Goal: Information Seeking & Learning: Learn about a topic

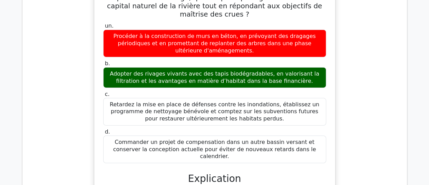
scroll to position [990, 0]
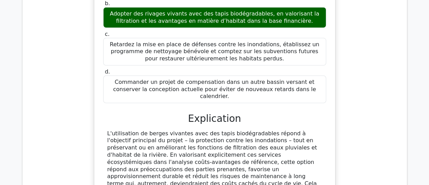
click at [408, 147] on div "Analyse des questions Question # Sujet Difficulté Résultat Temps passé Action 1…" at bounding box center [214, 47] width 393 height 1127
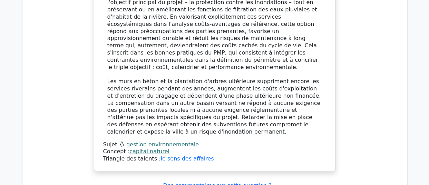
scroll to position [1160, 0]
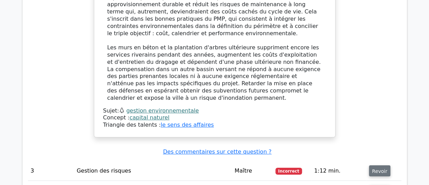
click at [376, 168] on font "Revoir" at bounding box center [379, 171] width 15 height 6
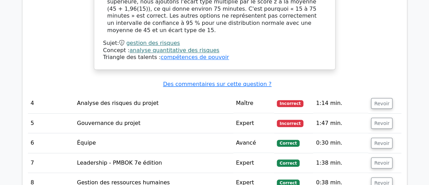
scroll to position [1578, 0]
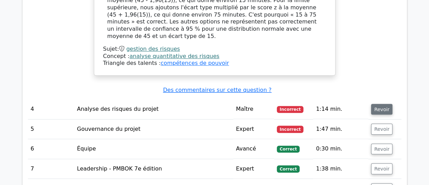
click at [376, 106] on font "Revoir" at bounding box center [381, 109] width 15 height 6
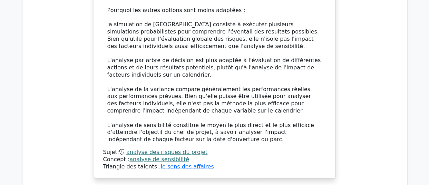
scroll to position [2055, 0]
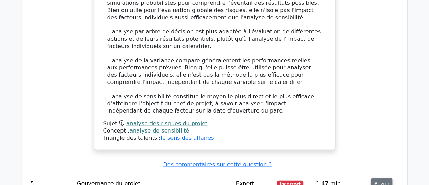
click at [380, 181] on font "Revoir" at bounding box center [381, 184] width 15 height 6
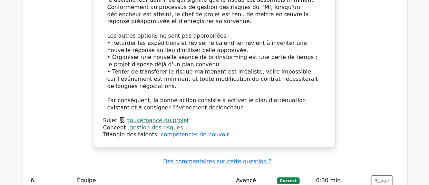
scroll to position [2541, 0]
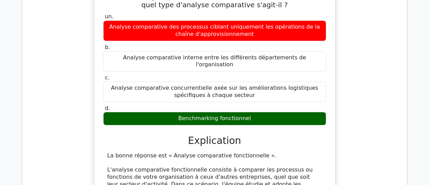
scroll to position [2827, 0]
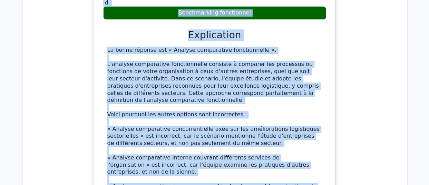
scroll to position [2983, 0]
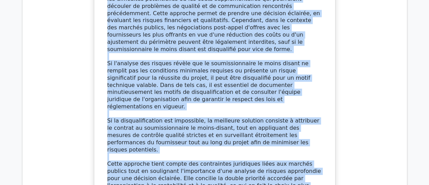
scroll to position [3623, 0]
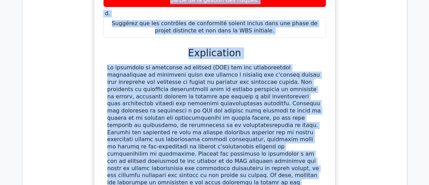
scroll to position [4114, 0]
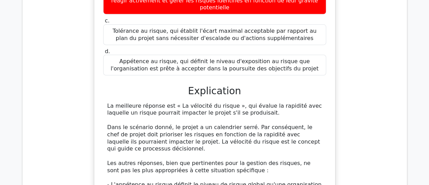
scroll to position [4573, 0]
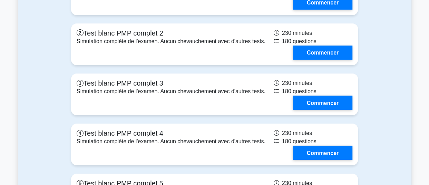
scroll to position [2399, 0]
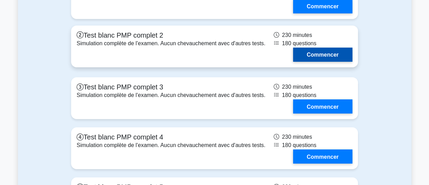
click at [322, 62] on link "Commencer" at bounding box center [322, 55] width 59 height 14
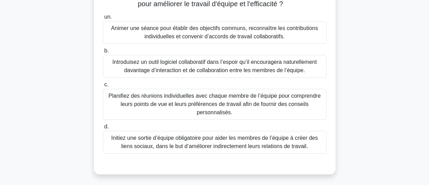
scroll to position [83, 0]
click at [244, 39] on font "Animer une séance pour établir des objectifs communs, reconnaître les contribut…" at bounding box center [214, 32] width 206 height 14
click at [103, 19] on input "un. Animer une séance pour établir des objectifs communs, reconnaître les contr…" at bounding box center [103, 17] width 0 height 4
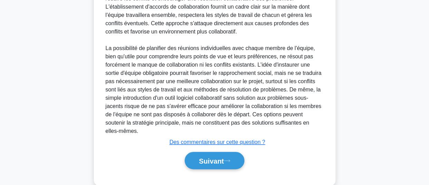
scroll to position [321, 0]
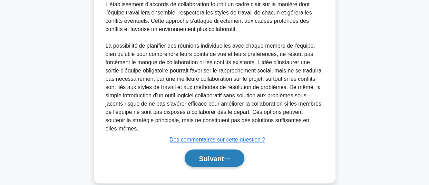
click at [204, 154] on font "Suivant" at bounding box center [211, 158] width 25 height 8
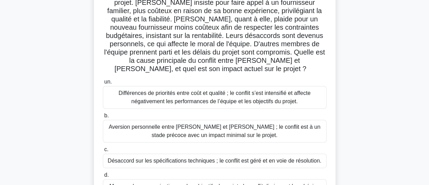
scroll to position [82, 0]
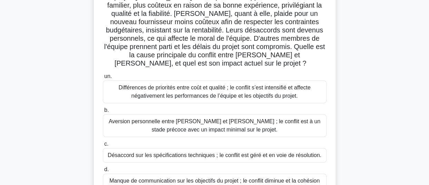
click at [255, 92] on div "Différences de priorités entre coût et qualité ; le conflit s’est intensifié et…" at bounding box center [214, 91] width 223 height 23
click at [103, 79] on input "un. Différences de priorités entre coût et qualité ; le conflit s’est intensifi…" at bounding box center [103, 76] width 0 height 4
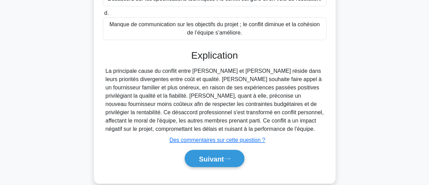
scroll to position [240, 0]
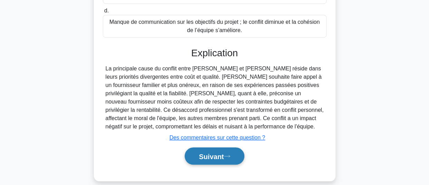
click at [207, 152] on font "Suivant" at bounding box center [211, 156] width 25 height 8
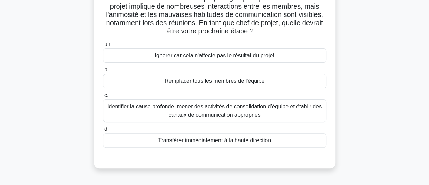
scroll to position [58, 0]
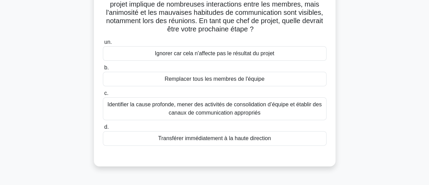
click at [230, 110] on font "Identifier la cause profonde, mener des activités de consolidation d’équipe et …" at bounding box center [214, 108] width 214 height 14
click at [103, 95] on input "c. Identifier la cause profonde, mener des activités de consolidation d’équipe …" at bounding box center [103, 93] width 0 height 4
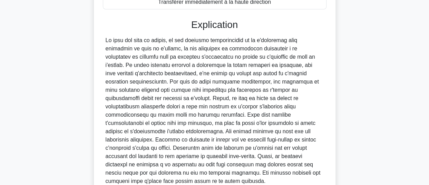
scroll to position [249, 0]
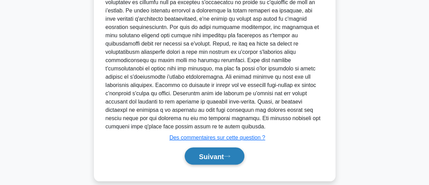
click at [192, 147] on button "Suivant" at bounding box center [213, 156] width 59 height 18
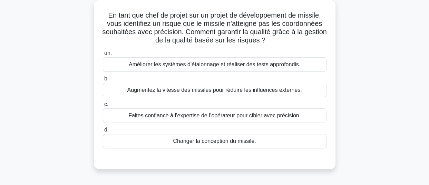
scroll to position [39, 0]
click at [281, 67] on font "Améliorer les systèmes d’étalonnage et réaliser des tests approfondis." at bounding box center [214, 64] width 171 height 6
click at [103, 55] on input "un. Améliorer les systèmes d’étalonnage et réaliser des tests approfondis." at bounding box center [103, 53] width 0 height 4
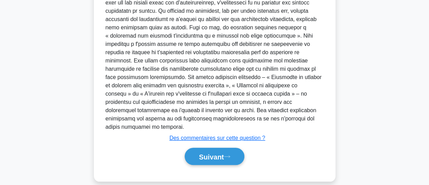
scroll to position [224, 0]
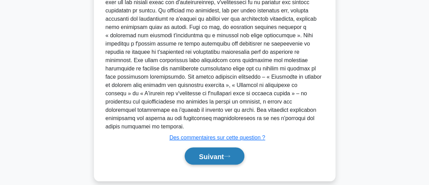
click at [211, 152] on font "Suivant" at bounding box center [211, 156] width 25 height 8
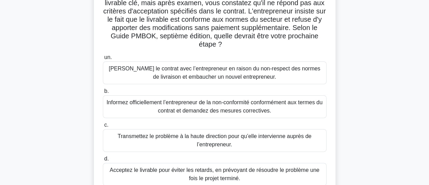
scroll to position [61, 0]
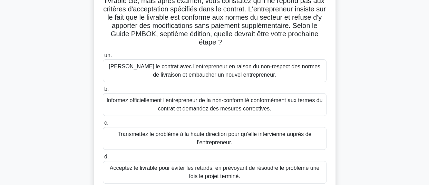
click at [203, 107] on font "Informez officiellement l’entrepreneur de la non-conformité conformément aux te…" at bounding box center [215, 104] width 216 height 14
click at [103, 91] on input "b. Informez officiellement l’entrepreneur de la non-conformité conformément aux…" at bounding box center [103, 89] width 0 height 4
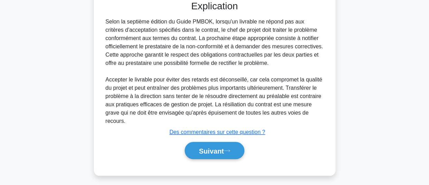
scroll to position [257, 0]
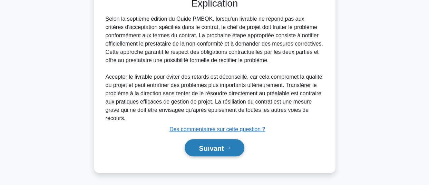
click at [210, 146] on font "Suivant" at bounding box center [211, 148] width 25 height 8
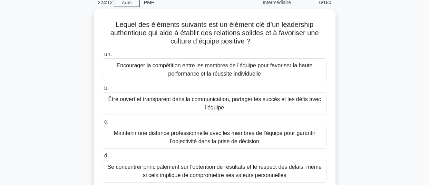
scroll to position [31, 0]
click at [420, 65] on main "223:57 Arrêt PMP Intermédiaire 6/180 Lequel des éléments suivants est un élémen…" at bounding box center [214, 166] width 429 height 350
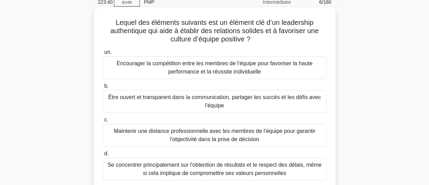
click at [219, 103] on font "Être ouvert et transparent dans la communication, partager les succès et les dé…" at bounding box center [214, 101] width 212 height 14
click at [103, 88] on input "b. Être ouvert et transparent dans la communication, partager les succès et les…" at bounding box center [103, 86] width 0 height 4
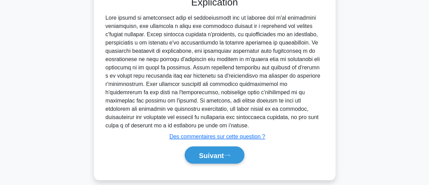
scroll to position [227, 0]
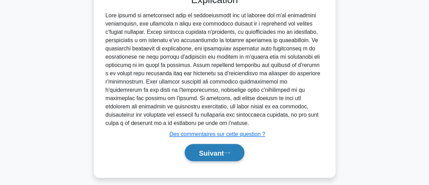
click at [199, 153] on font "Suivant" at bounding box center [211, 153] width 25 height 8
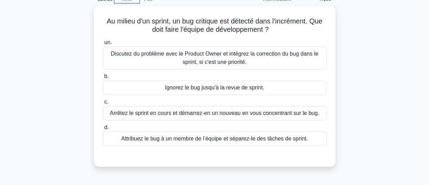
scroll to position [35, 0]
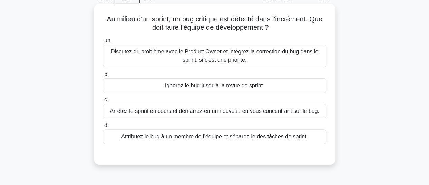
click at [256, 55] on font "Discutez du problème avec le Product Owner et intégrez la correction du bug dan…" at bounding box center [214, 56] width 207 height 14
click at [103, 43] on input "un. Discutez du problème avec le Product Owner et intégrez la correction du bug…" at bounding box center [103, 40] width 0 height 4
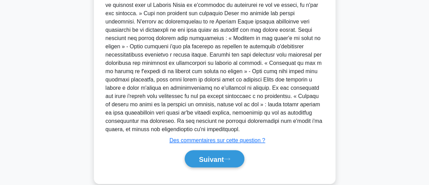
scroll to position [224, 0]
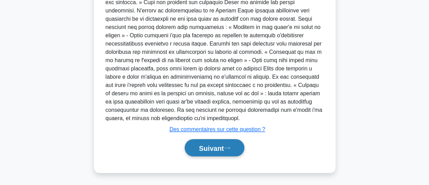
click at [199, 150] on font "Suivant" at bounding box center [211, 148] width 25 height 8
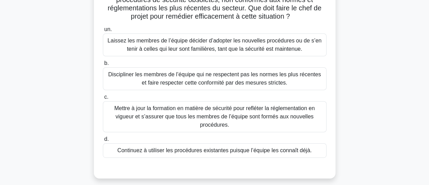
scroll to position [74, 0]
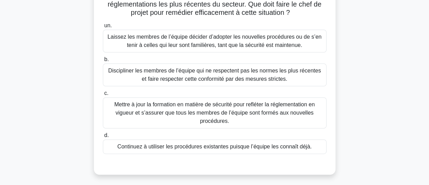
click at [223, 110] on font "Mettre à jour la formation en matière de sécurité pour refléter la réglementati…" at bounding box center [214, 112] width 200 height 22
click at [103, 95] on input "c. Mettre à jour la formation en matière de sécurité pour refléter la réglement…" at bounding box center [103, 93] width 0 height 4
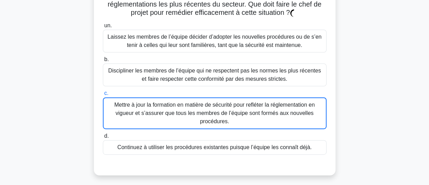
click at [223, 110] on font "Mettre à jour la formation en matière de sécurité pour refléter la réglementati…" at bounding box center [214, 113] width 200 height 22
click at [103, 95] on input "c. Mettre à jour la formation en matière de sécurité pour refléter la réglement…" at bounding box center [103, 93] width 0 height 4
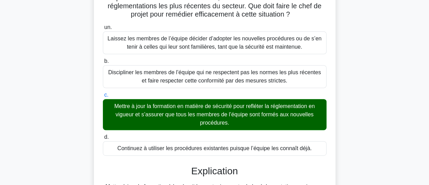
scroll to position [236, 0]
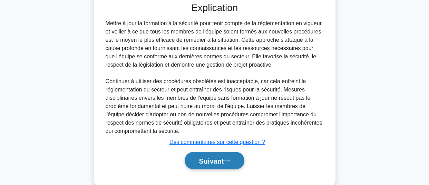
click at [199, 161] on font "Suivant" at bounding box center [211, 161] width 25 height 8
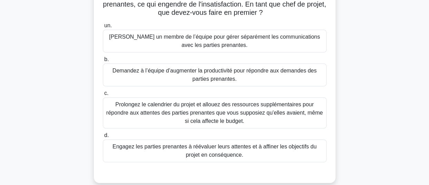
scroll to position [78, 0]
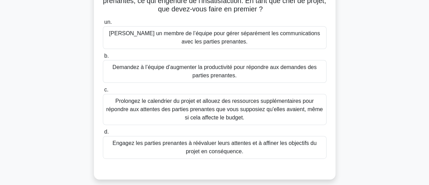
click at [247, 143] on font "Engagez les parties prenantes à réévaluer leurs attentes et à affiner les objec…" at bounding box center [214, 147] width 204 height 14
click at [103, 134] on input "d. Engagez les parties prenantes à réévaluer leurs attentes et à affiner les ob…" at bounding box center [103, 132] width 0 height 4
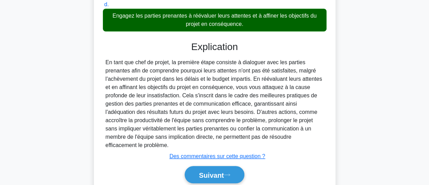
scroll to position [232, 0]
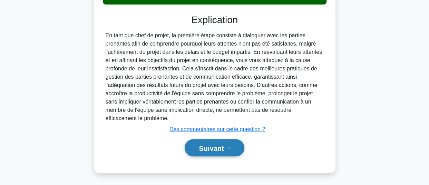
click at [205, 148] on font "Suivant" at bounding box center [211, 148] width 25 height 8
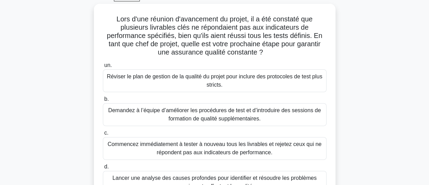
scroll to position [37, 0]
click at [414, 42] on main "220:00 Arrêt PMP Intermédiaire 10/180 Lors d'une réunion d'avancement du projet…" at bounding box center [214, 160] width 429 height 350
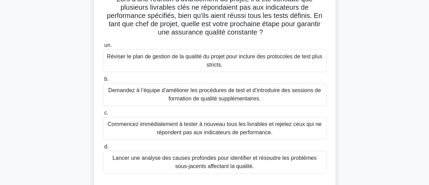
scroll to position [57, 0]
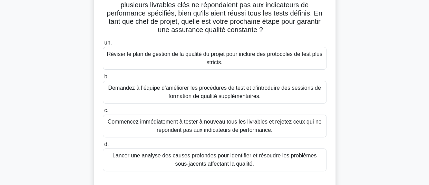
click at [239, 161] on font "Lancer une analyse des causes profondes pour identifier et résoudre les problèm…" at bounding box center [214, 159] width 204 height 14
click at [103, 147] on input "d. Lancer une analyse des causes profondes pour identifier et résoudre les prob…" at bounding box center [103, 144] width 0 height 4
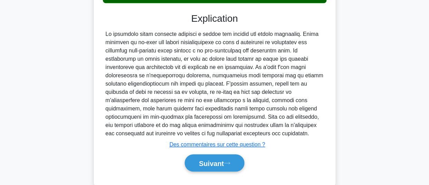
scroll to position [240, 0]
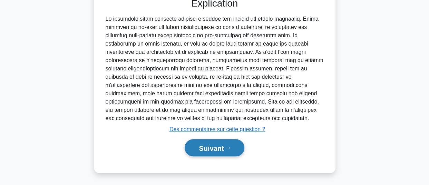
click at [200, 152] on button "Suivant" at bounding box center [213, 148] width 59 height 18
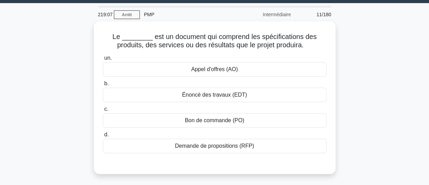
scroll to position [16, 0]
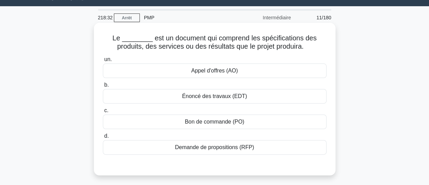
click at [248, 73] on div "Appel d'offres (AO)" at bounding box center [214, 70] width 223 height 14
click at [103, 62] on input "un. Appel d'offres (AO)" at bounding box center [103, 59] width 0 height 4
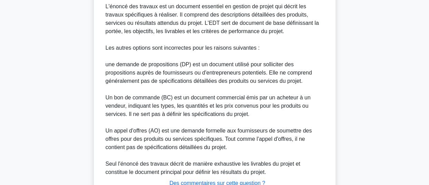
scroll to position [266, 0]
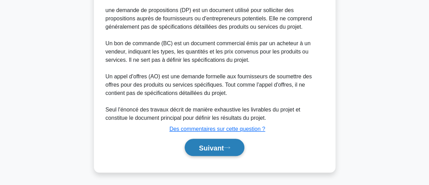
click at [217, 144] on font "Suivant" at bounding box center [211, 148] width 25 height 8
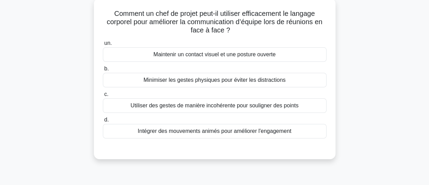
scroll to position [42, 0]
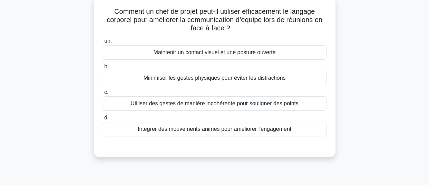
click at [250, 53] on font "Maintenir un contact visuel et une posture ouverte" at bounding box center [214, 52] width 122 height 6
click at [103, 43] on input "un. Maintenir un contact visuel et une posture ouverte" at bounding box center [103, 41] width 0 height 4
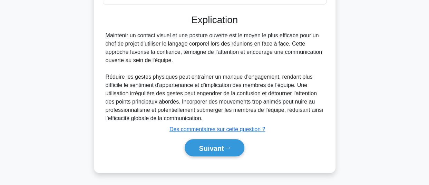
scroll to position [188, 0]
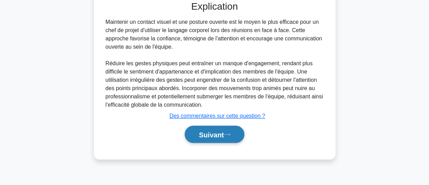
click at [209, 132] on font "Suivant" at bounding box center [211, 135] width 25 height 8
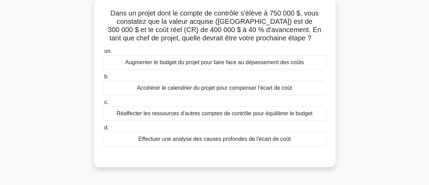
scroll to position [46, 0]
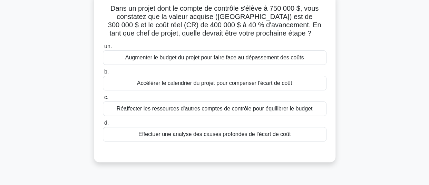
click at [265, 133] on font "Effectuer une analyse des causes profondes de l'écart de coût" at bounding box center [214, 134] width 152 height 6
click at [103, 125] on input "d. Effectuer une analyse des causes profondes de l'écart de coût" at bounding box center [103, 123] width 0 height 4
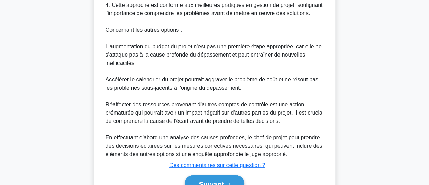
scroll to position [364, 0]
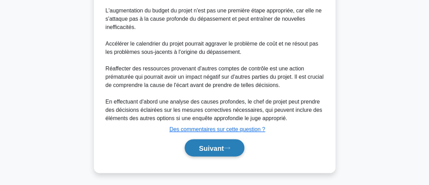
click at [210, 148] on font "Suivant" at bounding box center [211, 148] width 25 height 8
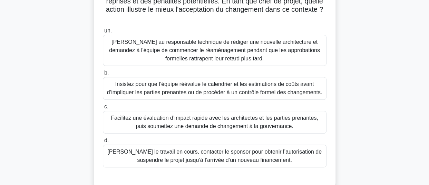
scroll to position [91, 0]
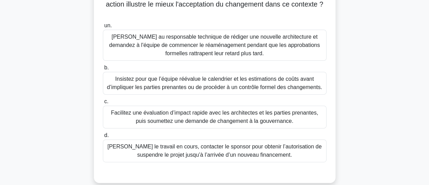
click at [171, 116] on font "Facilitez une évaluation d’impact rapide avec les architectes et les parties pr…" at bounding box center [214, 117] width 217 height 17
click at [103, 104] on input "c. Facilitez une évaluation d’impact rapide avec les architectes et les parties…" at bounding box center [103, 101] width 0 height 4
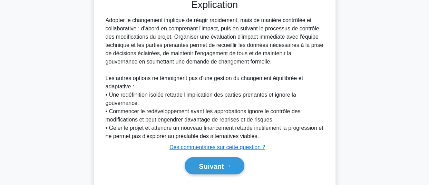
scroll to position [282, 0]
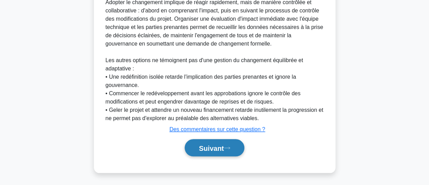
click at [214, 147] on font "Suivant" at bounding box center [211, 148] width 25 height 8
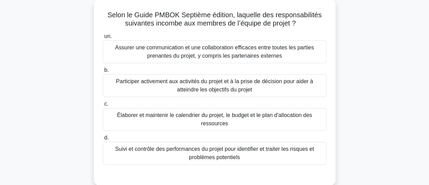
scroll to position [42, 0]
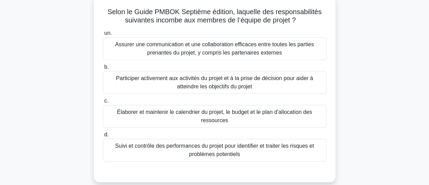
click at [262, 81] on font "Participer activement aux activités du projet et à la prise de décision pour ai…" at bounding box center [214, 82] width 197 height 14
click at [103, 69] on input "b. Participer activement aux activités du projet et à la prise de décision pour…" at bounding box center [103, 67] width 0 height 4
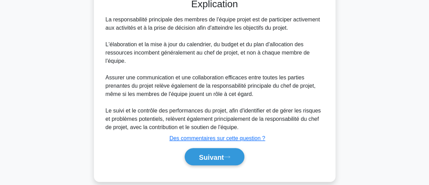
scroll to position [224, 0]
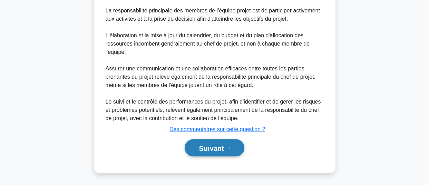
click at [207, 148] on font "Suivant" at bounding box center [211, 148] width 25 height 8
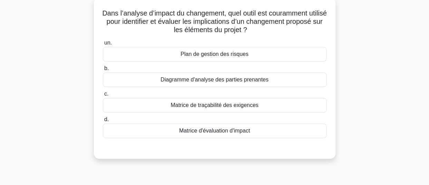
scroll to position [41, 0]
click at [237, 56] on font "Plan de gestion des risques" at bounding box center [214, 54] width 68 height 6
click at [103, 45] on input "un. Plan de gestion des risques" at bounding box center [103, 43] width 0 height 4
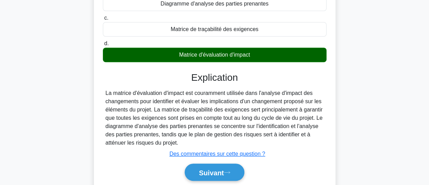
scroll to position [160, 0]
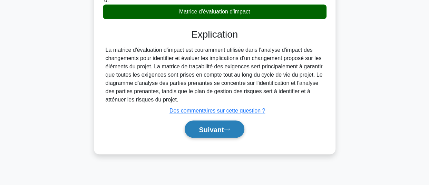
click at [215, 126] on font "Suivant" at bounding box center [211, 129] width 25 height 8
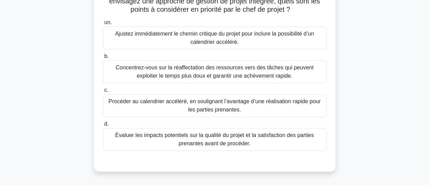
scroll to position [88, 0]
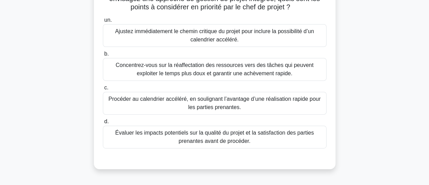
click at [255, 141] on font "Évaluer les impacts potentiels sur la qualité du projet et la satisfaction des …" at bounding box center [214, 137] width 198 height 14
click at [103, 124] on input "d. Évaluer les impacts potentiels sur la qualité du projet et la satisfaction d…" at bounding box center [103, 121] width 0 height 4
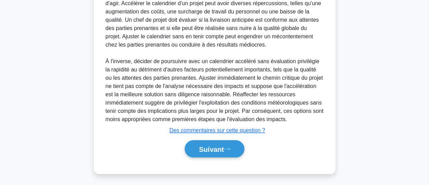
scroll to position [290, 0]
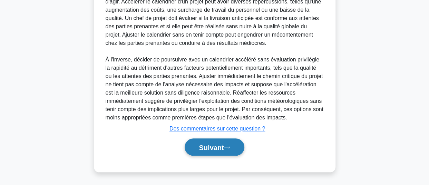
click at [204, 146] on font "Suivant" at bounding box center [211, 147] width 25 height 8
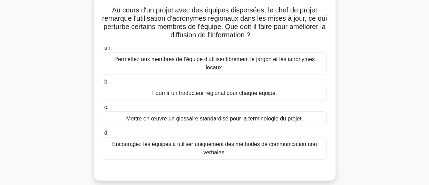
scroll to position [47, 0]
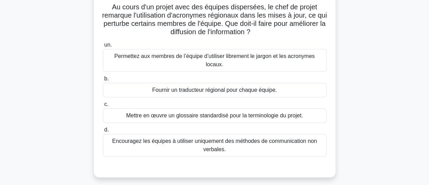
click at [229, 89] on font "Fournir un traducteur régional pour chaque équipe." at bounding box center [214, 90] width 124 height 6
click at [103, 81] on input "b. Fournir un traducteur régional pour chaque équipe." at bounding box center [103, 79] width 0 height 4
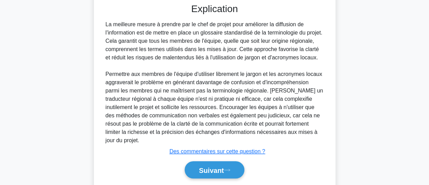
scroll to position [233, 0]
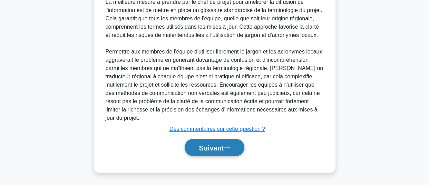
click at [201, 149] on font "Suivant" at bounding box center [211, 148] width 25 height 8
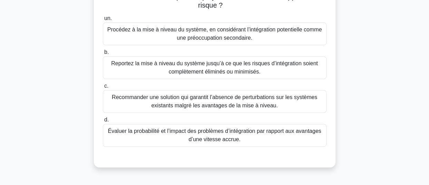
scroll to position [92, 0]
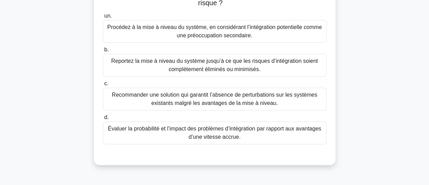
click at [188, 133] on font "Évaluer la probabilité et l’impact des problèmes d’intégration par rapport aux …" at bounding box center [214, 132] width 217 height 17
click at [103, 120] on input "d. Évaluer la probabilité et l’impact des problèmes d’intégration par rapport a…" at bounding box center [103, 117] width 0 height 4
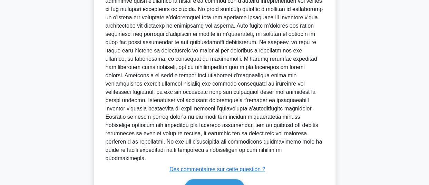
scroll to position [290, 0]
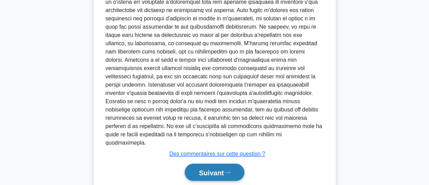
click at [218, 169] on font "Suivant" at bounding box center [211, 173] width 25 height 8
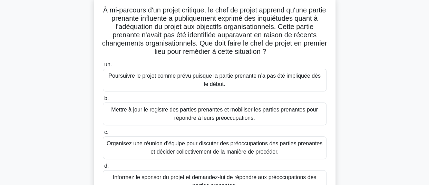
scroll to position [46, 0]
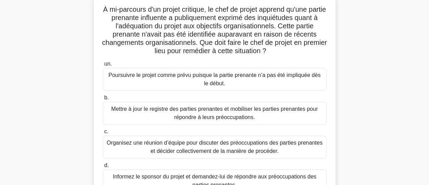
click at [424, 74] on main "207:12 Arrêt PMP Intermédiaire 20/180 À mi-parcours d'un projet critique, le ch…" at bounding box center [214, 151] width 429 height 350
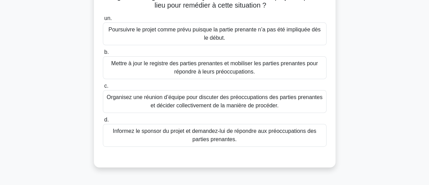
scroll to position [95, 0]
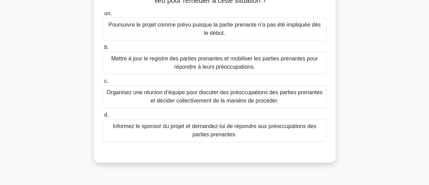
click at [246, 65] on font "Mettre à jour le registre des parties prenantes et mobiliser les parties prenan…" at bounding box center [214, 63] width 206 height 14
click at [103, 50] on input "b. Mettre à jour le registre des parties prenantes et mobiliser les parties pre…" at bounding box center [103, 47] width 0 height 4
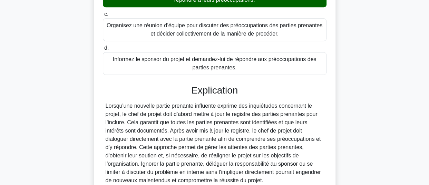
scroll to position [224, 0]
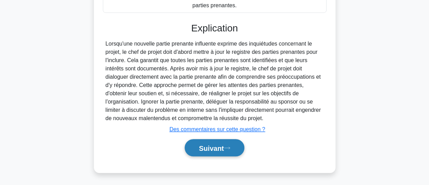
click at [220, 145] on font "Suivant" at bounding box center [211, 148] width 25 height 8
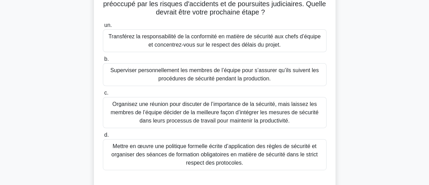
scroll to position [85, 0]
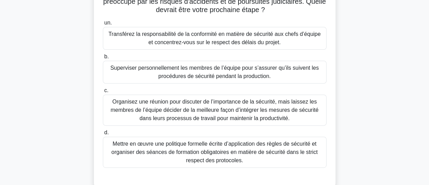
click at [268, 149] on font "Mettre en œuvre une politique formelle écrite d’application des règles de sécur…" at bounding box center [214, 152] width 206 height 22
click at [103, 135] on input "d. Mettre en œuvre une politique formelle écrite d’application des règles de sé…" at bounding box center [103, 132] width 0 height 4
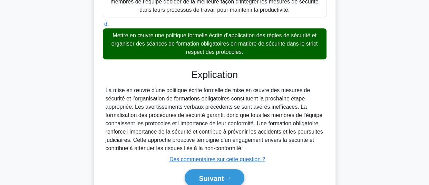
scroll to position [224, 0]
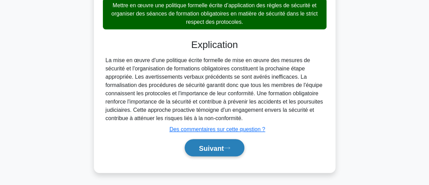
click at [202, 150] on font "Suivant" at bounding box center [211, 148] width 25 height 8
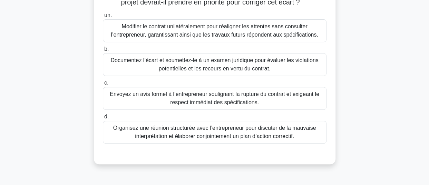
scroll to position [154, 0]
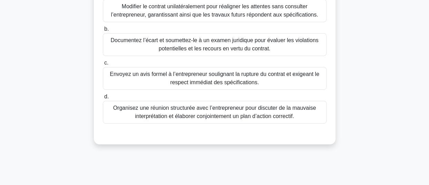
click at [238, 119] on font "Organisez une réunion structurée avec l’entrepreneur pour discuter de la mauvai…" at bounding box center [214, 112] width 203 height 14
click at [103, 99] on input "d. Organisez une réunion structurée avec l’entrepreneur pour discuter de la mau…" at bounding box center [103, 96] width 0 height 4
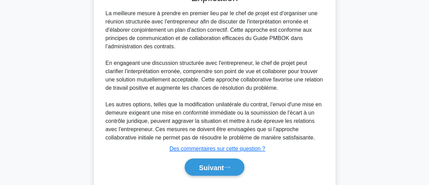
scroll to position [323, 0]
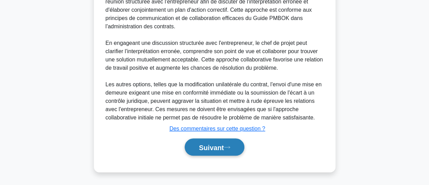
click at [202, 147] on font "Suivant" at bounding box center [211, 147] width 25 height 8
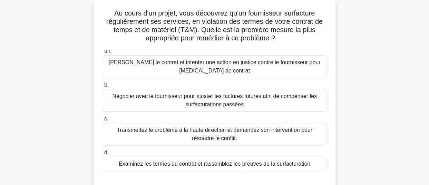
scroll to position [43, 0]
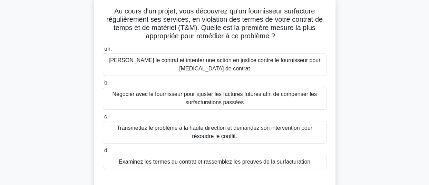
click at [240, 163] on font "Examinez les termes du contrat et rassemblez les preuves de la surfacturation" at bounding box center [214, 162] width 191 height 6
click at [103, 153] on input "d. Examinez les termes du contrat et rassemblez les preuves de la surfacturation" at bounding box center [103, 150] width 0 height 4
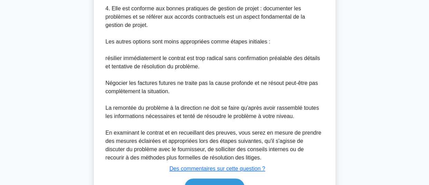
scroll to position [383, 0]
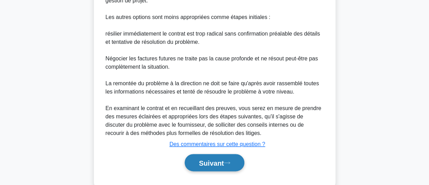
click at [208, 164] on font "Suivant" at bounding box center [211, 163] width 25 height 8
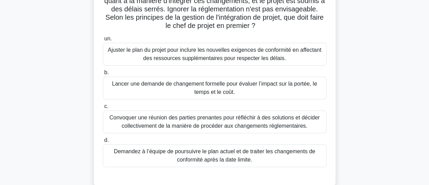
scroll to position [46, 0]
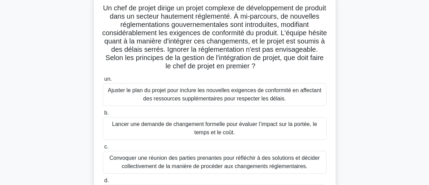
click at [282, 126] on font "Lancer une demande de changement formelle pour évaluer l’impact sur la portée, …" at bounding box center [214, 128] width 205 height 14
click at [103, 115] on input "b. Lancer une demande de changement formelle pour évaluer l’impact sur la porté…" at bounding box center [103, 113] width 0 height 4
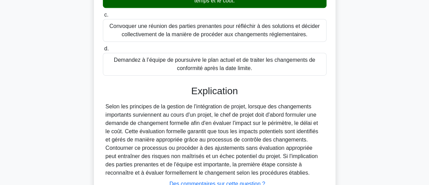
scroll to position [232, 0]
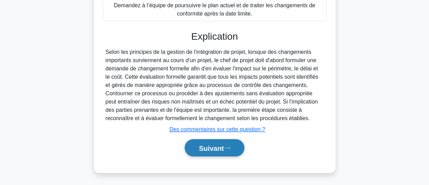
click at [206, 147] on font "Suivant" at bounding box center [211, 148] width 25 height 8
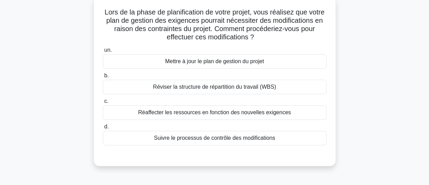
scroll to position [46, 0]
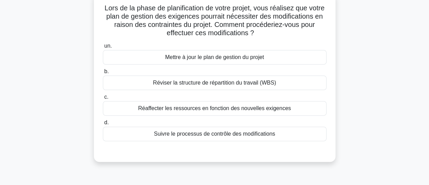
click at [246, 133] on font "Suivre le processus de contrôle des modifications" at bounding box center [214, 134] width 121 height 6
click at [103, 125] on input "d. Suivre le processus de contrôle des modifications" at bounding box center [103, 122] width 0 height 4
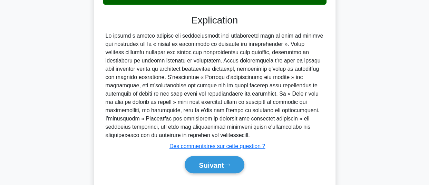
scroll to position [199, 0]
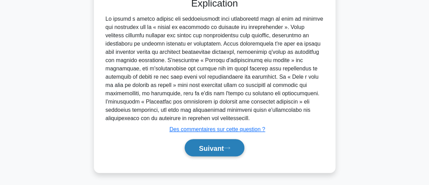
click at [199, 149] on font "Suivant" at bounding box center [211, 148] width 25 height 8
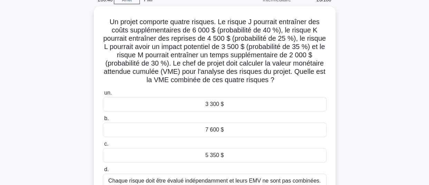
scroll to position [31, 0]
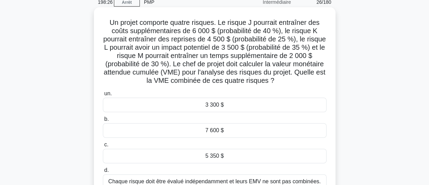
click at [226, 156] on div "5 350 $" at bounding box center [214, 156] width 223 height 14
click at [103, 147] on input "c. 5 350 $" at bounding box center [103, 144] width 0 height 4
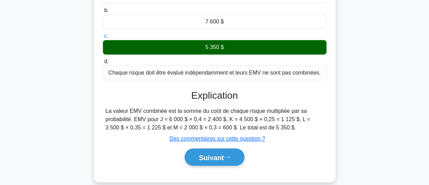
scroll to position [160, 0]
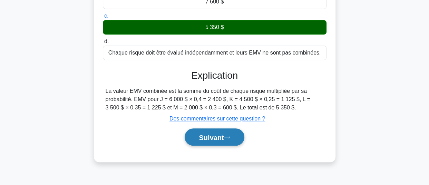
click at [199, 138] on font "Suivant" at bounding box center [211, 137] width 25 height 8
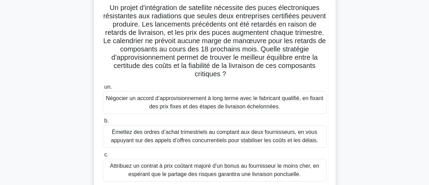
scroll to position [48, 0]
click at [410, 43] on div "Un projet d'intégration de satellite nécessite des puces électroniques résistan…" at bounding box center [214, 127] width 393 height 268
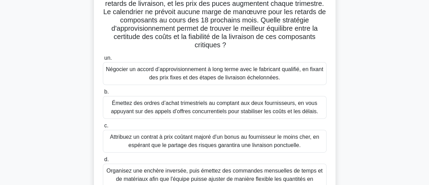
scroll to position [77, 0]
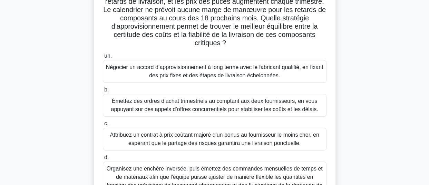
click at [248, 134] on font "Attribuez un contrat à prix coûtant majoré d'un bonus au fournisseur le moins c…" at bounding box center [214, 139] width 209 height 14
click at [103, 126] on input "c. Attribuez un contrat à prix coûtant majoré d'un bonus au fournisseur le moin…" at bounding box center [103, 123] width 0 height 4
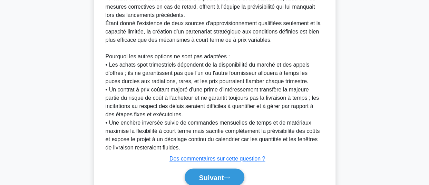
scroll to position [390, 0]
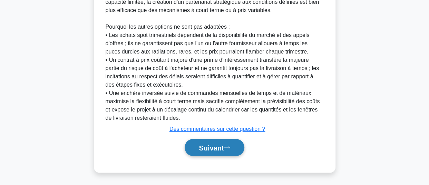
click at [217, 145] on font "Suivant" at bounding box center [211, 148] width 25 height 8
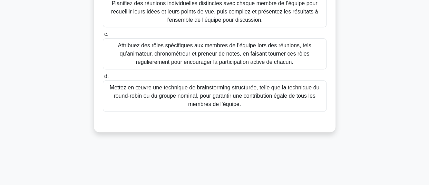
scroll to position [178, 0]
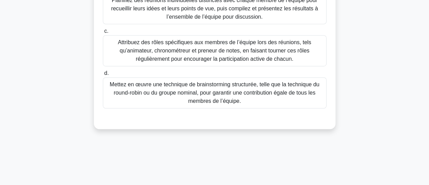
click at [232, 91] on font "Mettez en œuvre une technique de brainstorming structurée, telle que la techniq…" at bounding box center [214, 92] width 209 height 22
click at [103, 75] on input "d. Mettez en œuvre une technique de brainstorming structurée, telle que la tech…" at bounding box center [103, 73] width 0 height 4
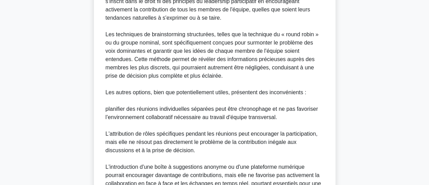
scroll to position [375, 0]
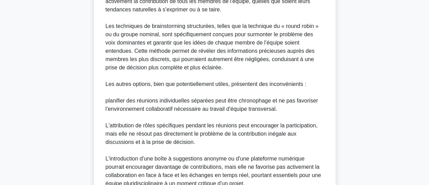
drag, startPoint x: 426, startPoint y: 144, endPoint x: 423, endPoint y: 139, distance: 5.9
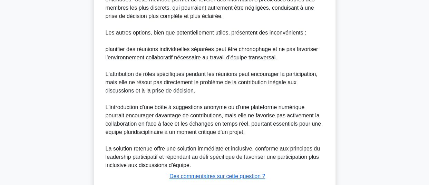
scroll to position [472, 0]
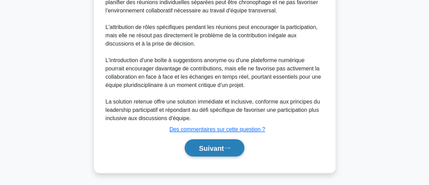
click at [214, 148] on font "Suivant" at bounding box center [211, 148] width 25 height 8
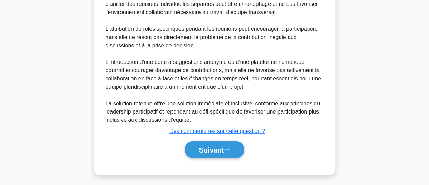
scroll to position [188, 0]
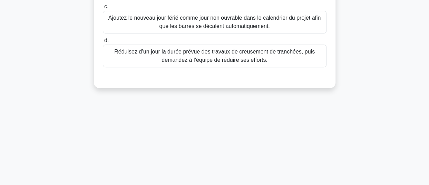
drag, startPoint x: 428, startPoint y: 134, endPoint x: 415, endPoint y: 116, distance: 21.7
click at [415, 116] on main "194:44 Arrêt PMP Intermédiaire 29/180 Lors d'une mise à niveau du câblage sur l…" at bounding box center [214, 10] width 429 height 350
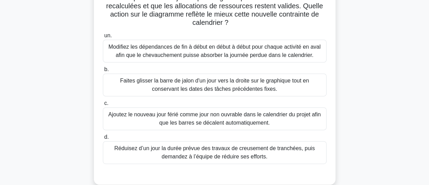
scroll to position [95, 0]
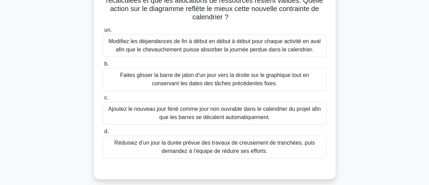
click at [274, 72] on font "Faites glisser la barre de jalon d'un jour vers la droite sur le graphique tout…" at bounding box center [214, 79] width 189 height 14
click at [103, 66] on input "b. Faites glisser la barre de jalon d'un jour vers la droite sur le graphique t…" at bounding box center [103, 64] width 0 height 4
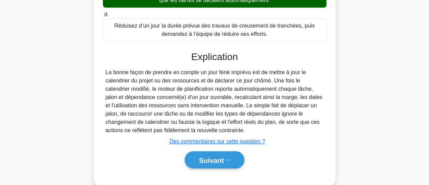
scroll to position [225, 0]
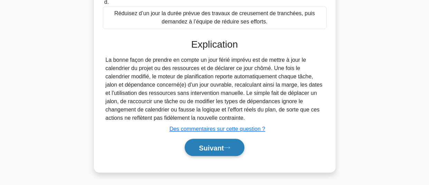
click at [198, 152] on button "Suivant" at bounding box center [213, 148] width 59 height 18
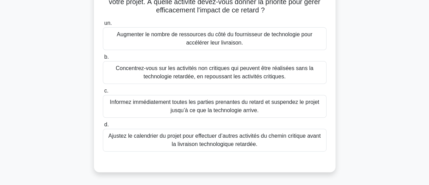
scroll to position [96, 0]
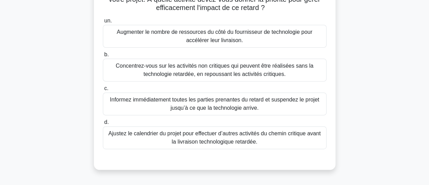
click at [239, 142] on font "Ajustez le calendrier du projet pour effectuer d’autres activités du chemin cri…" at bounding box center [214, 137] width 212 height 14
click at [103, 124] on input "d. Ajustez le calendrier du projet pour effectuer d’autres activités du chemin …" at bounding box center [103, 122] width 0 height 4
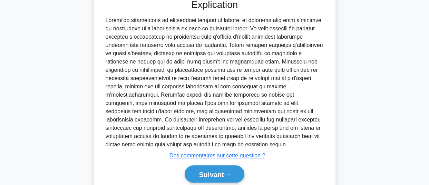
scroll to position [273, 0]
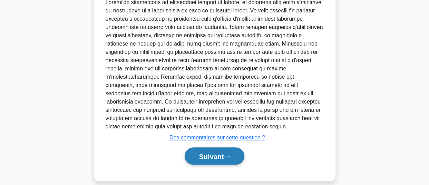
click at [214, 152] on font "Suivant" at bounding box center [211, 156] width 25 height 8
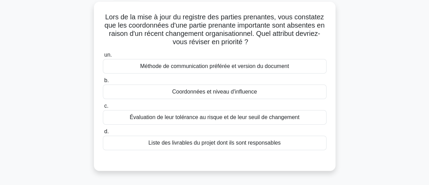
scroll to position [39, 0]
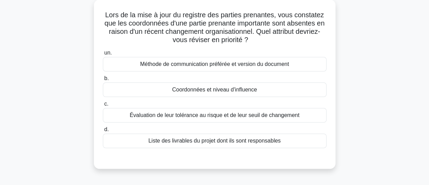
click at [230, 91] on font "Coordonnées et niveau d'influence" at bounding box center [214, 90] width 85 height 6
click at [103, 81] on input "b. Coordonnées et niveau d'influence" at bounding box center [103, 78] width 0 height 4
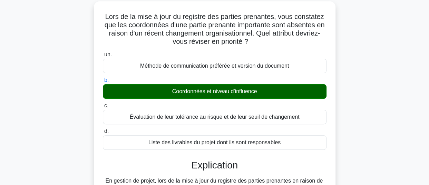
scroll to position [201, 0]
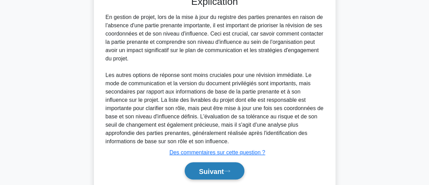
click at [216, 173] on font "Suivant" at bounding box center [211, 171] width 25 height 8
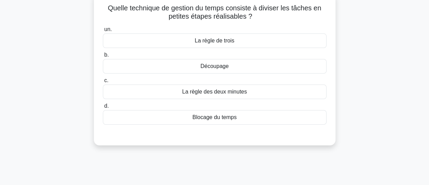
scroll to position [45, 0]
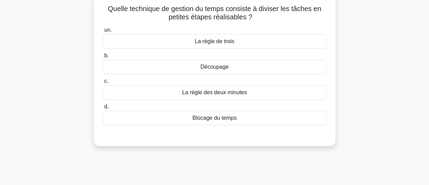
click at [240, 69] on div "Découpage" at bounding box center [214, 67] width 223 height 14
click at [103, 58] on input "b. Découpage" at bounding box center [103, 55] width 0 height 4
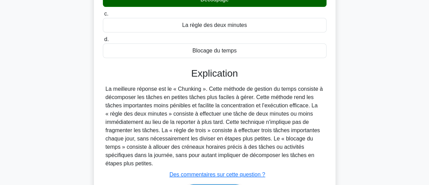
scroll to position [128, 0]
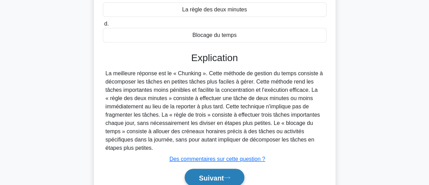
click at [221, 177] on font "Suivant" at bounding box center [211, 178] width 25 height 8
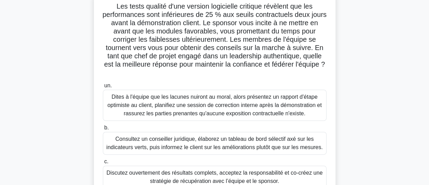
scroll to position [50, 0]
click at [411, 77] on main "189:21 Arrêt PMP Intermédiaire 33/180 Les tests qualité d'une version logiciell…" at bounding box center [214, 147] width 429 height 350
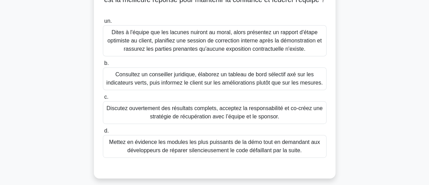
scroll to position [115, 0]
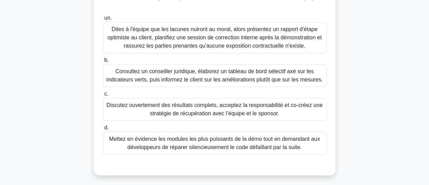
click at [278, 114] on font "Discutez ouvertement des résultats complets, acceptez la responsabilité et co-c…" at bounding box center [214, 109] width 216 height 14
click at [103, 96] on input "c. Discutez ouvertement des résultats complets, acceptez la responsabilité et c…" at bounding box center [103, 94] width 0 height 4
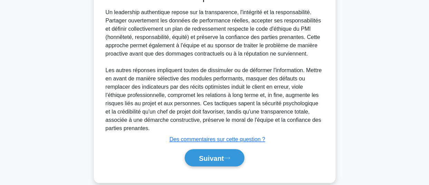
scroll to position [298, 0]
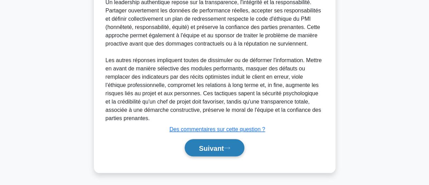
click at [199, 146] on font "Suivant" at bounding box center [211, 148] width 25 height 8
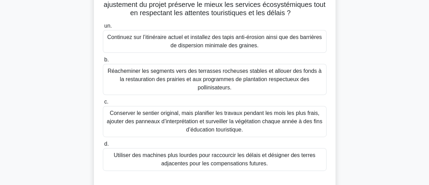
scroll to position [102, 0]
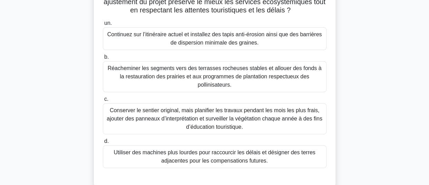
click at [239, 46] on font "Continuez sur l’itinéraire actuel et installez des tapis anti-érosion ainsi que…" at bounding box center [214, 38] width 214 height 14
click at [103, 26] on input "un. Continuez sur l’itinéraire actuel et installez des tapis anti-érosion ainsi…" at bounding box center [103, 23] width 0 height 4
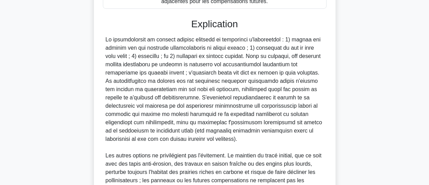
scroll to position [357, 0]
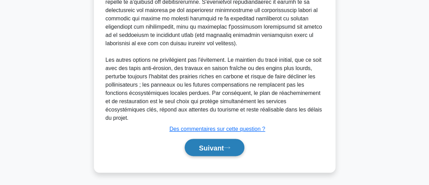
click at [199, 145] on font "Suivant" at bounding box center [211, 148] width 25 height 8
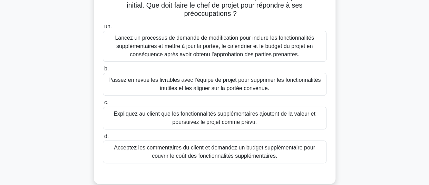
scroll to position [80, 0]
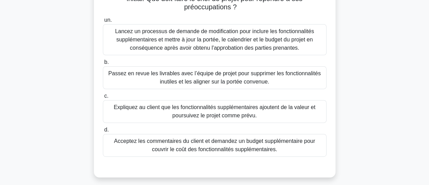
click at [254, 46] on font "Lancez un processus de demande de modification pour inclure les fonctionnalités…" at bounding box center [214, 39] width 199 height 22
click at [103, 22] on input "un. Lancez un processus de demande de modification pour inclure les fonctionnal…" at bounding box center [103, 20] width 0 height 4
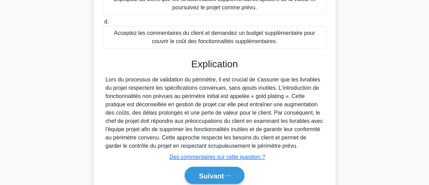
scroll to position [216, 0]
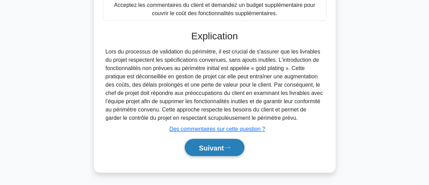
click at [213, 147] on font "Suivant" at bounding box center [211, 148] width 25 height 8
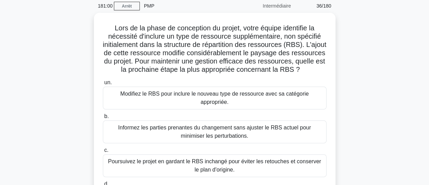
scroll to position [33, 0]
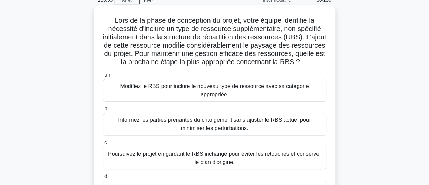
click at [180, 97] on font "Modifiez le RBS pour inclure le nouveau type de ressource avec sa catégorie app…" at bounding box center [214, 90] width 188 height 14
click at [103, 77] on input "un. Modifiez le RBS pour inclure le nouveau type de ressource avec sa catégorie…" at bounding box center [103, 75] width 0 height 4
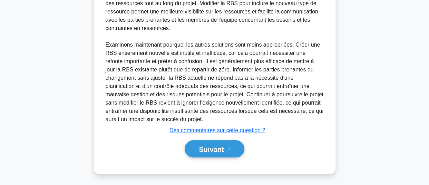
scroll to position [323, 0]
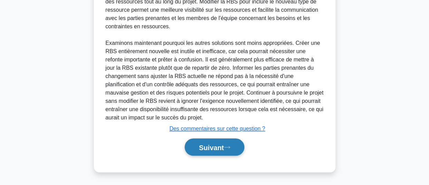
click at [201, 150] on font "Suivant" at bounding box center [211, 147] width 25 height 8
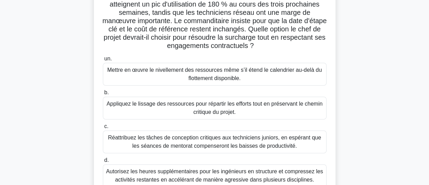
scroll to position [82, 0]
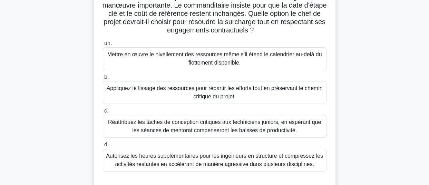
click at [253, 91] on font "Appliquez le lissage des ressources pour répartir les efforts tout en préservan…" at bounding box center [215, 92] width 216 height 14
click at [103, 79] on input "b. Appliquez le lissage des ressources pour répartir les efforts tout en préser…" at bounding box center [103, 77] width 0 height 4
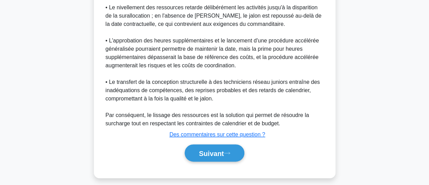
scroll to position [348, 0]
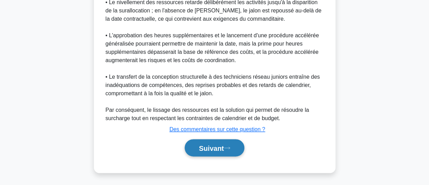
click at [212, 150] on font "Suivant" at bounding box center [211, 148] width 25 height 8
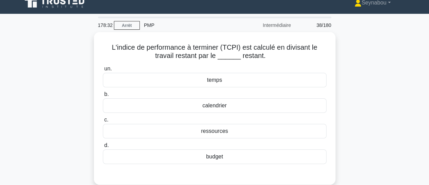
scroll to position [0, 0]
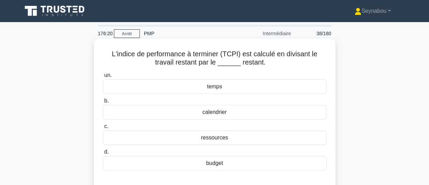
click at [230, 166] on div "budget" at bounding box center [214, 163] width 223 height 14
click at [103, 154] on input "d. budget" at bounding box center [103, 152] width 0 height 4
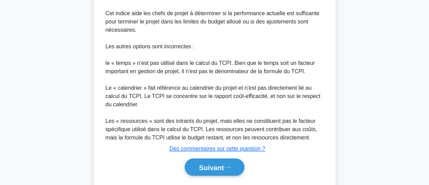
scroll to position [282, 0]
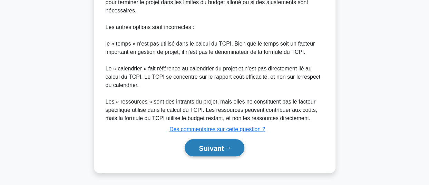
click at [202, 147] on font "Suivant" at bounding box center [211, 148] width 25 height 8
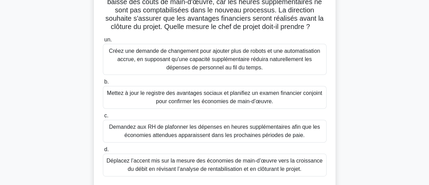
scroll to position [79, 0]
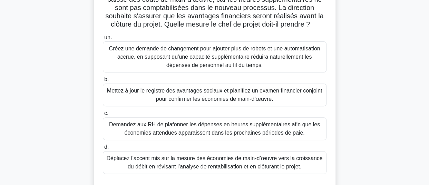
click at [220, 93] on font "Mettez à jour le registre des avantages sociaux et planifiez un examen financie…" at bounding box center [214, 95] width 215 height 14
click at [103, 82] on input "b. Mettez à jour le registre des avantages sociaux et planifiez un examen finan…" at bounding box center [103, 79] width 0 height 4
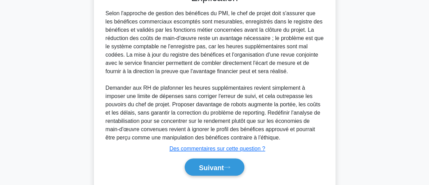
scroll to position [290, 0]
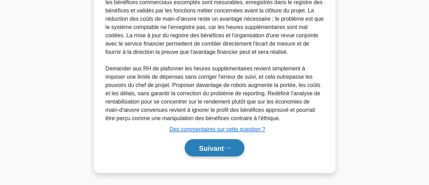
click at [222, 146] on font "Suivant" at bounding box center [211, 148] width 25 height 8
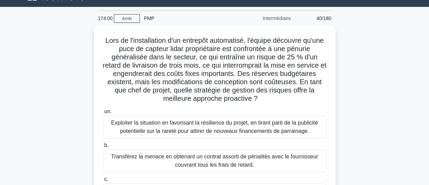
scroll to position [0, 0]
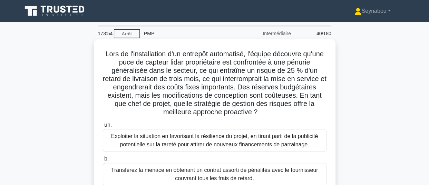
click at [305, 123] on label "un. Exploiter la situation en favorisant la résilience du projet, en tirant par…" at bounding box center [214, 136] width 223 height 31
click at [103, 123] on input "un. Exploiter la situation en favorisant la résilience du projet, en tirant par…" at bounding box center [103, 125] width 0 height 4
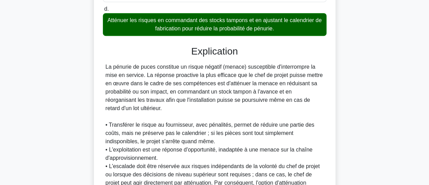
scroll to position [291, 0]
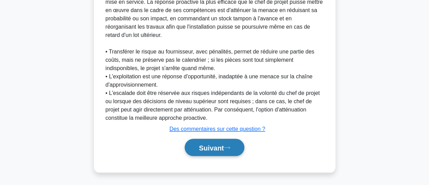
click at [215, 145] on font "Suivant" at bounding box center [211, 148] width 25 height 8
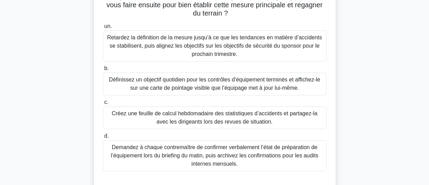
scroll to position [96, 0]
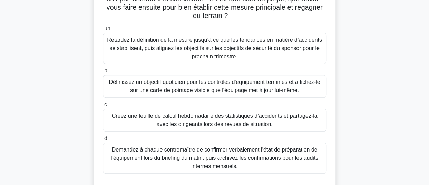
click at [244, 93] on font "Définissez un objectif quotidien pour les contrôles d'équipement terminés et af…" at bounding box center [214, 86] width 211 height 14
click at [103, 73] on input "b. Définissez un objectif quotidien pour les contrôles d'équipement terminés et…" at bounding box center [103, 71] width 0 height 4
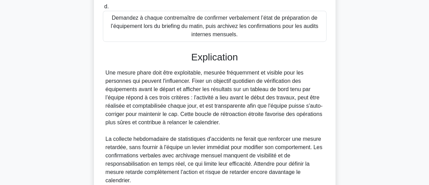
scroll to position [290, 0]
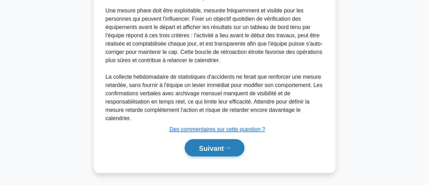
click at [223, 145] on font "Suivant" at bounding box center [211, 148] width 25 height 8
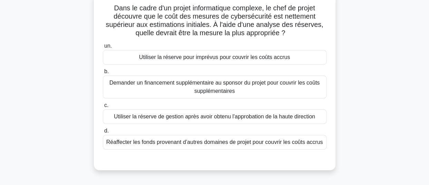
scroll to position [47, 0]
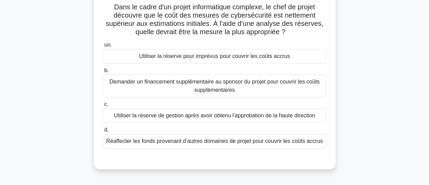
click at [263, 114] on font "Utiliser la réserve de gestion après avoir obtenu l'approbation de la haute dir…" at bounding box center [214, 115] width 201 height 6
click at [103, 107] on input "c. Utiliser la réserve de gestion après avoir obtenu l'approbation de la haute …" at bounding box center [103, 104] width 0 height 4
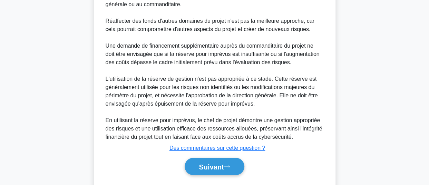
scroll to position [308, 0]
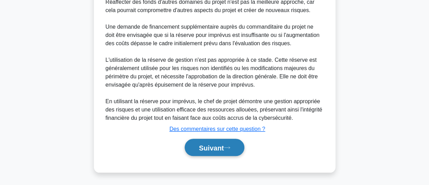
click at [217, 150] on font "Suivant" at bounding box center [211, 148] width 25 height 8
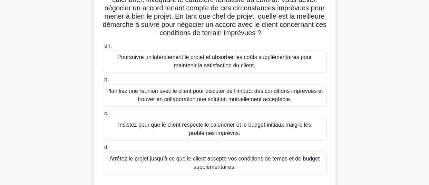
scroll to position [86, 0]
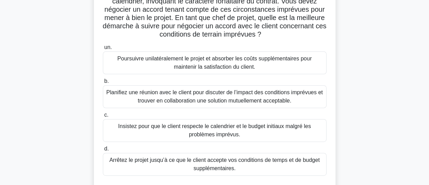
click at [244, 95] on font "Planifiez une réunion avec le client pour discuter de l’impact des conditions i…" at bounding box center [214, 96] width 216 height 14
click at [103, 83] on input "b. Planifiez une réunion avec le client pour discuter de l’impact des condition…" at bounding box center [103, 81] width 0 height 4
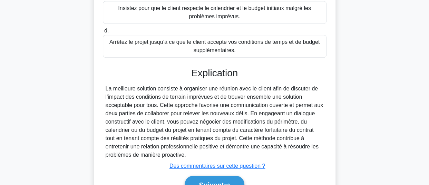
scroll to position [240, 0]
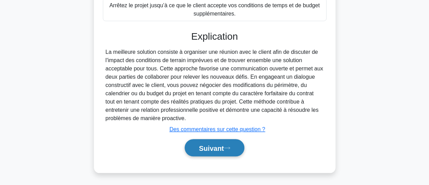
click at [208, 149] on font "Suivant" at bounding box center [211, 148] width 25 height 8
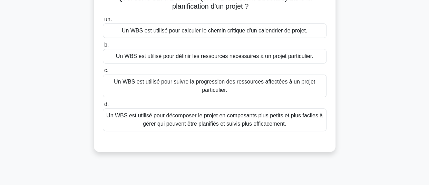
scroll to position [61, 0]
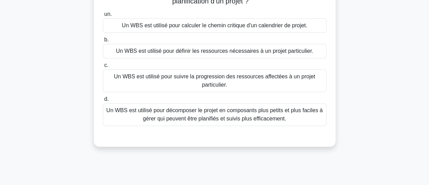
click at [288, 111] on font "Un WBS est utilisé pour décomposer le projet en composants plus petits et plus …" at bounding box center [214, 114] width 216 height 14
click at [103, 101] on input "d. Un WBS est utilisé pour décomposer le projet en composants plus petits et pl…" at bounding box center [103, 99] width 0 height 4
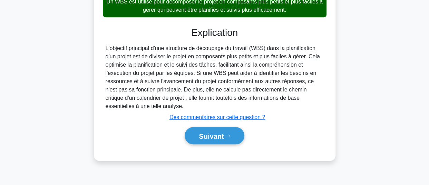
scroll to position [188, 0]
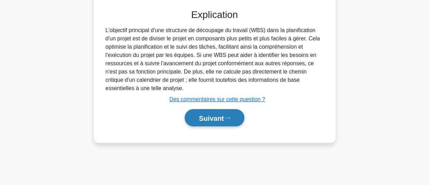
click at [210, 117] on font "Suivant" at bounding box center [211, 118] width 25 height 8
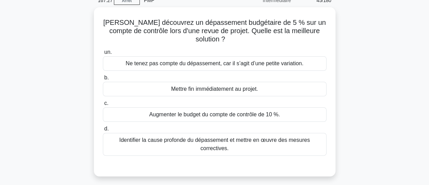
scroll to position [34, 0]
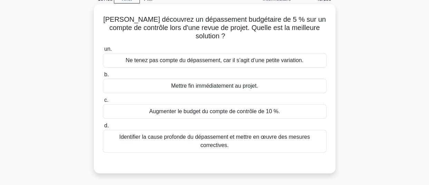
click at [275, 133] on font "Identifier la cause profonde du dépassement et mettre en œuvre des mesures corr…" at bounding box center [214, 141] width 217 height 17
click at [103, 128] on input "d. Identifier la cause profonde du dépassement et mettre en œuvre des mesures c…" at bounding box center [103, 125] width 0 height 4
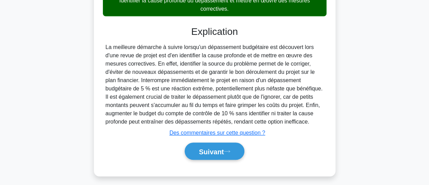
scroll to position [188, 0]
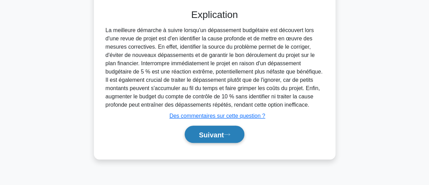
click at [215, 131] on font "Suivant" at bounding box center [211, 135] width 25 height 8
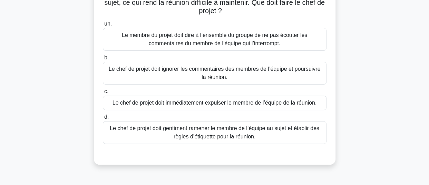
scroll to position [68, 0]
click at [231, 136] on font "Le chef de projet doit gentiment ramener le membre de l’équipe au sujet et étab…" at bounding box center [214, 132] width 209 height 14
click at [103, 119] on input "d. Le chef de projet doit gentiment ramener le membre de l’équipe au sujet et é…" at bounding box center [103, 116] width 0 height 4
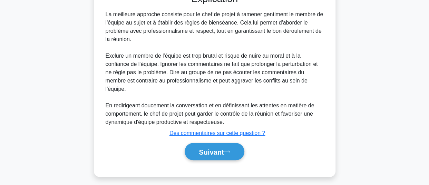
scroll to position [232, 0]
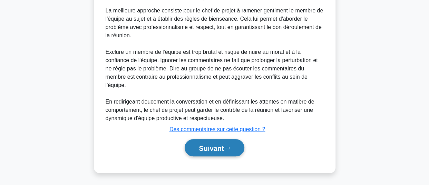
click at [192, 150] on button "Suivant" at bounding box center [213, 148] width 59 height 18
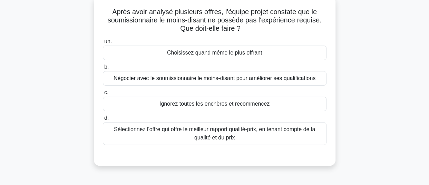
scroll to position [43, 0]
click at [254, 135] on font "Sélectionnez l'offre qui offre le meilleur rapport qualité-prix, en tenant comp…" at bounding box center [214, 132] width 217 height 17
click at [103, 120] on input "d. Sélectionnez l'offre qui offre le meilleur rapport qualité-prix, en tenant c…" at bounding box center [103, 117] width 0 height 4
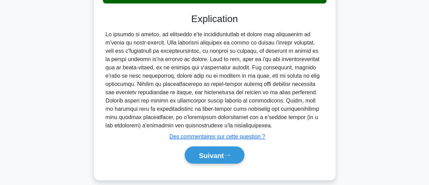
scroll to position [191, 0]
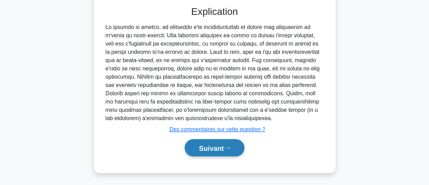
click at [202, 148] on font "Suivant" at bounding box center [211, 148] width 25 height 8
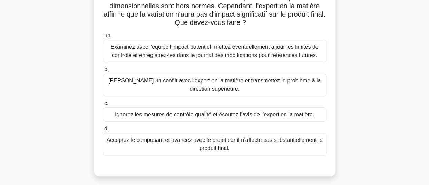
scroll to position [74, 0]
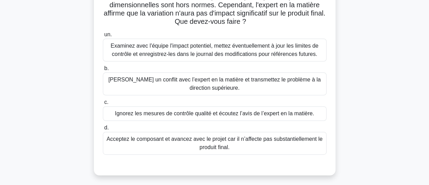
click at [259, 47] on font "Examinez avec l'équipe l'impact potentiel, mettez éventuellement à jour les lim…" at bounding box center [215, 50] width 208 height 14
click at [103, 37] on input "un. Examinez avec l'équipe l'impact potentiel, mettez éventuellement à jour les…" at bounding box center [103, 34] width 0 height 4
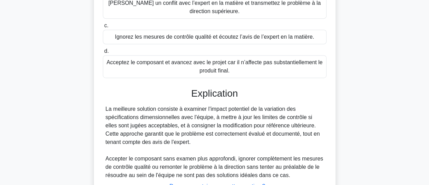
scroll to position [207, 0]
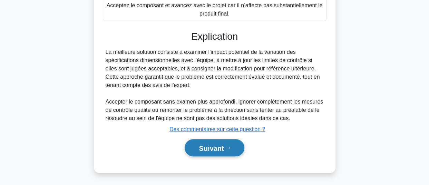
click at [207, 149] on font "Suivant" at bounding box center [211, 148] width 25 height 8
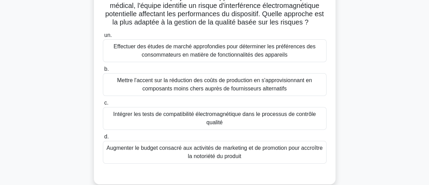
scroll to position [59, 0]
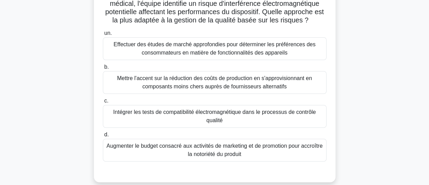
click at [224, 115] on font "Intégrer les tests de compatibilité électromagnétique dans le processus de cont…" at bounding box center [214, 116] width 217 height 17
click at [103, 103] on input "c. Intégrer les tests de compatibilité électromagnétique dans le processus de c…" at bounding box center [103, 101] width 0 height 4
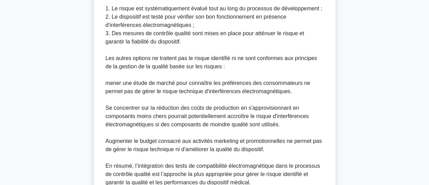
scroll to position [397, 0]
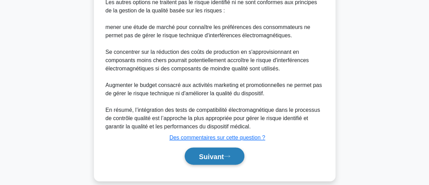
click at [205, 152] on font "Suivant" at bounding box center [211, 156] width 25 height 8
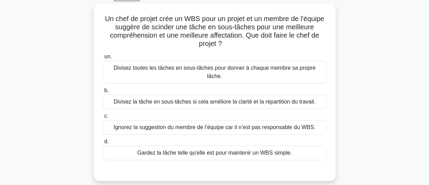
scroll to position [40, 0]
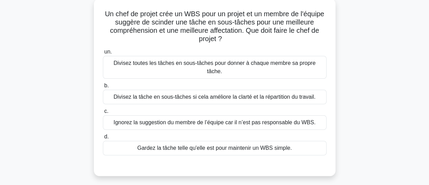
click at [265, 145] on font "Gardez la tâche telle qu'elle est pour maintenir un WBS simple." at bounding box center [214, 148] width 154 height 6
click at [103, 139] on input "d. Gardez la tâche telle qu'elle est pour maintenir un WBS simple." at bounding box center [103, 136] width 0 height 4
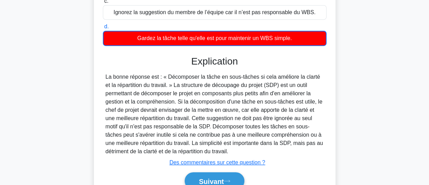
scroll to position [188, 0]
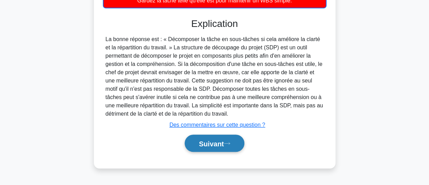
click at [197, 139] on button "Suivant" at bounding box center [213, 143] width 59 height 18
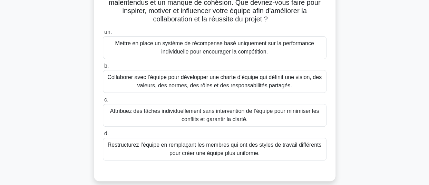
scroll to position [85, 0]
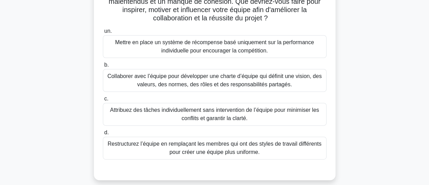
click at [248, 80] on font "Collaborer avec l’équipe pour développer une charte d’équipe qui définit une vi…" at bounding box center [214, 80] width 214 height 14
click at [103, 67] on input "b. Collaborer avec l’équipe pour développer une charte d’équipe qui définit une…" at bounding box center [103, 65] width 0 height 4
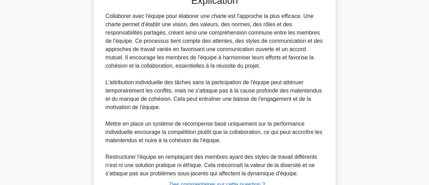
scroll to position [315, 0]
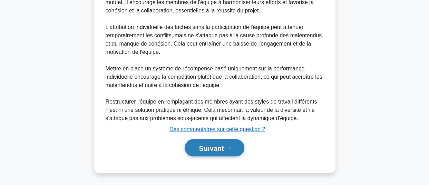
click at [210, 146] on font "Suivant" at bounding box center [211, 148] width 25 height 8
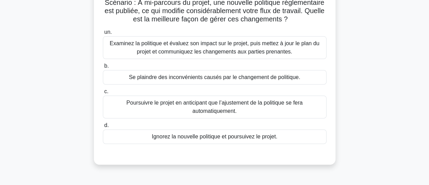
scroll to position [55, 0]
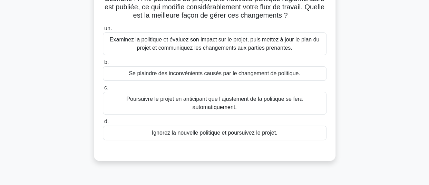
click at [256, 44] on font "Examinez la politique et évaluez son impact sur le projet, puis mettez à jour l…" at bounding box center [214, 44] width 217 height 17
click at [103, 31] on input "un. Examinez la politique et évaluez son impact sur le projet, puis mettez à jo…" at bounding box center [103, 28] width 0 height 4
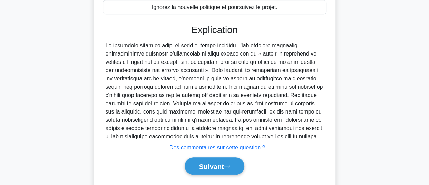
scroll to position [207, 0]
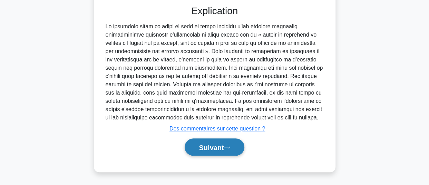
click at [222, 148] on font "Suivant" at bounding box center [211, 147] width 25 height 8
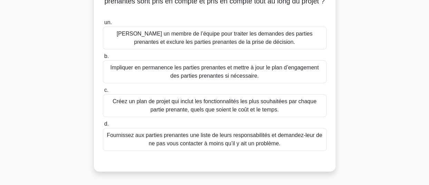
scroll to position [81, 0]
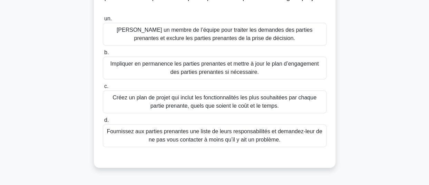
click at [273, 67] on font "Impliquer en permanence les parties prenantes et mettre à jour le plan d’engage…" at bounding box center [214, 68] width 208 height 14
click at [103, 55] on input "b. Impliquer en permanence les parties prenantes et mettre à jour le plan d’eng…" at bounding box center [103, 52] width 0 height 4
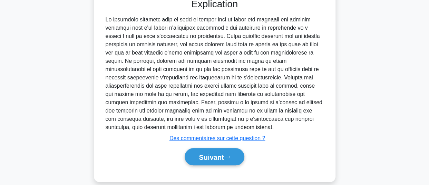
scroll to position [242, 0]
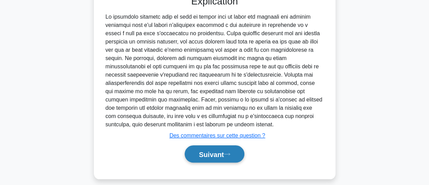
click at [216, 154] on font "Suivant" at bounding box center [211, 154] width 25 height 8
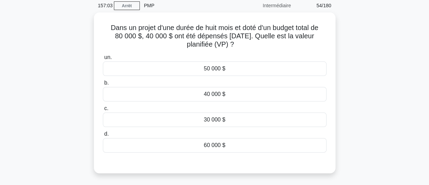
scroll to position [28, 0]
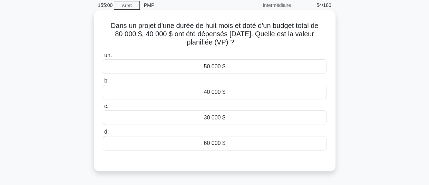
click at [220, 94] on font "40 000 $" at bounding box center [213, 92] width 21 height 6
click at [103, 83] on input "b. 40 000 $" at bounding box center [103, 81] width 0 height 4
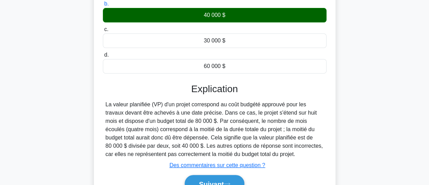
scroll to position [125, 0]
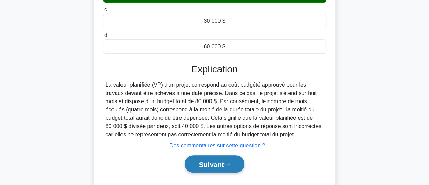
click at [206, 165] on font "Suivant" at bounding box center [211, 164] width 25 height 8
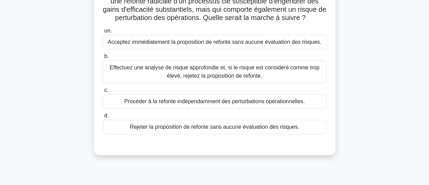
scroll to position [70, 0]
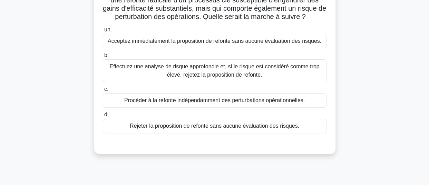
click at [255, 77] on font "Effectuez une analyse de risque approfondie et, si le risque est considéré comm…" at bounding box center [214, 70] width 210 height 14
click at [103, 58] on input "b. Effectuez une analyse de risque approfondie et, si le risque est considéré c…" at bounding box center [103, 55] width 0 height 4
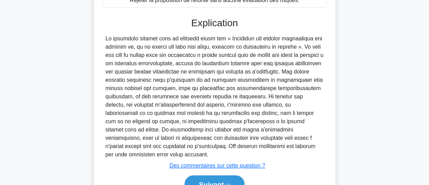
scroll to position [224, 0]
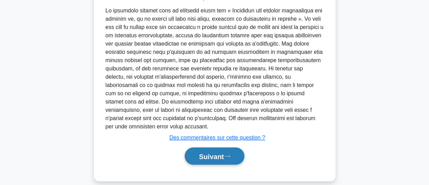
click at [205, 152] on font "Suivant" at bounding box center [211, 156] width 25 height 8
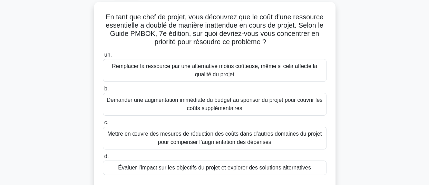
scroll to position [40, 0]
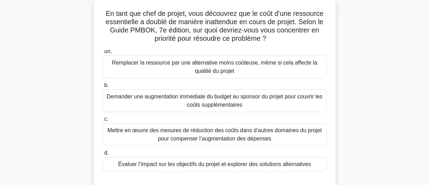
click at [240, 166] on font "Évaluer l’impact sur les objectifs du projet et explorer des solutions alternat…" at bounding box center [214, 164] width 193 height 6
click at [103, 155] on input "d. Évaluer l’impact sur les objectifs du projet et explorer des solutions alter…" at bounding box center [103, 153] width 0 height 4
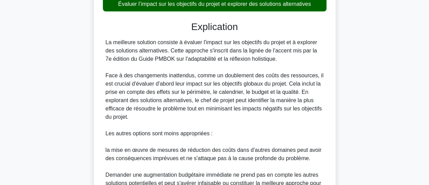
scroll to position [309, 0]
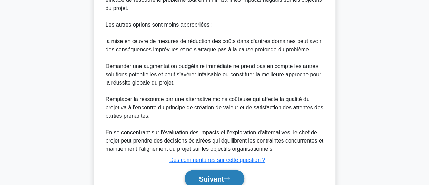
click at [211, 180] on font "Suivant" at bounding box center [211, 179] width 25 height 8
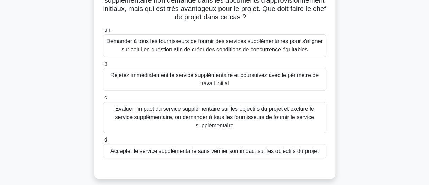
scroll to position [74, 0]
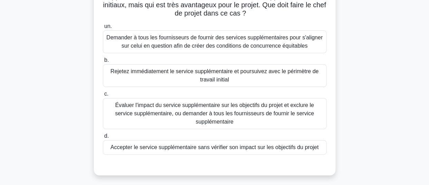
click at [289, 46] on font "Demander à tous les fournisseurs de fournir des services supplémentaires pour s…" at bounding box center [214, 41] width 216 height 14
click at [103, 29] on input "un. Demander à tous les fournisseurs de fournir des services supplémentaires po…" at bounding box center [103, 26] width 0 height 4
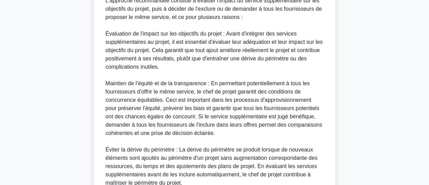
scroll to position [374, 0]
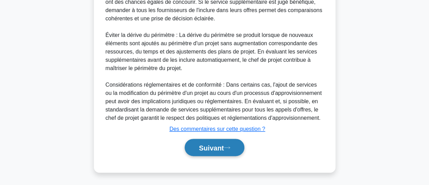
click at [203, 147] on font "Suivant" at bounding box center [211, 148] width 25 height 8
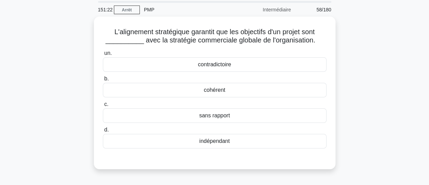
scroll to position [24, 0]
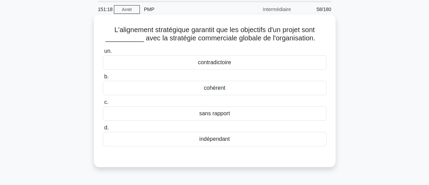
click at [281, 89] on div "cohérent" at bounding box center [214, 88] width 223 height 14
click at [103, 79] on input "b. cohérent" at bounding box center [103, 76] width 0 height 4
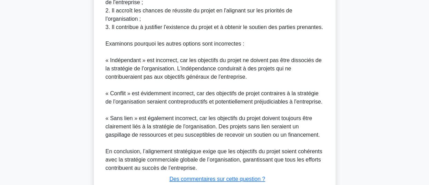
scroll to position [315, 0]
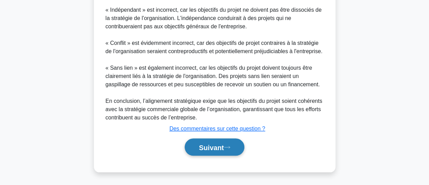
click at [216, 149] on font "Suivant" at bounding box center [211, 147] width 25 height 8
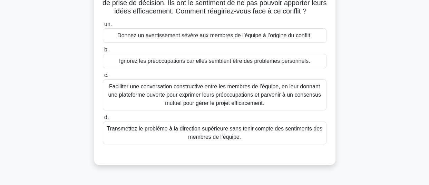
scroll to position [78, 0]
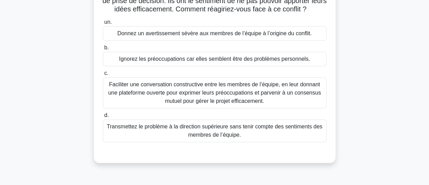
click at [274, 97] on font "Faciliter une conversation constructive entre les membres de l’équipe, en leur …" at bounding box center [214, 92] width 212 height 22
click at [103, 75] on input "c. Faciliter une conversation constructive entre les membres de l’équipe, en le…" at bounding box center [103, 73] width 0 height 4
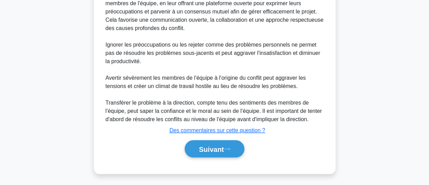
scroll to position [265, 0]
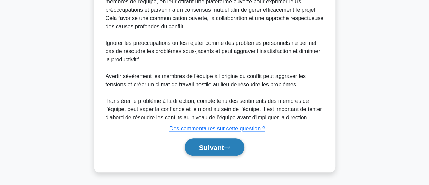
click at [210, 147] on font "Suivant" at bounding box center [211, 147] width 25 height 8
click at [219, 147] on font "Suivant" at bounding box center [211, 147] width 25 height 8
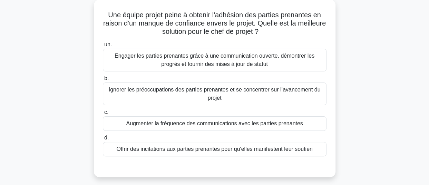
scroll to position [43, 0]
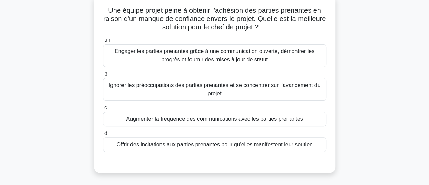
click at [230, 60] on font "Engager les parties prenantes grâce à une communication ouverte, démontrer les …" at bounding box center [214, 55] width 200 height 14
click at [103, 42] on input "un. Engager les parties prenantes grâce à une communication ouverte, démontrer …" at bounding box center [103, 40] width 0 height 4
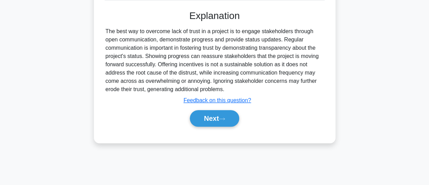
scroll to position [188, 0]
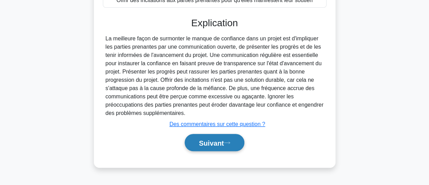
click at [214, 142] on font "Suivant" at bounding box center [211, 143] width 25 height 8
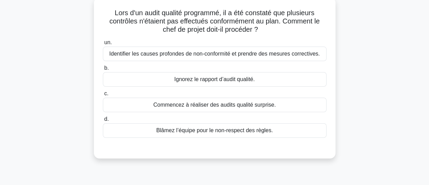
scroll to position [42, 0]
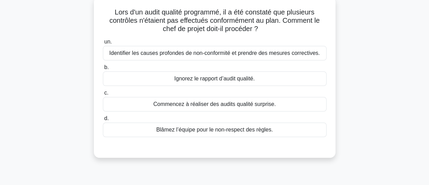
click at [278, 53] on font "Identifier les causes profondes de non-conformité et prendre des mesures correc…" at bounding box center [214, 53] width 210 height 6
click at [103, 44] on input "un. Identifier les causes profondes de non-conformité et prendre des mesures co…" at bounding box center [103, 42] width 0 height 4
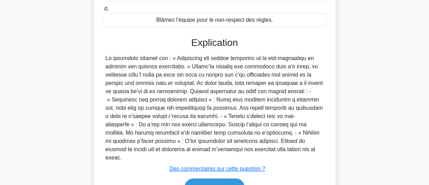
scroll to position [156, 0]
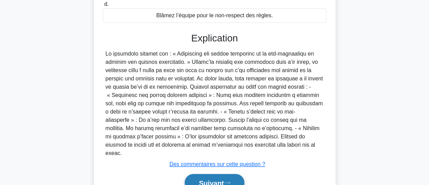
click at [199, 179] on font "Suivant" at bounding box center [211, 183] width 25 height 8
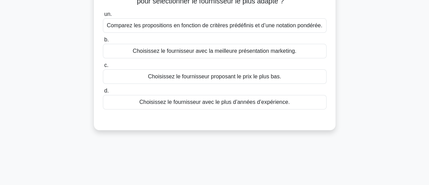
scroll to position [42, 0]
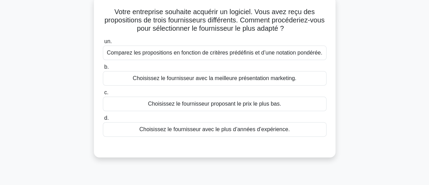
click at [272, 53] on font "Comparez les propositions en fonction de critères prédéfinis et d’une notation …" at bounding box center [214, 53] width 215 height 6
click at [103, 44] on input "un. Comparez les propositions en fonction de critères prédéfinis et d’une notat…" at bounding box center [103, 41] width 0 height 4
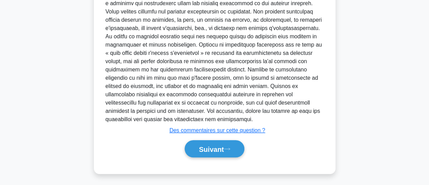
scroll to position [224, 0]
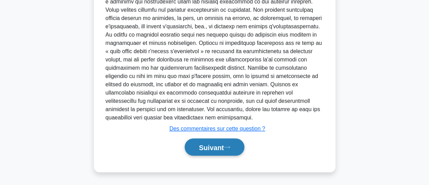
click at [195, 150] on button "Suivant" at bounding box center [213, 147] width 59 height 18
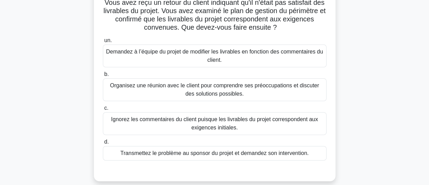
scroll to position [52, 0]
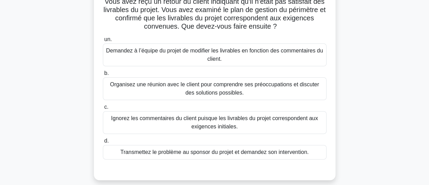
click at [274, 86] on font "Organisez une réunion avec le client pour comprendre ses préoccupations et disc…" at bounding box center [214, 88] width 209 height 14
click at [103, 75] on input "b. Organisez une réunion avec le client pour comprendre ses préoccupations et d…" at bounding box center [103, 73] width 0 height 4
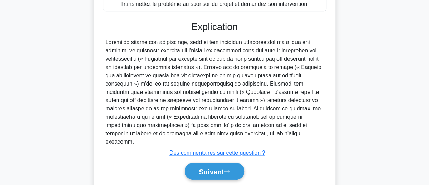
scroll to position [215, 0]
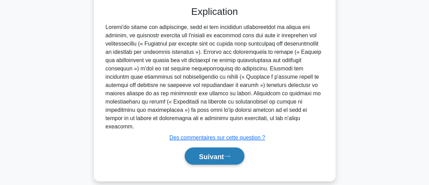
click at [210, 152] on font "Suivant" at bounding box center [211, 156] width 25 height 8
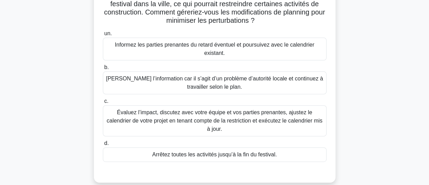
scroll to position [70, 0]
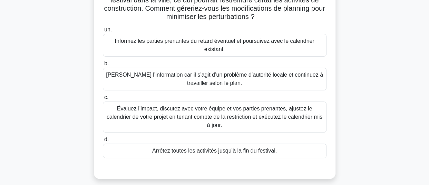
click at [278, 113] on font "Évaluez l’impact, discutez avec votre équipe et vos parties prenantes, ajustez …" at bounding box center [214, 116] width 215 height 22
click at [103, 100] on input "c. Évaluez l’impact, discutez avec votre équipe et vos parties prenantes, ajust…" at bounding box center [103, 97] width 0 height 4
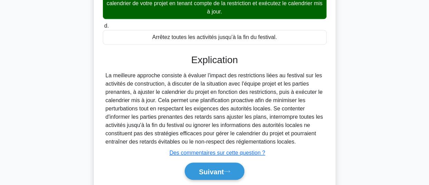
scroll to position [207, 0]
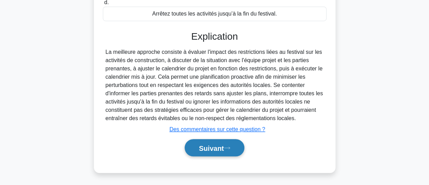
click at [211, 145] on font "Suivant" at bounding box center [211, 148] width 25 height 8
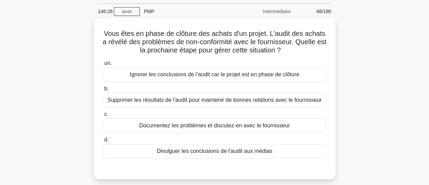
scroll to position [23, 0]
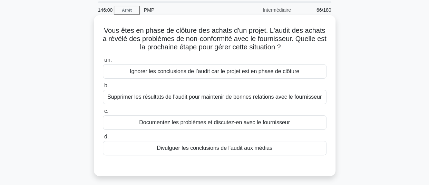
click at [269, 124] on font "Documentez les problèmes et discutez-en avec le fournisseur" at bounding box center [214, 122] width 151 height 6
click at [103, 113] on input "c. Documentez les problèmes et discutez-en avec le fournisseur" at bounding box center [103, 111] width 0 height 4
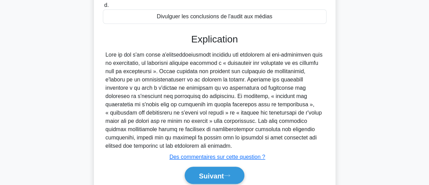
scroll to position [188, 0]
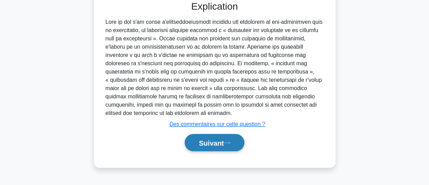
click at [203, 144] on font "Suivant" at bounding box center [211, 143] width 25 height 8
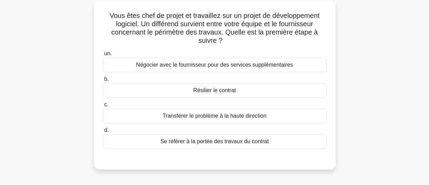
scroll to position [41, 0]
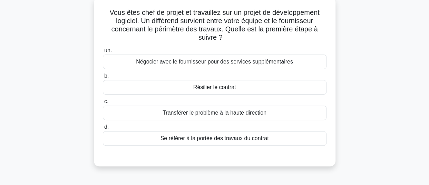
click at [262, 137] on font "Se référer à la portée des travaux du contrat" at bounding box center [214, 138] width 108 height 6
click at [103, 129] on input "d. Se référer à la portée des travaux du contrat" at bounding box center [103, 127] width 0 height 4
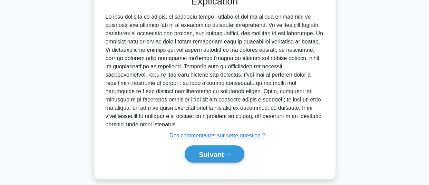
scroll to position [207, 0]
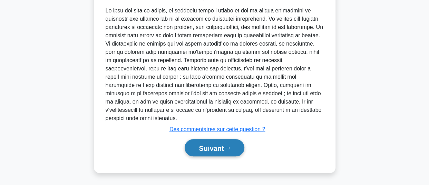
click at [221, 149] on font "Suivant" at bounding box center [211, 148] width 25 height 8
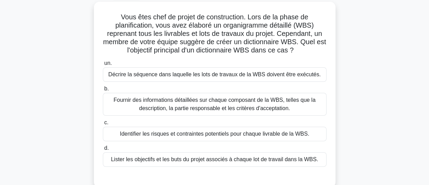
scroll to position [39, 0]
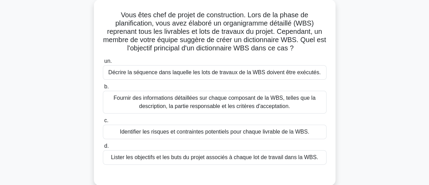
click at [246, 101] on font "Fournir des informations détaillées sur chaque composant de la WBS, telles que …" at bounding box center [214, 102] width 202 height 14
click at [103, 89] on input "b. Fournir des informations détaillées sur chaque composant de la WBS, telles q…" at bounding box center [103, 86] width 0 height 4
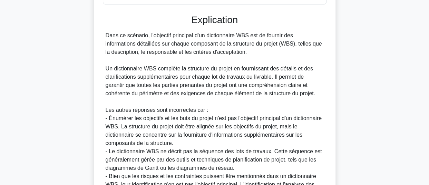
scroll to position [254, 0]
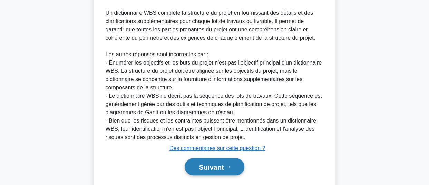
click at [208, 167] on font "Suivant" at bounding box center [211, 167] width 25 height 8
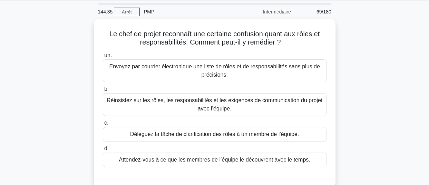
scroll to position [20, 0]
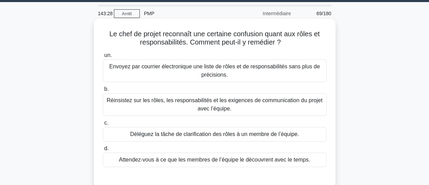
click at [278, 105] on font "Réinsistez sur les rôles, les responsabilités et les exigences de communication…" at bounding box center [214, 104] width 217 height 17
click at [103, 91] on input "b. Réinsistez sur les rôles, les responsabilités et les exigences de communicat…" at bounding box center [103, 89] width 0 height 4
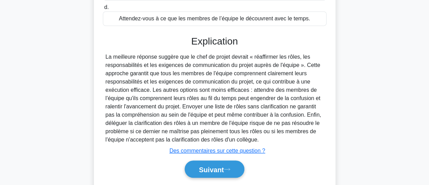
scroll to position [188, 0]
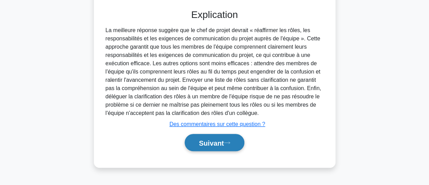
click at [200, 147] on button "Suivant" at bounding box center [213, 143] width 59 height 18
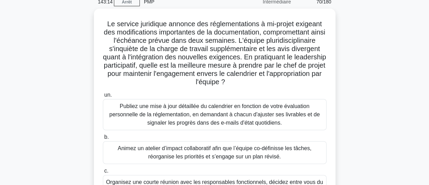
scroll to position [30, 0]
click at [318, 51] on font "Le service juridique annonce des réglementations à mi-projet exigeant des modif…" at bounding box center [214, 53] width 223 height 66
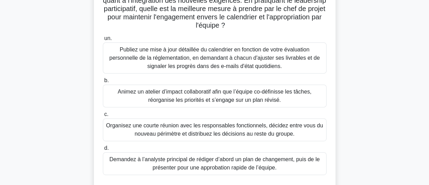
scroll to position [87, 0]
click at [262, 93] on font "Animez un atelier d’impact collaboratif afin que l’équipe co-définisse les tâch…" at bounding box center [214, 95] width 193 height 14
click at [103, 82] on input "b. Animez un atelier d’impact collaboratif afin que l’équipe co-définisse les t…" at bounding box center [103, 80] width 0 height 4
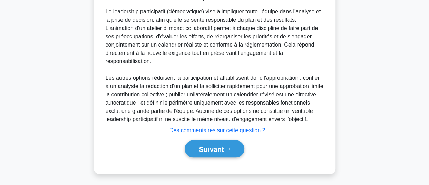
scroll to position [290, 0]
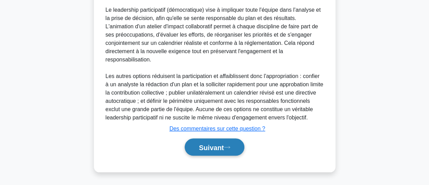
click at [201, 149] on font "Suivant" at bounding box center [211, 147] width 25 height 8
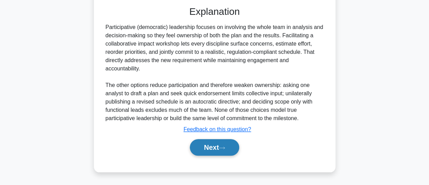
scroll to position [256, 0]
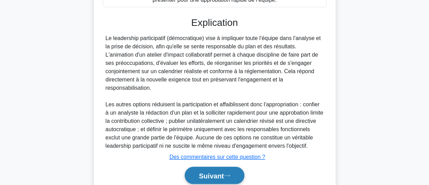
drag, startPoint x: 331, startPoint y: 75, endPoint x: 354, endPoint y: 128, distance: 57.4
click at [210, 179] on font "Suivant" at bounding box center [211, 176] width 25 height 8
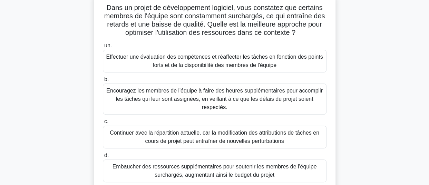
scroll to position [51, 0]
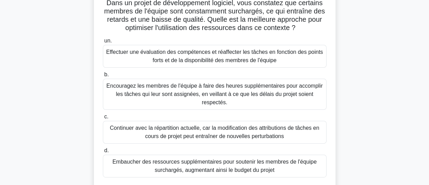
click at [201, 60] on font "Effectuer une évaluation des compétences et réaffecter les tâches en fonction d…" at bounding box center [214, 56] width 216 height 14
click at [103, 43] on input "un. Effectuer une évaluation des compétences et réaffecter les tâches en foncti…" at bounding box center [103, 41] width 0 height 4
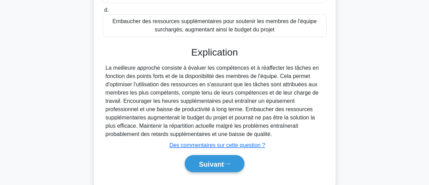
scroll to position [202, 0]
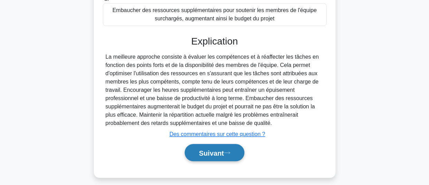
click at [194, 154] on button "Suivant" at bounding box center [213, 153] width 59 height 18
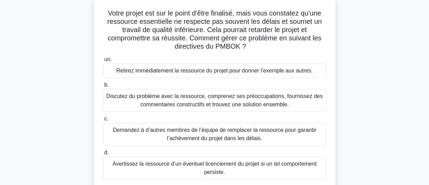
scroll to position [31, 0]
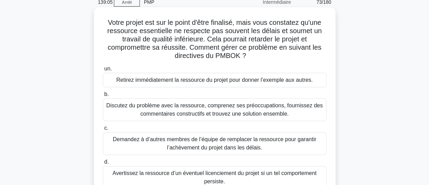
click at [210, 106] on font "Discutez du problème avec la ressource, comprenez ses préoccupations, fournisse…" at bounding box center [214, 109] width 216 height 14
click at [103, 97] on input "b. Discutez du problème avec la ressource, comprenez ses préoccupations, fourni…" at bounding box center [103, 94] width 0 height 4
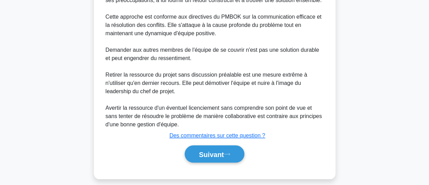
scroll to position [265, 0]
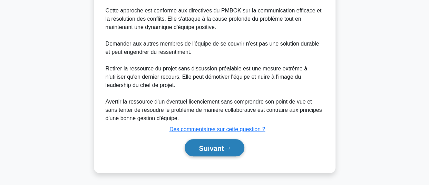
click at [210, 147] on font "Suivant" at bounding box center [211, 148] width 25 height 8
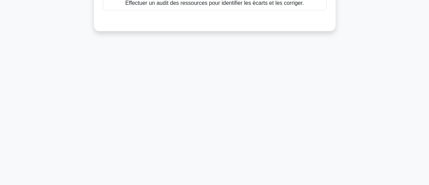
scroll to position [188, 0]
drag, startPoint x: 428, startPoint y: 112, endPoint x: 416, endPoint y: 56, distance: 56.7
click at [416, 56] on main "138:52 Arrêt PMP Intermédiaire 74/180 Vous constatez que malgré des ressources …" at bounding box center [214, 10] width 429 height 350
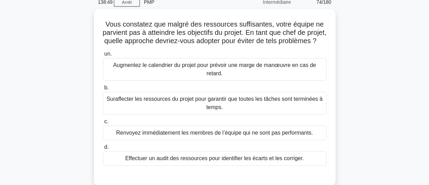
scroll to position [32, 0]
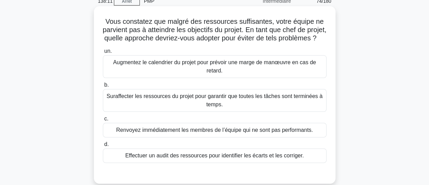
click at [279, 158] on font "Effectuer un audit des ressources pour identifier les écarts et les corriger." at bounding box center [214, 155] width 178 height 6
click at [103, 147] on input "d. Effectuer un audit des ressources pour identifier les écarts et les corriger." at bounding box center [103, 144] width 0 height 4
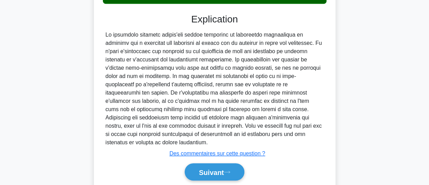
scroll to position [215, 0]
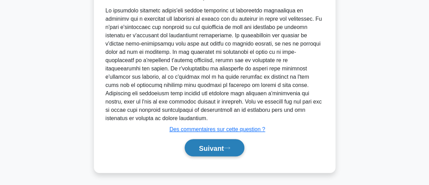
click at [226, 146] on icon at bounding box center [227, 148] width 6 height 4
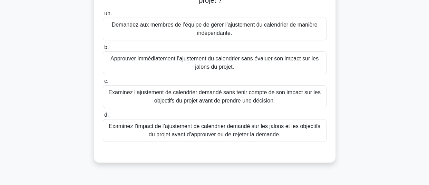
scroll to position [82, 0]
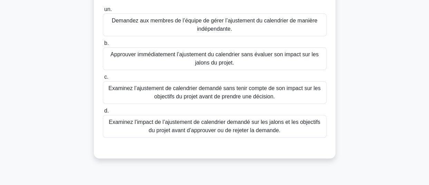
click at [283, 127] on font "Examinez l’impact de l’ajustement de calendrier demandé sur les jalons et les o…" at bounding box center [214, 126] width 217 height 17
click at [103, 113] on input "d. Examinez l’impact de l’ajustement de calendrier demandé sur les jalons et le…" at bounding box center [103, 111] width 0 height 4
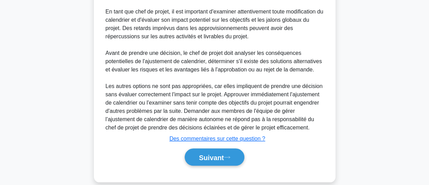
scroll to position [268, 0]
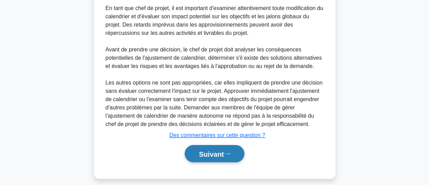
click at [218, 151] on font "Suivant" at bounding box center [211, 154] width 25 height 8
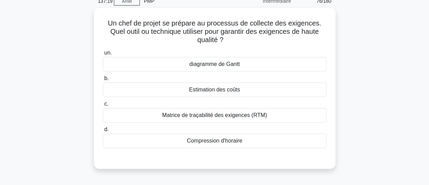
scroll to position [33, 0]
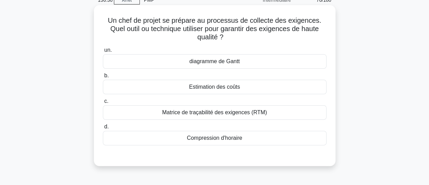
click at [264, 115] on font "Matrice de traçabilité des exigences (RTM)" at bounding box center [214, 112] width 105 height 6
click at [103, 103] on input "c. Matrice de traçabilité des exigences (RTM)" at bounding box center [103, 101] width 0 height 4
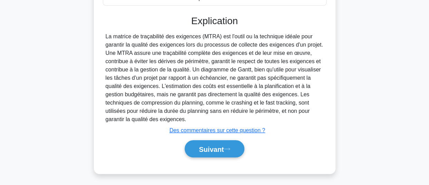
scroll to position [188, 0]
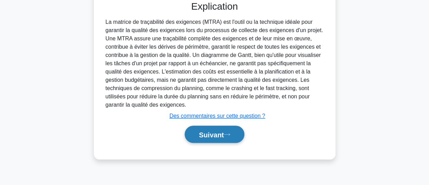
click at [216, 135] on font "Suivant" at bounding box center [211, 135] width 25 height 8
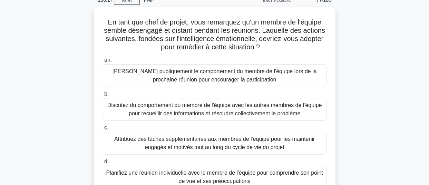
scroll to position [38, 0]
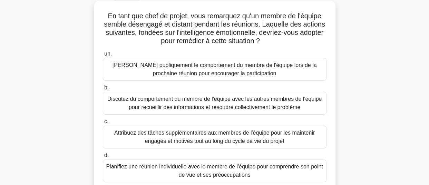
click at [206, 177] on font "Planifiez une réunion individuelle avec le membre de l'équipe pour comprendre s…" at bounding box center [214, 170] width 216 height 14
click at [103, 158] on input "d. Planifiez une réunion individuelle avec le membre de l'équipe pour comprendr…" at bounding box center [103, 155] width 0 height 4
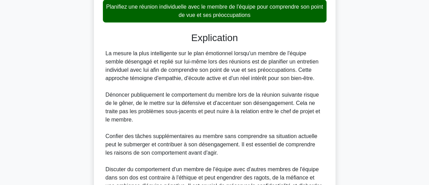
scroll to position [253, 0]
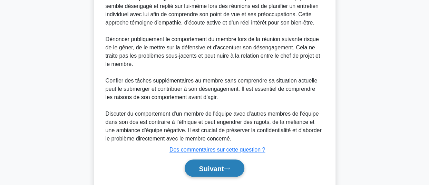
click at [200, 169] on font "Suivant" at bounding box center [211, 168] width 25 height 8
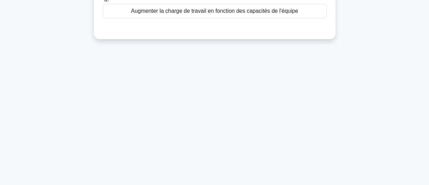
scroll to position [169, 0]
click at [427, 116] on main "135:48 Arrêt PMP Intermédiaire 78/180 Dans un projet où les performances de l’é…" at bounding box center [214, 28] width 429 height 350
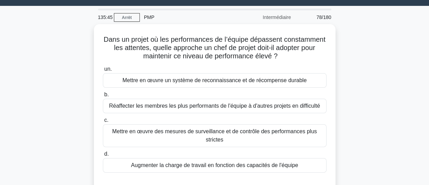
scroll to position [18, 0]
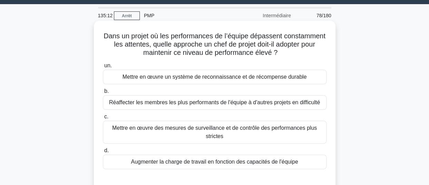
click at [236, 80] on font "Mettre en œuvre un système de reconnaissance et de récompense durable" at bounding box center [214, 77] width 184 height 6
click at [103, 68] on input "un. Mettre en œuvre un système de reconnaissance et de récompense durable" at bounding box center [103, 65] width 0 height 4
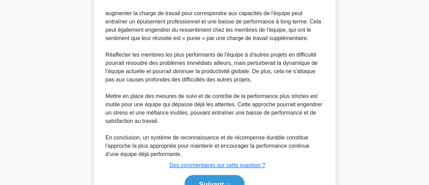
scroll to position [340, 0]
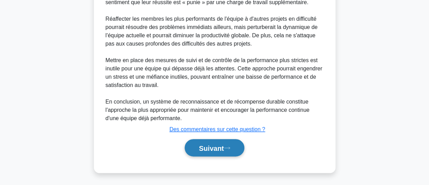
click at [216, 152] on button "Suivant" at bounding box center [213, 148] width 59 height 18
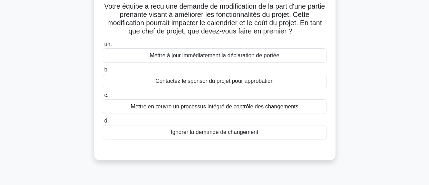
scroll to position [38, 0]
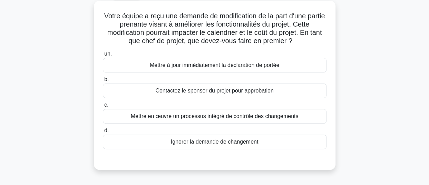
click at [222, 118] on font "Mettre en œuvre un processus intégré de contrôle des changements" at bounding box center [215, 116] width 168 height 6
click at [103, 107] on input "c. Mettre en œuvre un processus intégré de contrôle des changements" at bounding box center [103, 105] width 0 height 4
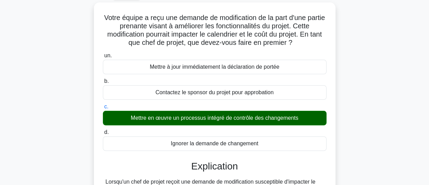
scroll to position [188, 0]
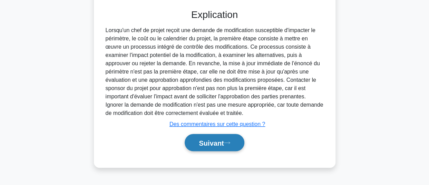
click at [209, 140] on font "Suivant" at bounding box center [211, 143] width 25 height 8
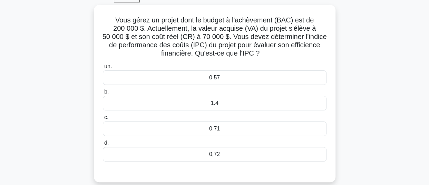
scroll to position [33, 0]
click at [289, 129] on div "0,71" at bounding box center [214, 129] width 223 height 14
click at [103, 120] on input "c. 0,71" at bounding box center [103, 117] width 0 height 4
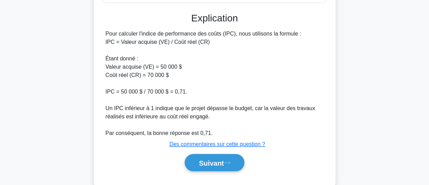
scroll to position [207, 0]
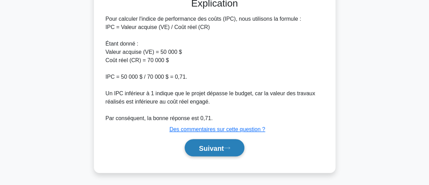
click at [208, 148] on font "Suivant" at bounding box center [211, 148] width 25 height 8
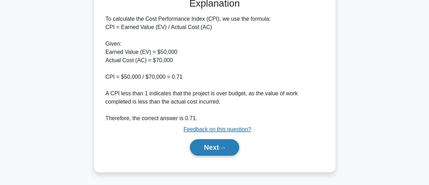
scroll to position [206, 0]
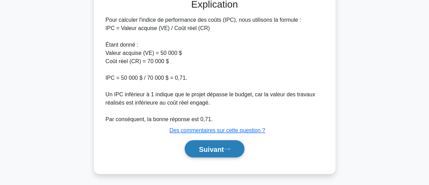
click at [203, 148] on font "Suivant" at bounding box center [211, 149] width 25 height 8
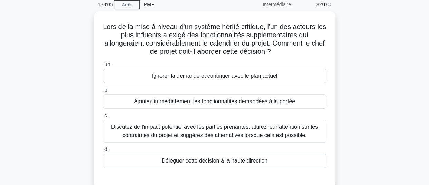
scroll to position [30, 0]
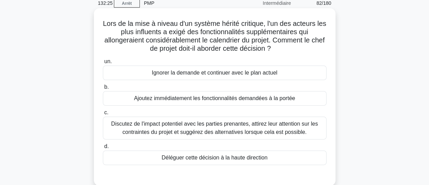
click at [239, 127] on font "Discutez de l'impact potentiel avec les parties prenantes, attirez leur attenti…" at bounding box center [214, 128] width 206 height 14
click at [103, 115] on input "c. Discutez de l'impact potentiel avec les parties prenantes, attirez leur atte…" at bounding box center [103, 112] width 0 height 4
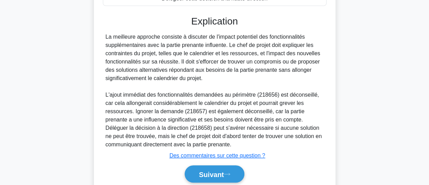
scroll to position [215, 0]
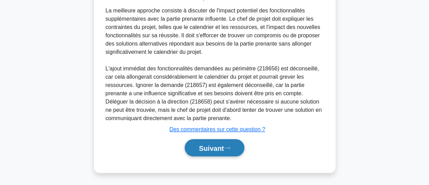
click at [199, 148] on font "Suivant" at bounding box center [211, 148] width 25 height 8
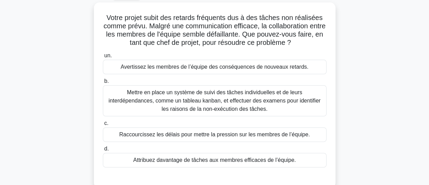
scroll to position [35, 0]
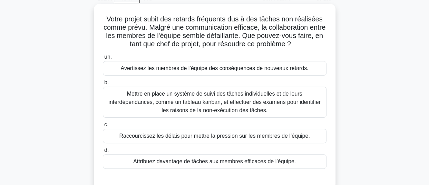
click at [252, 103] on font "Mettre en place un système de suivi des tâches individuelles et de leurs interd…" at bounding box center [214, 102] width 212 height 22
click at [103, 85] on input "b. Mettre en place un système de suivi des tâches individuelles et de leurs int…" at bounding box center [103, 82] width 0 height 4
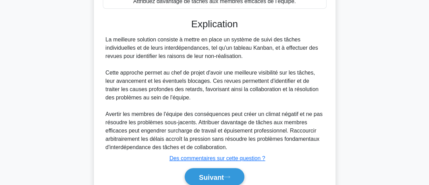
scroll to position [224, 0]
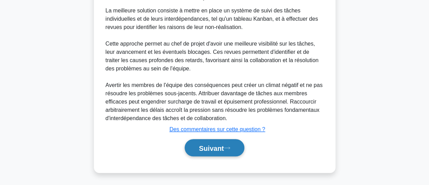
click at [200, 149] on font "Suivant" at bounding box center [211, 148] width 25 height 8
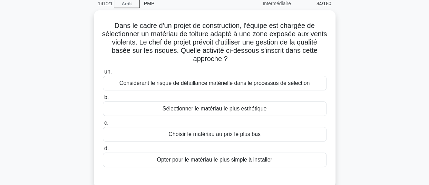
scroll to position [32, 0]
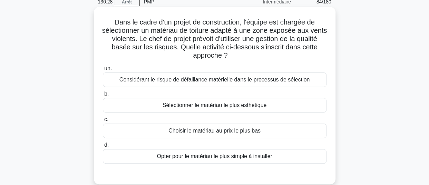
click at [247, 81] on font "Considérant le risque de défaillance matérielle dans le processus de sélection" at bounding box center [214, 80] width 190 height 6
click at [103, 71] on input "un. Considérant le risque de défaillance matérielle dans le processus de sélect…" at bounding box center [103, 68] width 0 height 4
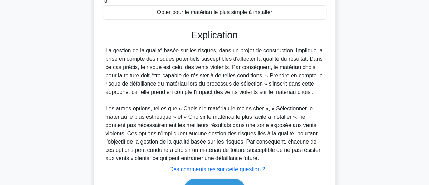
scroll to position [215, 0]
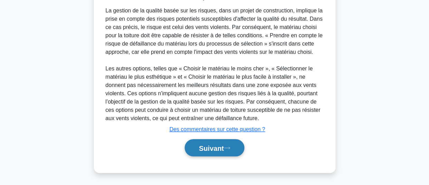
click at [215, 145] on font "Suivant" at bounding box center [211, 148] width 25 height 8
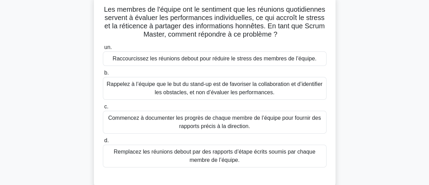
scroll to position [48, 0]
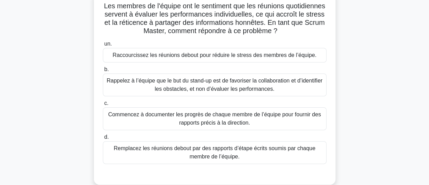
click at [251, 83] on font "Rappelez à l’équipe que le but du stand-up est de favoriser la collaboration et…" at bounding box center [214, 85] width 215 height 14
click at [103, 72] on input "b. Rappelez à l’équipe que le but du stand-up est de favoriser la collaboration…" at bounding box center [103, 69] width 0 height 4
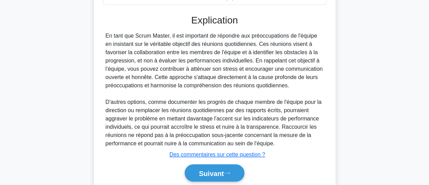
scroll to position [232, 0]
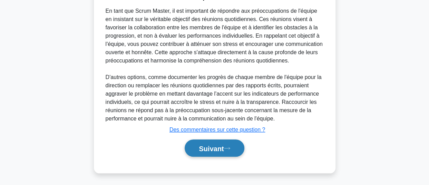
click at [218, 150] on font "Suivant" at bounding box center [211, 148] width 25 height 8
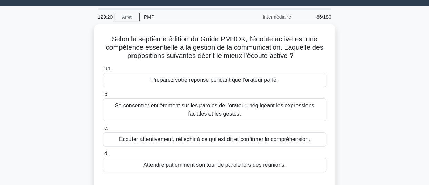
scroll to position [19, 0]
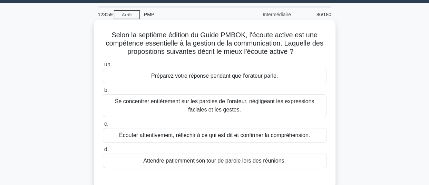
click at [256, 134] on font "Écouter attentivement, réfléchir à ce qui est dit et confirmer la compréhension." at bounding box center [214, 135] width 191 height 6
click at [103, 126] on input "c. Écouter attentivement, réfléchir à ce qui est dit et confirmer la compréhens…" at bounding box center [103, 124] width 0 height 4
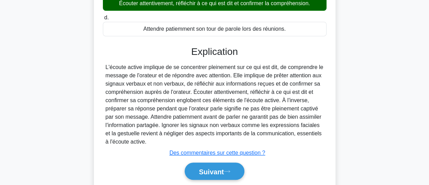
scroll to position [188, 0]
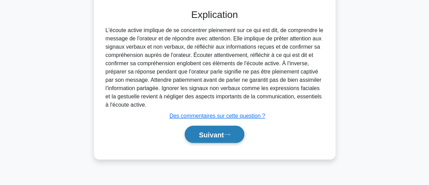
click at [206, 134] on font "Suivant" at bounding box center [211, 135] width 25 height 8
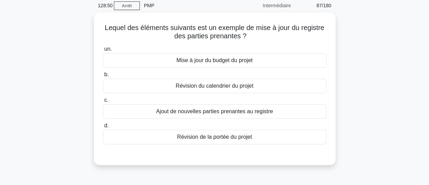
scroll to position [24, 0]
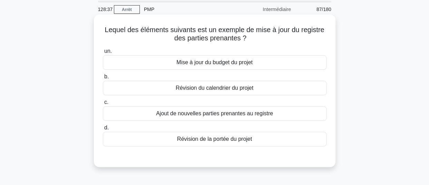
click at [227, 113] on font "Ajout de nouvelles parties prenantes au registre" at bounding box center [214, 113] width 117 height 6
click at [103, 104] on input "c. Ajout de nouvelles parties prenantes au registre" at bounding box center [103, 102] width 0 height 4
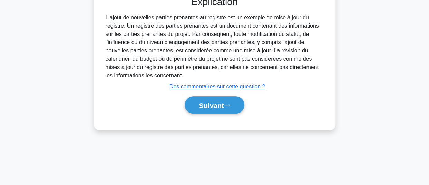
scroll to position [188, 0]
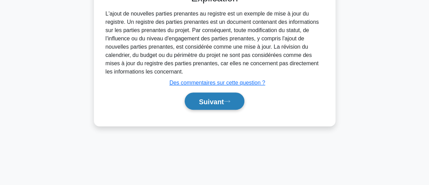
click at [208, 104] on font "Suivant" at bounding box center [211, 102] width 25 height 8
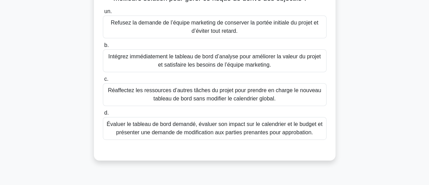
scroll to position [91, 0]
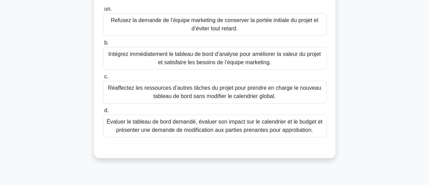
click at [292, 133] on div "Évaluer le tableau de bord demandé, évaluer son impact sur le calendrier et le …" at bounding box center [214, 125] width 223 height 23
click at [103, 113] on input "d. Évaluer le tableau de bord demandé, évaluer son impact sur le calendrier et …" at bounding box center [103, 110] width 0 height 4
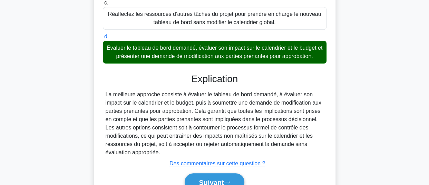
scroll to position [199, 0]
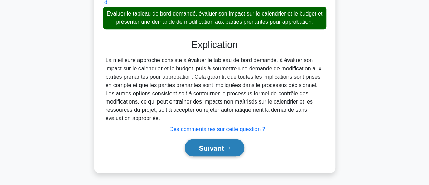
click at [206, 146] on font "Suivant" at bounding box center [211, 148] width 25 height 8
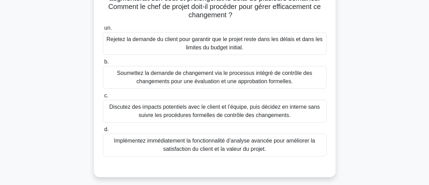
scroll to position [83, 0]
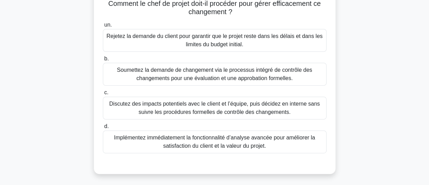
click at [276, 71] on font "Soumettez la demande de changement via le processus intégré de contrôle des cha…" at bounding box center [214, 74] width 195 height 14
click at [103, 61] on input "b. Soumettez la demande de changement via le processus intégré de contrôle des …" at bounding box center [103, 59] width 0 height 4
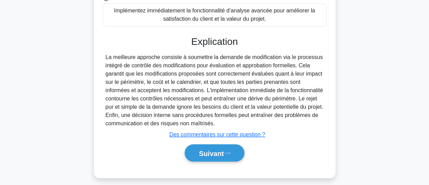
scroll to position [215, 0]
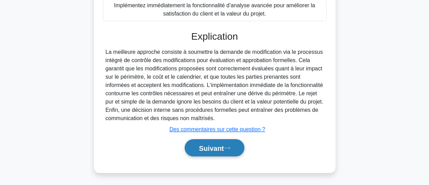
click at [202, 150] on font "Suivant" at bounding box center [211, 148] width 25 height 8
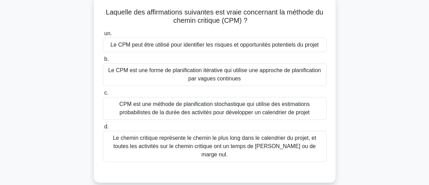
scroll to position [42, 0]
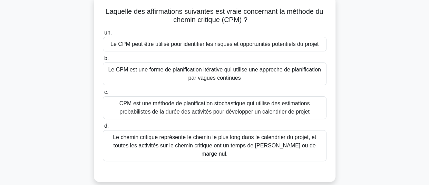
click at [286, 141] on font "Le chemin critique représente le chemin le plus long dans le calendrier du proj…" at bounding box center [214, 145] width 217 height 25
click at [103, 128] on input "d. Le chemin critique représente le chemin le plus long dans le calendrier du p…" at bounding box center [103, 126] width 0 height 4
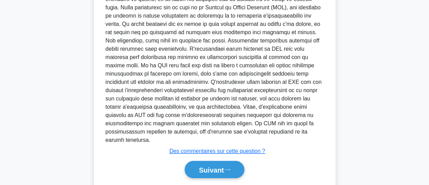
scroll to position [248, 0]
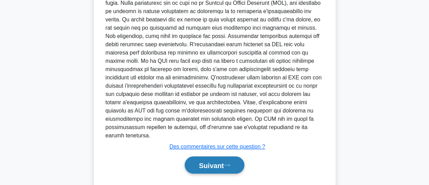
click at [221, 161] on font "Suivant" at bounding box center [211, 165] width 25 height 8
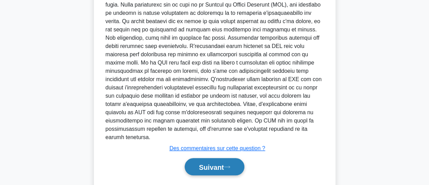
click at [203, 163] on font "Suivant" at bounding box center [211, 167] width 25 height 8
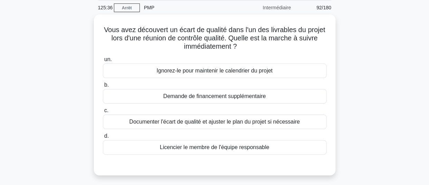
scroll to position [27, 0]
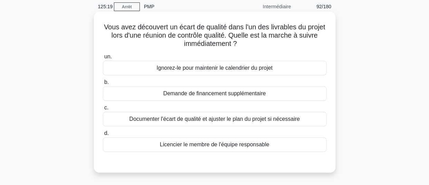
click at [243, 118] on font "Documenter l'écart de qualité et ajuster le plan du projet si nécessaire" at bounding box center [214, 119] width 170 height 6
click at [103, 110] on input "c. Documenter l'écart de qualité et ajuster le plan du projet si nécessaire" at bounding box center [103, 107] width 0 height 4
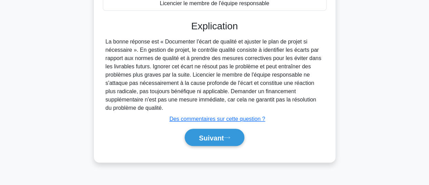
scroll to position [188, 0]
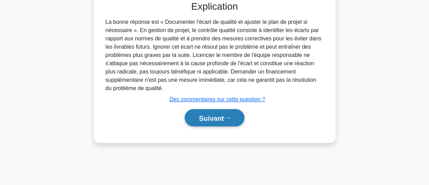
click at [208, 122] on button "Suivant" at bounding box center [213, 118] width 59 height 18
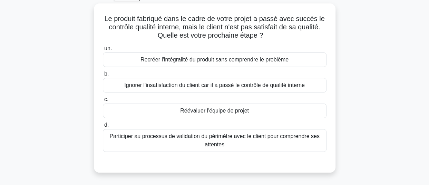
scroll to position [37, 0]
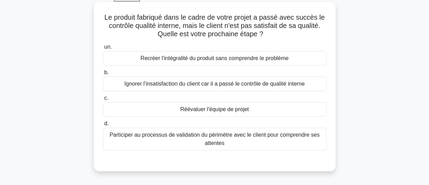
click at [282, 141] on font "Participer au processus de validation du périmètre avec le client pour comprend…" at bounding box center [214, 139] width 217 height 17
click at [103, 126] on input "d. Participer au processus de validation du périmètre avec le client pour compr…" at bounding box center [103, 123] width 0 height 4
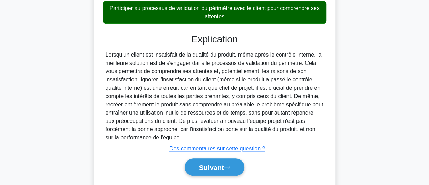
scroll to position [188, 0]
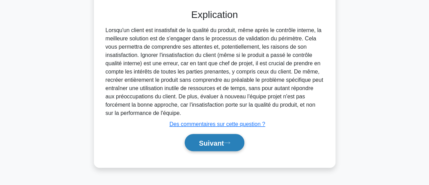
click at [192, 141] on button "Suivant" at bounding box center [213, 143] width 59 height 18
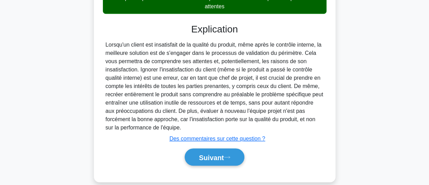
scroll to position [177, 0]
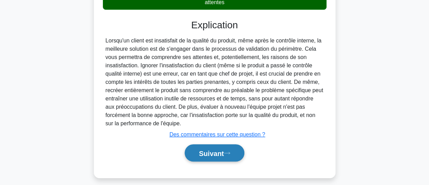
click at [204, 155] on font "Suivant" at bounding box center [211, 153] width 25 height 8
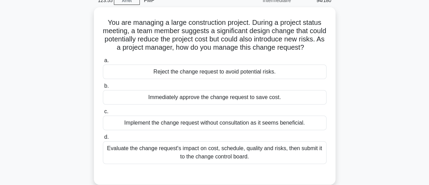
scroll to position [35, 0]
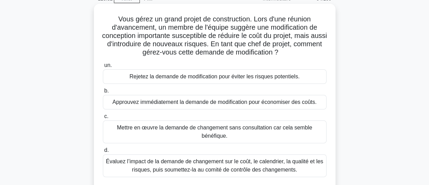
click at [274, 161] on font "Évaluez l’impact de la demande de changement sur le coût, le calendrier, la qua…" at bounding box center [214, 165] width 217 height 14
click at [103, 152] on input "d. Évaluez l’impact de la demande de changement sur le coût, le calendrier, la …" at bounding box center [103, 150] width 0 height 4
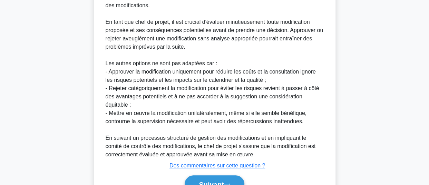
scroll to position [290, 0]
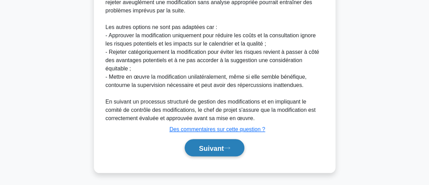
click at [201, 147] on font "Suivant" at bounding box center [211, 148] width 25 height 8
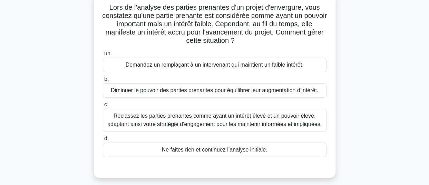
scroll to position [49, 0]
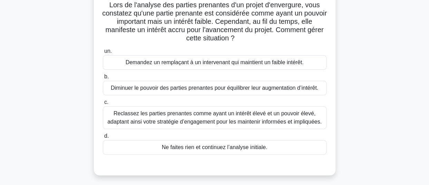
click at [269, 118] on font "Reclassez les parties prenantes comme ayant un intérêt élevé et un pouvoir élev…" at bounding box center [214, 117] width 214 height 14
click at [103, 104] on input "c. Reclassez les parties prenantes comme ayant un intérêt élevé et un pouvoir é…" at bounding box center [103, 102] width 0 height 4
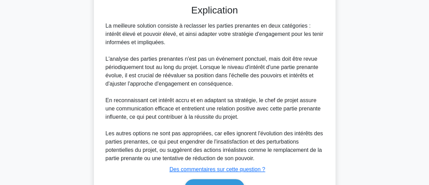
scroll to position [257, 0]
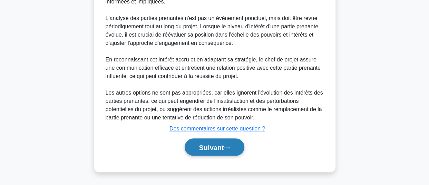
click at [215, 150] on font "Suivant" at bounding box center [211, 147] width 25 height 8
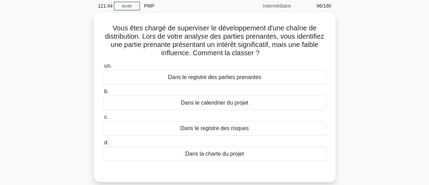
scroll to position [23, 0]
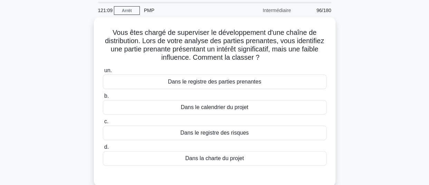
click at [415, 36] on main "121:09 Arrêt PMP Intermédiaire 96/180 Vous êtes chargé de superviser le dévelop…" at bounding box center [214, 174] width 429 height 350
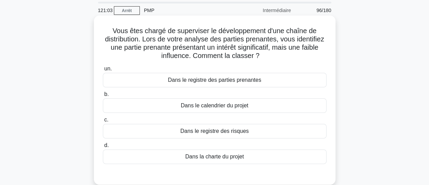
click at [248, 80] on font "Dans le registre des parties prenantes" at bounding box center [214, 80] width 93 height 6
click at [103, 71] on input "un. Dans le registre des parties prenantes" at bounding box center [103, 69] width 0 height 4
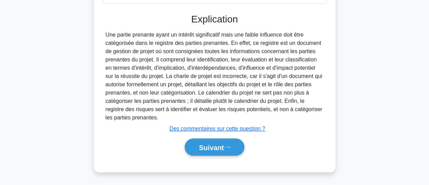
scroll to position [188, 0]
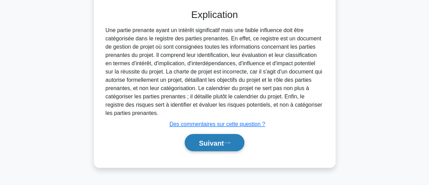
click at [201, 140] on font "Suivant" at bounding box center [211, 143] width 25 height 8
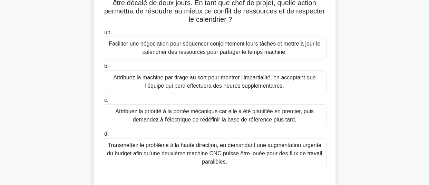
scroll to position [110, 0]
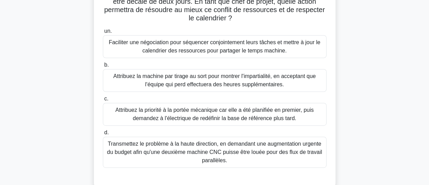
click at [257, 42] on font "Faciliter une négociation pour séquencer conjointement leurs tâches et mettre à…" at bounding box center [214, 46] width 211 height 14
click at [103, 33] on input "un. Faciliter une négociation pour séquencer conjointement leurs tâches et mett…" at bounding box center [103, 31] width 0 height 4
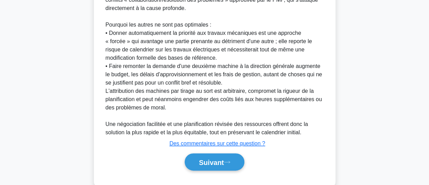
scroll to position [389, 0]
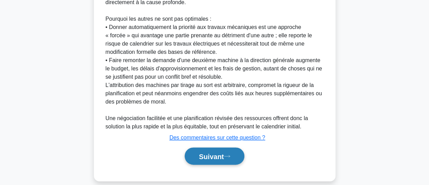
click at [210, 152] on font "Suivant" at bounding box center [211, 156] width 25 height 8
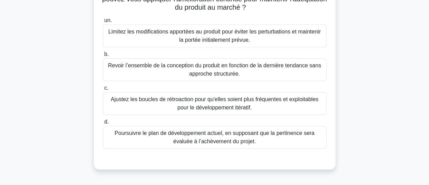
scroll to position [75, 0]
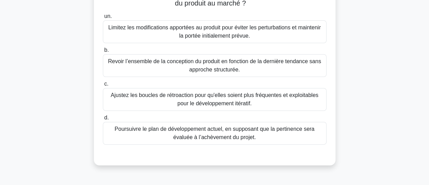
click at [265, 102] on font "Ajustez les boucles de rétroaction pour qu'elles soient plus fréquentes et expl…" at bounding box center [214, 99] width 217 height 17
click at [103, 86] on input "c. Ajustez les boucles de rétroaction pour qu'elles soient plus fréquentes et e…" at bounding box center [103, 84] width 0 height 4
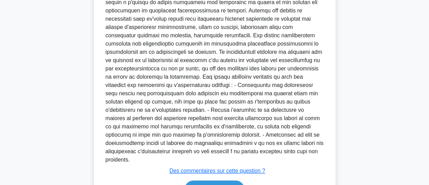
scroll to position [323, 0]
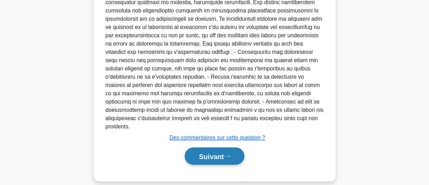
click at [208, 152] on font "Suivant" at bounding box center [211, 156] width 25 height 8
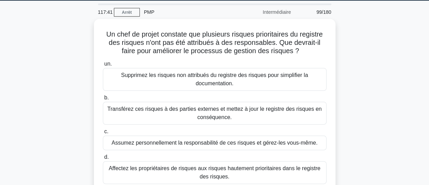
scroll to position [22, 0]
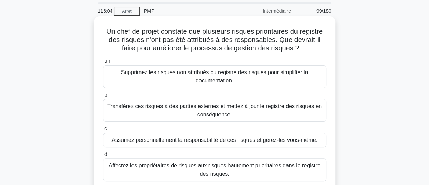
click at [302, 164] on font "Affectez les propriétaires de risques aux risques hautement prioritaires dans l…" at bounding box center [214, 169] width 211 height 14
click at [103, 157] on input "d. Affectez les propriétaires de risques aux risques hautement prioritaires dan…" at bounding box center [103, 154] width 0 height 4
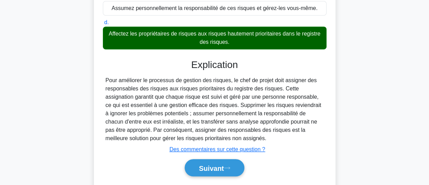
scroll to position [188, 0]
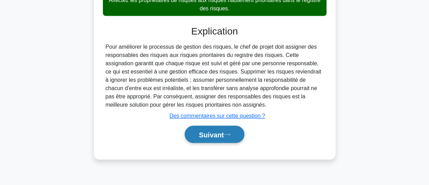
click at [216, 132] on font "Suivant" at bounding box center [211, 135] width 25 height 8
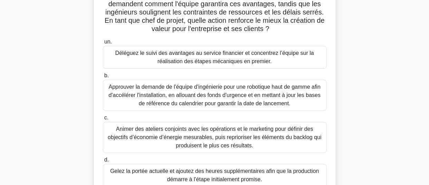
scroll to position [76, 0]
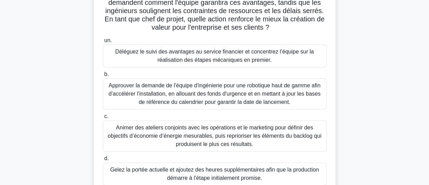
click at [252, 88] on font "Approuver la demande de l'équipe d'ingénierie pour une robotique haut de gamme …" at bounding box center [215, 93] width 212 height 22
click at [103, 77] on input "b. Approuver la demande de l'équipe d'ingénierie pour une robotique haut de gam…" at bounding box center [103, 74] width 0 height 4
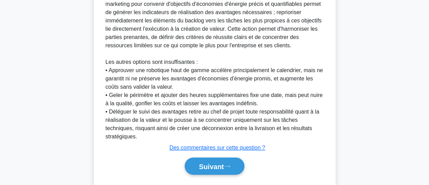
scroll to position [349, 0]
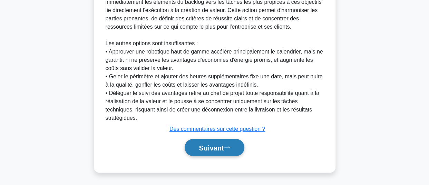
click at [213, 148] on font "Suivant" at bounding box center [211, 148] width 25 height 8
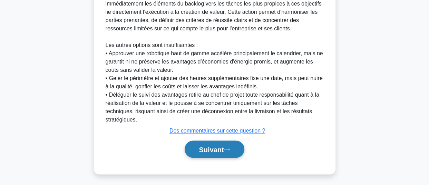
click at [212, 145] on font "Suivant" at bounding box center [211, 149] width 25 height 8
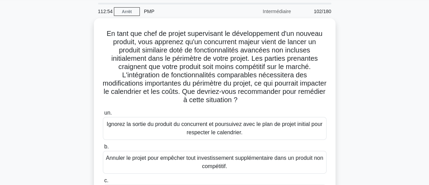
scroll to position [23, 0]
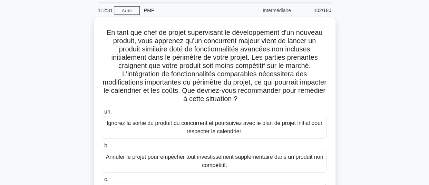
click at [411, 69] on main "112:31 Arrêt PMP Intermédiaire 102/180 .spinner_0XTQ{transform-origin:center;an…" at bounding box center [214, 174] width 429 height 350
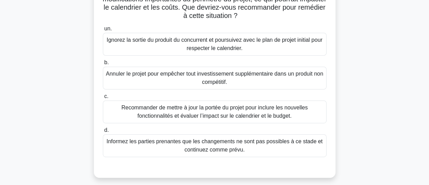
scroll to position [107, 0]
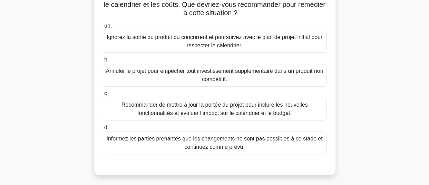
click at [253, 107] on font "Recommander de mettre à jour la portée du projet pour inclure les nouvelles fon…" at bounding box center [214, 109] width 186 height 14
click at [103, 96] on input "c. Recommander de mettre à jour la portée du projet pour inclure les nouvelles …" at bounding box center [103, 93] width 0 height 4
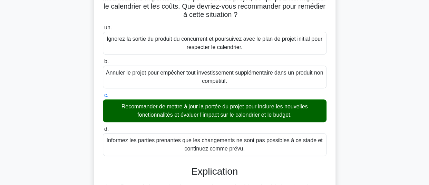
scroll to position [240, 0]
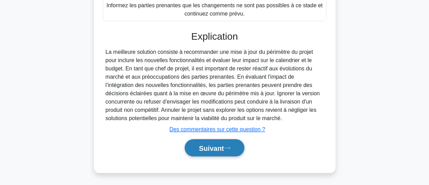
click at [216, 144] on font "Suivant" at bounding box center [211, 148] width 25 height 8
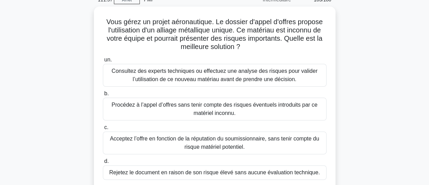
scroll to position [36, 0]
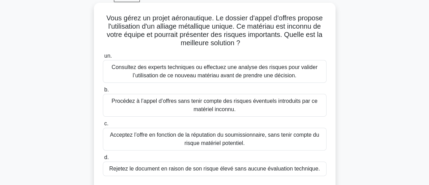
click at [264, 74] on font "Consultez des experts techniques ou effectuez une analyse des risques pour vali…" at bounding box center [214, 71] width 206 height 14
click at [103, 58] on input "un. Consultez des experts techniques ou effectuez une analyse des risques pour …" at bounding box center [103, 56] width 0 height 4
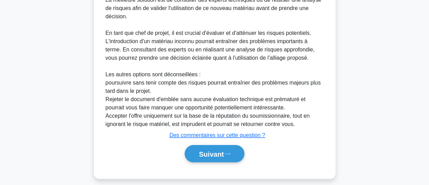
scroll to position [249, 0]
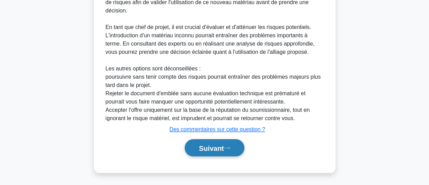
click at [212, 148] on font "Suivant" at bounding box center [211, 148] width 25 height 8
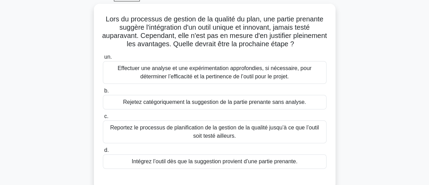
scroll to position [38, 0]
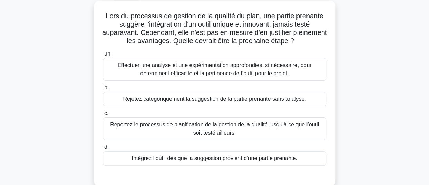
click at [221, 67] on font "Effectuer une analyse et une expérimentation approfondies, si nécessaire, pour …" at bounding box center [215, 69] width 194 height 14
click at [103, 56] on input "un. Effectuer une analyse et une expérimentation approfondies, si nécessaire, p…" at bounding box center [103, 54] width 0 height 4
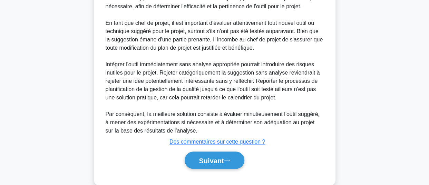
scroll to position [242, 0]
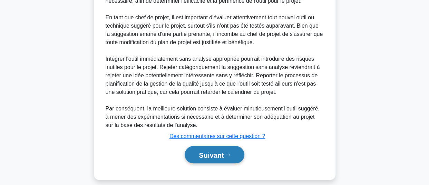
click at [199, 157] on font "Suivant" at bounding box center [211, 155] width 25 height 8
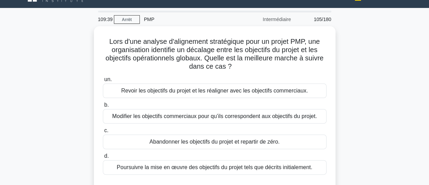
scroll to position [16, 0]
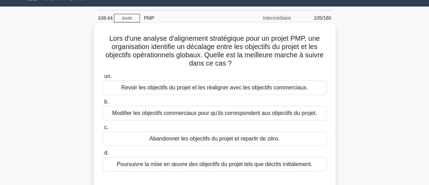
click at [263, 88] on font "Revoir les objectifs du projet et les réaligner avec les objectifs commerciaux." at bounding box center [214, 87] width 187 height 6
click at [103, 79] on input "un. Revoir les objectifs du projet et les réaligner avec les objectifs commerci…" at bounding box center [103, 76] width 0 height 4
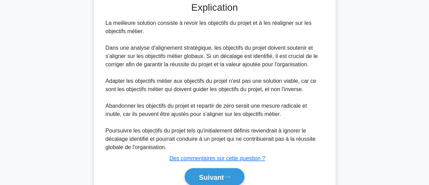
scroll to position [224, 0]
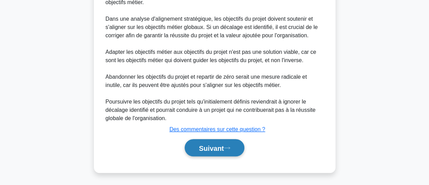
click at [199, 151] on font "Suivant" at bounding box center [211, 148] width 25 height 8
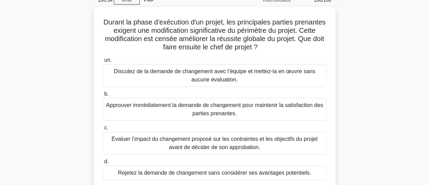
scroll to position [36, 0]
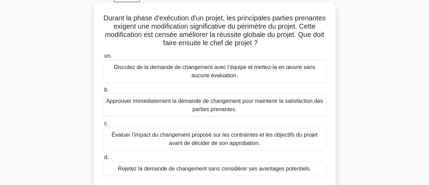
click at [204, 142] on font "Évaluer l’impact du changement proposé sur les contraintes et les objectifs du …" at bounding box center [214, 139] width 206 height 14
click at [103, 126] on input "c. Évaluer l’impact du changement proposé sur les contraintes et les objectifs …" at bounding box center [103, 123] width 0 height 4
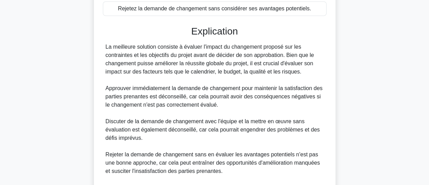
scroll to position [282, 0]
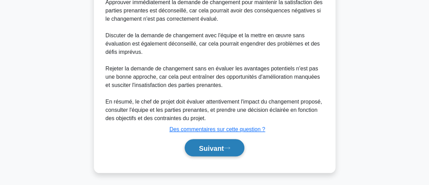
click at [199, 144] on font "Suivant" at bounding box center [211, 148] width 25 height 8
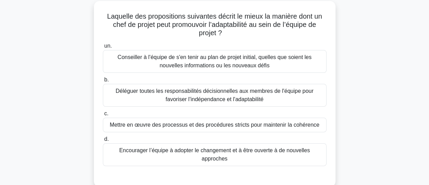
scroll to position [39, 0]
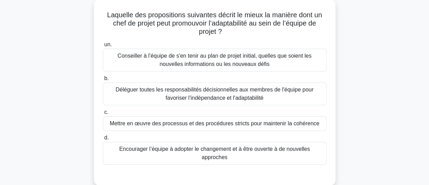
click at [299, 150] on font "Encourager l’équipe à adopter le changement et à être ouverte à de nouvelles ap…" at bounding box center [214, 153] width 190 height 14
click at [103, 140] on input "d. Encourager l’équipe à adopter le changement et à être ouverte à de nouvelles…" at bounding box center [103, 137] width 0 height 4
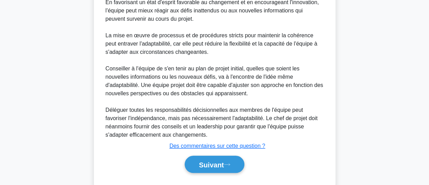
scroll to position [265, 0]
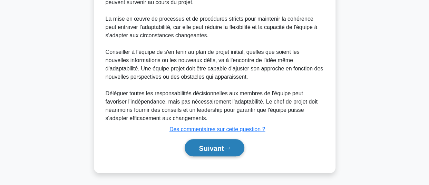
click at [201, 150] on font "Suivant" at bounding box center [211, 148] width 25 height 8
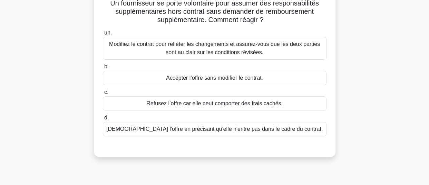
scroll to position [53, 0]
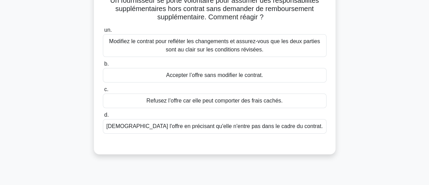
click at [266, 47] on font "Modifiez le contrat pour refléter les changements et assurez-vous que les deux …" at bounding box center [214, 45] width 217 height 17
click at [103, 32] on input "un. Modifiez le contrat pour refléter les changements et assurez-vous que les d…" at bounding box center [103, 30] width 0 height 4
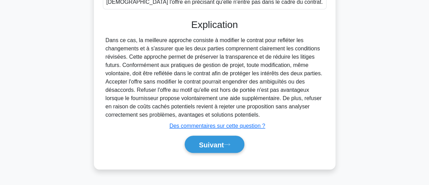
scroll to position [188, 0]
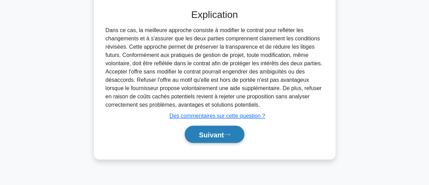
click at [209, 133] on font "Suivant" at bounding box center [211, 135] width 25 height 8
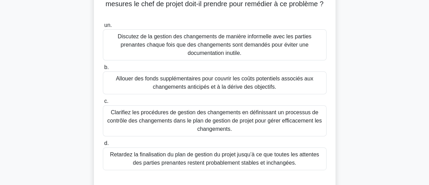
scroll to position [86, 0]
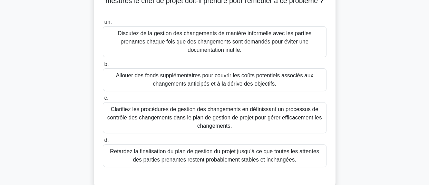
click at [229, 115] on font "Clarifiez les procédures de gestion des changements en définissant un processus…" at bounding box center [214, 117] width 214 height 22
click at [103, 100] on input "c. Clarifiez les procédures de gestion des changements en définissant un proces…" at bounding box center [103, 98] width 0 height 4
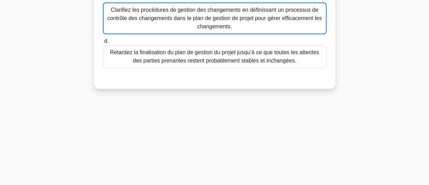
scroll to position [116, 0]
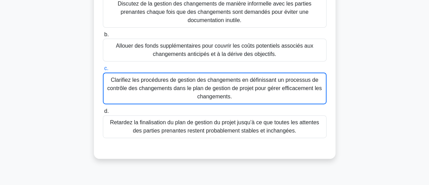
click at [284, 77] on font "Clarifiez les procédures de gestion des changements en définissant un processus…" at bounding box center [214, 88] width 214 height 22
click at [103, 71] on input "c. Clarifiez les procédures de gestion des changements en définissant un proces…" at bounding box center [103, 68] width 0 height 4
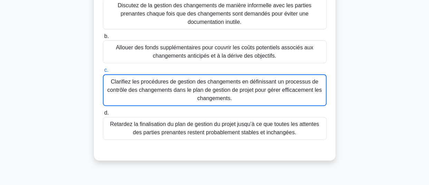
click at [401, 32] on div "Lors de l'élaboration du plan de gestion de projet, le chef de projet constate …" at bounding box center [214, 47] width 393 height 244
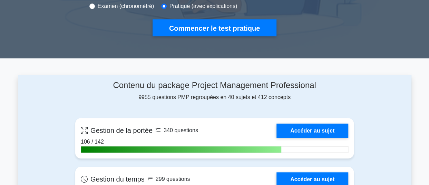
scroll to position [253, 0]
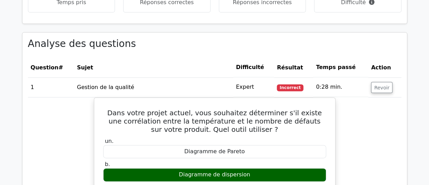
scroll to position [433, 0]
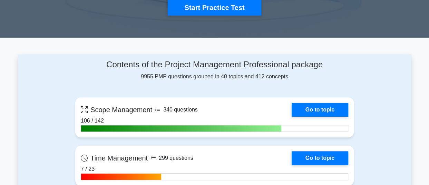
scroll to position [253, 0]
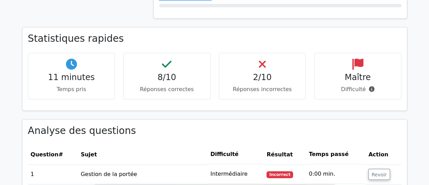
scroll to position [280, 0]
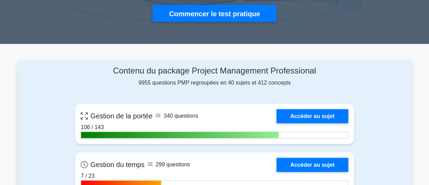
scroll to position [253, 0]
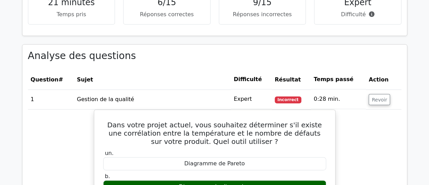
scroll to position [433, 0]
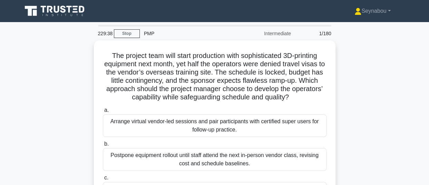
click at [399, 58] on div "The project team will start production with sophisticated 3D-printing equipment…" at bounding box center [214, 153] width 393 height 227
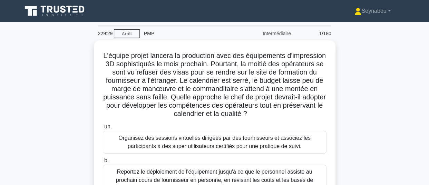
click at [374, 53] on div "L'équipe projet lancera la production avec des équipements d'impression 3D soph…" at bounding box center [214, 170] width 393 height 260
click at [387, 9] on link "Seynabou" at bounding box center [372, 11] width 69 height 14
click at [347, 29] on font "Profil" at bounding box center [349, 27] width 12 height 6
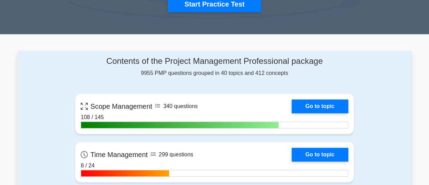
scroll to position [253, 0]
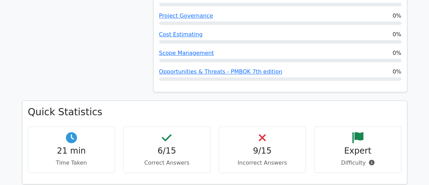
scroll to position [433, 0]
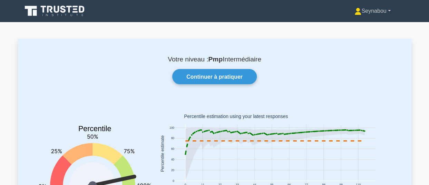
click at [379, 12] on font "Seynabou" at bounding box center [373, 11] width 25 height 6
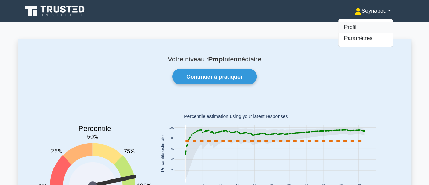
click at [356, 26] on link "Profil" at bounding box center [365, 27] width 54 height 11
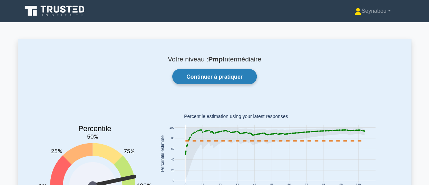
click at [225, 80] on link "Continuer à pratiquer" at bounding box center [214, 76] width 84 height 15
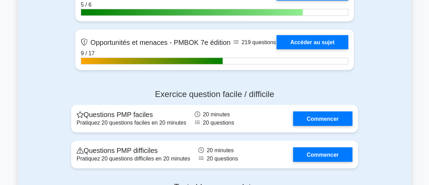
scroll to position [2033, 0]
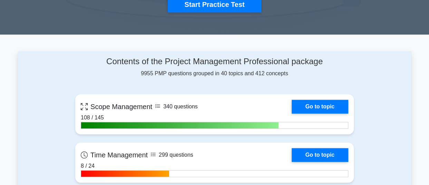
scroll to position [253, 0]
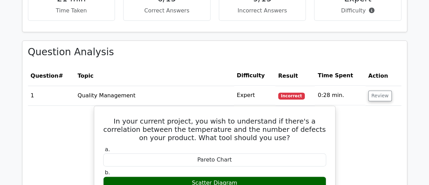
scroll to position [433, 0]
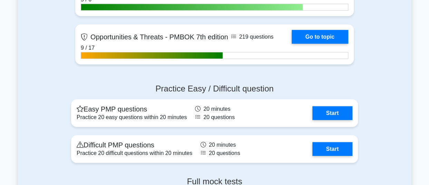
scroll to position [2179, 0]
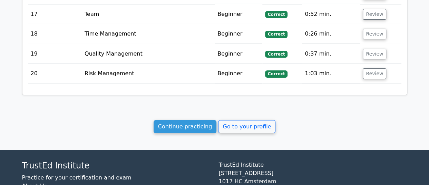
scroll to position [1174, 0]
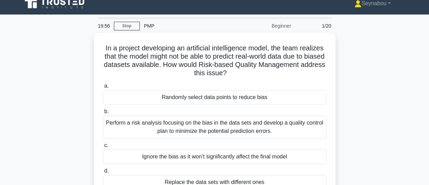
scroll to position [6, 0]
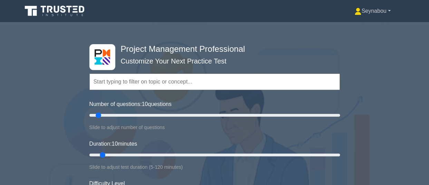
click at [379, 9] on link "Seynabou" at bounding box center [372, 11] width 69 height 14
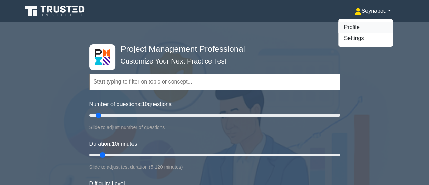
click at [342, 27] on link "Profile" at bounding box center [365, 27] width 54 height 11
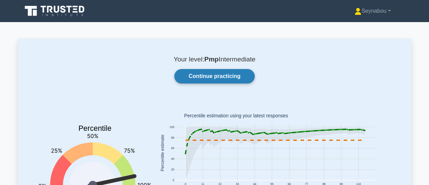
click at [228, 76] on link "Continue practicing" at bounding box center [214, 76] width 80 height 14
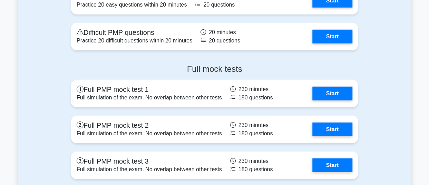
scroll to position [2299, 0]
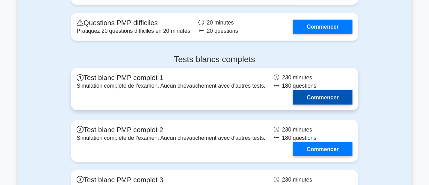
click at [309, 104] on link "Commencer" at bounding box center [322, 97] width 59 height 14
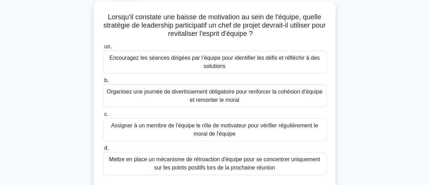
scroll to position [39, 0]
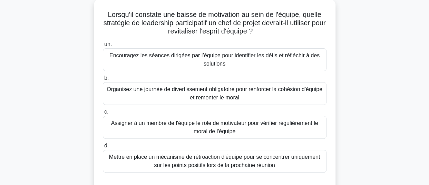
click at [272, 62] on font "Encouragez les séances dirigées par l’équipe pour identifier les défis et réflé…" at bounding box center [214, 59] width 217 height 17
click at [103, 47] on input "un. Encouragez les séances dirigées par l’équipe pour identifier les défis et r…" at bounding box center [103, 44] width 0 height 4
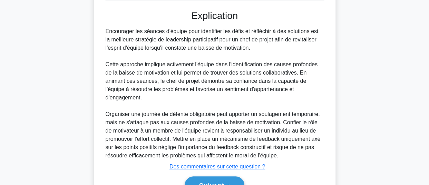
scroll to position [240, 0]
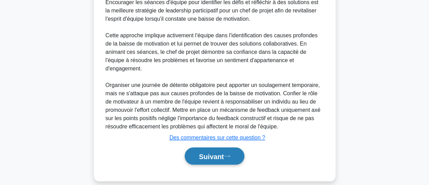
click at [204, 152] on font "Suivant" at bounding box center [211, 156] width 25 height 8
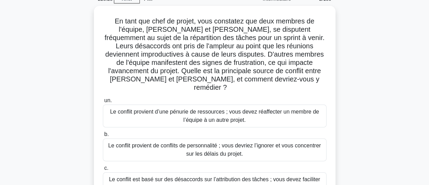
scroll to position [34, 0]
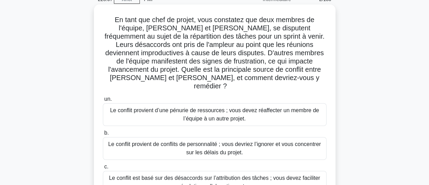
click at [281, 177] on font "Le conflit est basé sur des désaccords sur l’attribution des tâches ; vous deve…" at bounding box center [214, 182] width 217 height 17
click at [103, 169] on input "c. Le conflit est basé sur des désaccords sur l’attribution des tâches ; vous d…" at bounding box center [103, 166] width 0 height 4
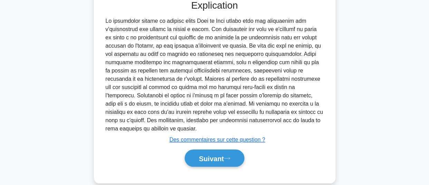
scroll to position [273, 0]
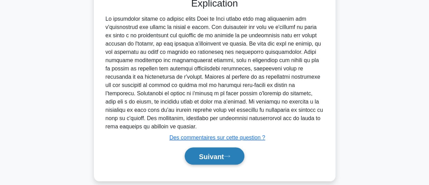
click at [216, 152] on font "Suivant" at bounding box center [211, 156] width 25 height 8
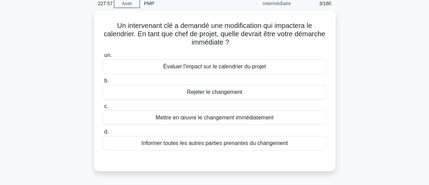
scroll to position [30, 0]
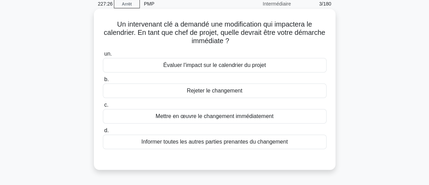
click at [262, 66] on font "Évaluer l'impact sur le calendrier du projet" at bounding box center [214, 65] width 102 height 6
click at [103, 56] on input "un. Évaluer l'impact sur le calendrier du projet" at bounding box center [103, 54] width 0 height 4
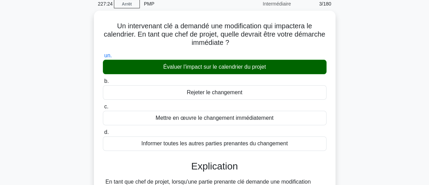
scroll to position [188, 0]
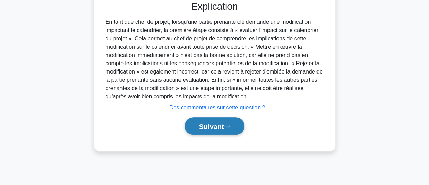
click at [203, 124] on font "Suivant" at bounding box center [211, 126] width 25 height 8
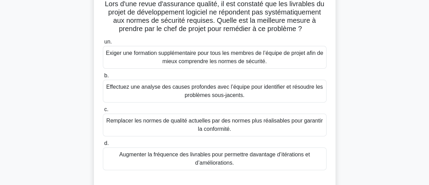
scroll to position [39, 0]
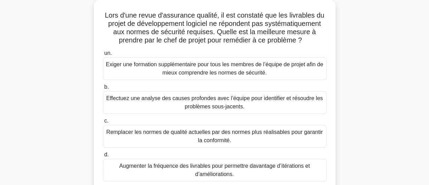
click at [151, 100] on font "Effectuez une analyse des causes profondes avec l’équipe pour identifier et rés…" at bounding box center [214, 102] width 216 height 14
click at [103, 89] on input "b. Effectuez une analyse des causes profondes avec l’équipe pour identifier et …" at bounding box center [103, 87] width 0 height 4
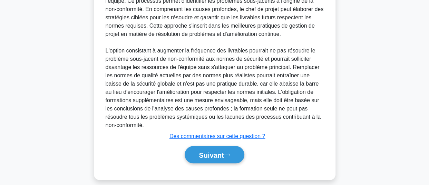
scroll to position [282, 0]
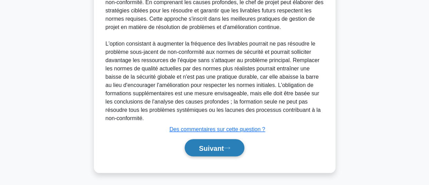
click at [204, 145] on font "Suivant" at bounding box center [211, 148] width 25 height 8
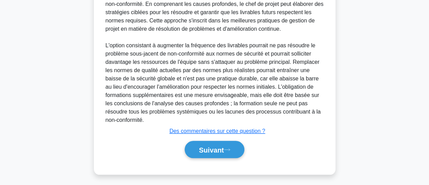
scroll to position [188, 0]
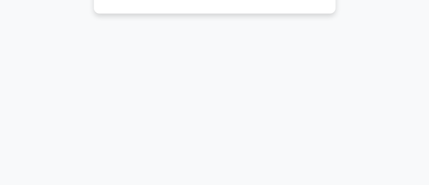
drag, startPoint x: 428, startPoint y: 134, endPoint x: 427, endPoint y: 63, distance: 70.7
click at [427, 63] on main "226:15 Arrêt PMP Intermédiaire 5/180 Un chef de projet envisage de lancer un ap…" at bounding box center [214, 10] width 429 height 350
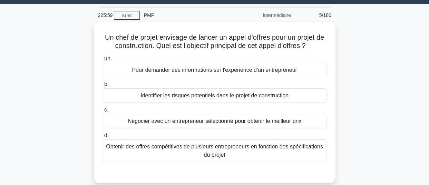
scroll to position [21, 0]
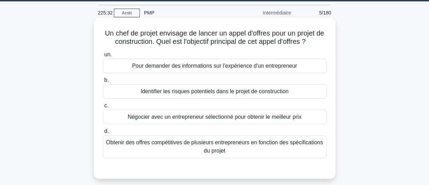
click at [255, 150] on font "Obtenir des offres compétitives de plusieurs entrepreneurs en fonction des spéc…" at bounding box center [214, 146] width 217 height 17
click at [103, 133] on input "d. Obtenir des offres compétitives de plusieurs entrepreneurs en fonction des s…" at bounding box center [103, 131] width 0 height 4
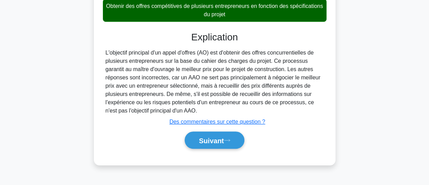
scroll to position [188, 0]
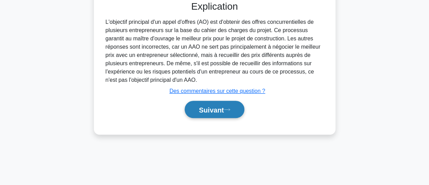
click at [211, 111] on font "Suivant" at bounding box center [211, 110] width 25 height 8
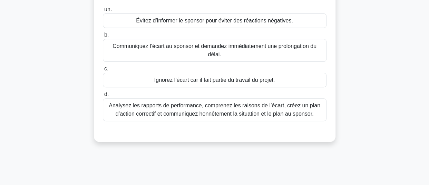
scroll to position [86, 0]
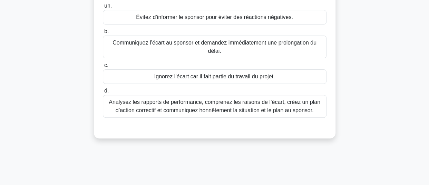
click at [297, 105] on font "Analysez les rapports de performance, comprenez les raisons de l’écart, créez u…" at bounding box center [214, 106] width 217 height 17
click at [103, 93] on input "d. Analysez les rapports de performance, comprenez les raisons de l’écart, crée…" at bounding box center [103, 91] width 0 height 4
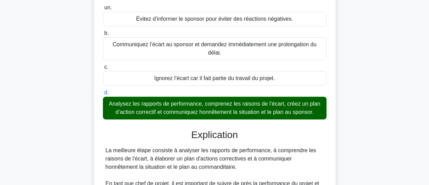
scroll to position [248, 0]
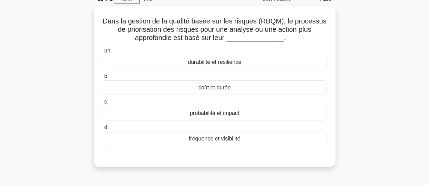
scroll to position [0, 0]
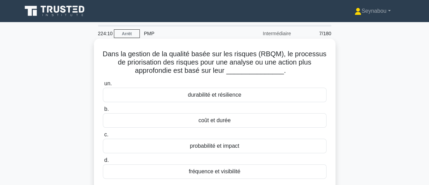
click at [210, 148] on font "probabilité et impact" at bounding box center [214, 146] width 49 height 6
click at [103, 137] on input "c. probabilité et impact" at bounding box center [103, 134] width 0 height 4
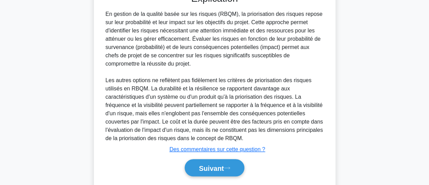
scroll to position [215, 0]
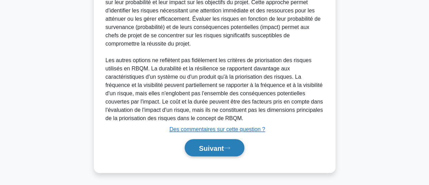
click at [205, 151] on font "Suivant" at bounding box center [211, 148] width 25 height 8
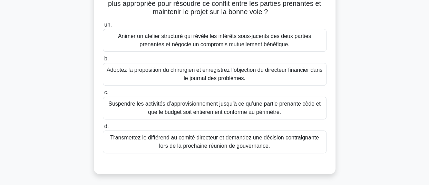
scroll to position [101, 0]
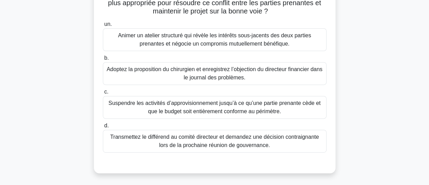
click at [225, 37] on font "Animer un atelier structuré qui révèle les intérêts sous-jacents des deux parti…" at bounding box center [214, 39] width 193 height 14
click at [103, 27] on input "un. Animer un atelier structuré qui révèle les intérêts sous-jacents des deux p…" at bounding box center [103, 24] width 0 height 4
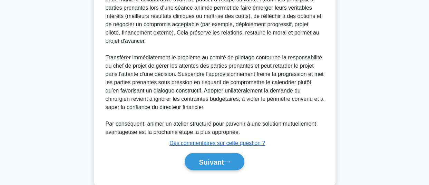
scroll to position [315, 0]
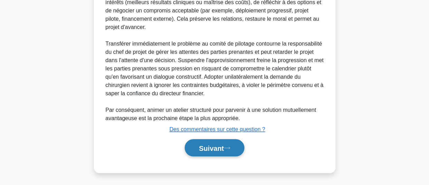
click at [204, 149] on font "Suivant" at bounding box center [211, 148] width 25 height 8
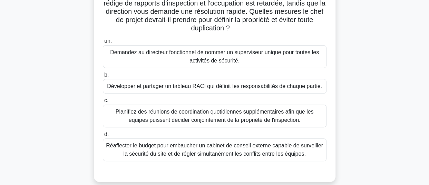
scroll to position [78, 0]
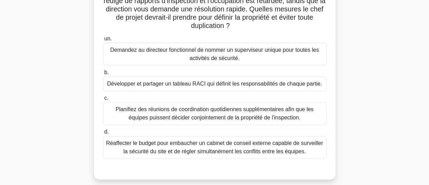
click at [223, 82] on font "Développer et partager un tableau RACI qui définit les responsabilités de chaqu…" at bounding box center [214, 84] width 215 height 6
click at [103, 75] on input "b. Développer et partager un tableau RACI qui définit les responsabilités de ch…" at bounding box center [103, 72] width 0 height 4
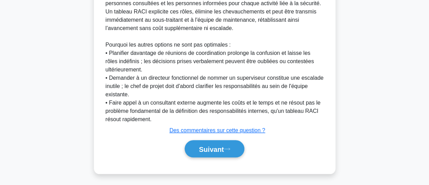
scroll to position [298, 0]
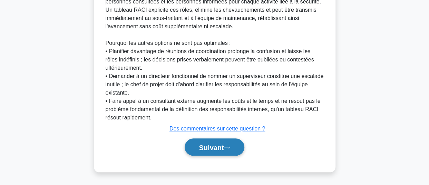
click at [212, 148] on font "Suivant" at bounding box center [211, 147] width 25 height 8
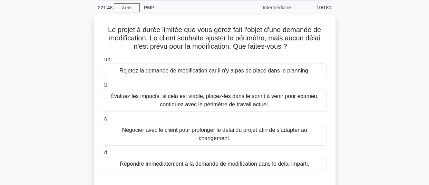
scroll to position [31, 0]
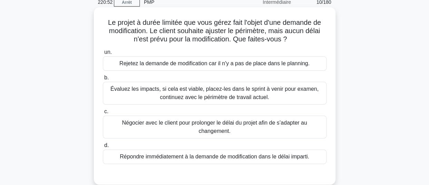
click at [171, 94] on font "Évaluez les impacts, si cela est viable, placez-les dans le sprint à venir pour…" at bounding box center [214, 93] width 208 height 14
click at [103, 80] on input "b. Évaluez les impacts, si cela est viable, placez-les dans le sprint à venir p…" at bounding box center [103, 77] width 0 height 4
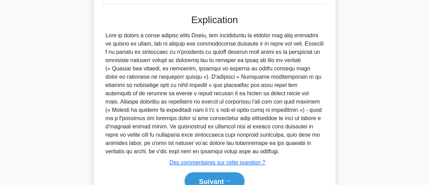
scroll to position [224, 0]
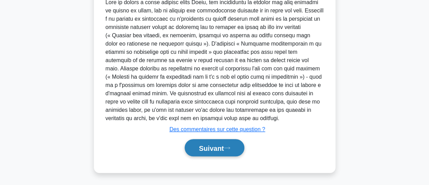
click at [202, 153] on button "Suivant" at bounding box center [213, 148] width 59 height 18
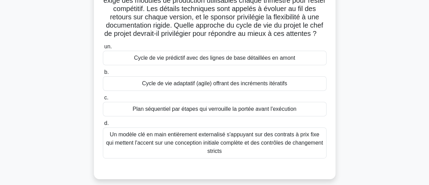
scroll to position [73, 0]
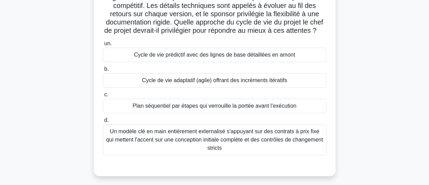
click at [248, 83] on font "Cycle de vie adaptatif (agile) offrant des incréments itératifs" at bounding box center [214, 80] width 145 height 6
click at [103, 71] on input "b. Cycle de vie adaptatif (agile) offrant des incréments itératifs" at bounding box center [103, 69] width 0 height 4
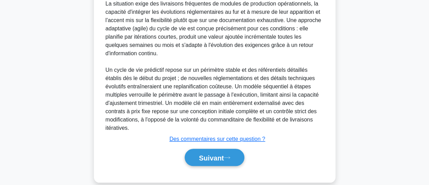
scroll to position [273, 0]
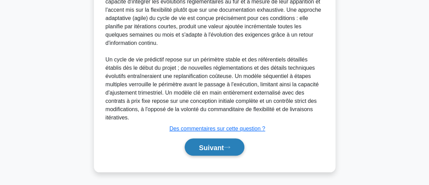
click at [211, 149] on font "Suivant" at bounding box center [211, 147] width 25 height 8
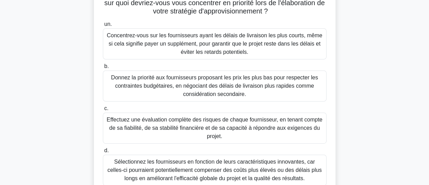
scroll to position [112, 0]
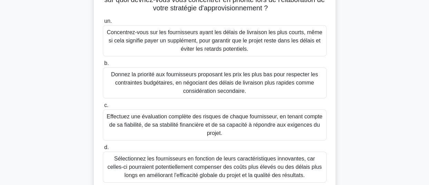
click at [214, 120] on font "Effectuez une évaluation complète des risques de chaque fournisseur, en tenant …" at bounding box center [214, 124] width 217 height 25
click at [103, 108] on input "c. Effectuez une évaluation complète des risques de chaque fournisseur, en tena…" at bounding box center [103, 105] width 0 height 4
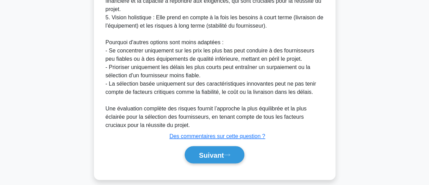
scroll to position [439, 0]
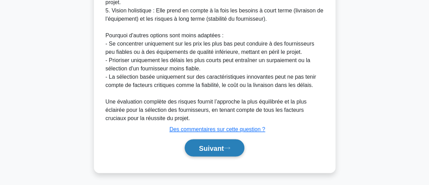
click at [193, 148] on button "Suivant" at bounding box center [213, 148] width 59 height 18
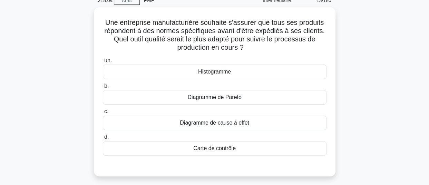
scroll to position [22, 0]
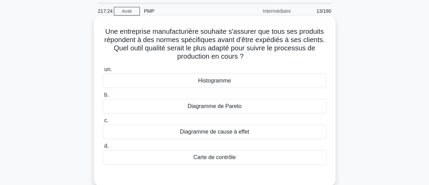
click at [240, 131] on font "Diagramme de cause à effet" at bounding box center [214, 132] width 69 height 6
click at [103, 123] on input "c. Diagramme de cause à effet" at bounding box center [103, 120] width 0 height 4
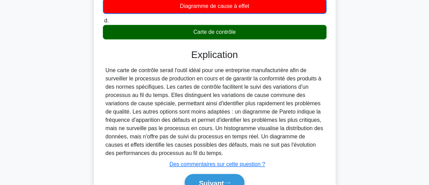
scroll to position [150, 0]
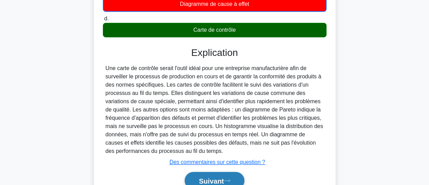
click at [220, 181] on font "Suivant" at bounding box center [211, 181] width 25 height 8
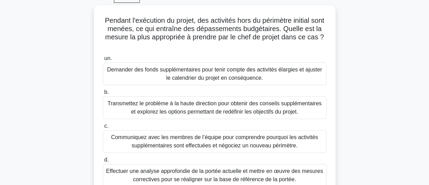
scroll to position [34, 0]
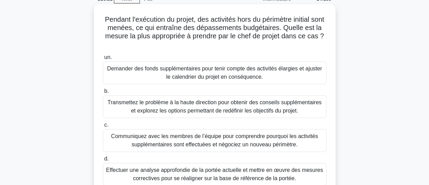
click at [243, 172] on font "Effectuer une analyse approfondie de la portée actuelle et mettre en œuvre des …" at bounding box center [214, 174] width 217 height 14
click at [103, 161] on input "d. Effectuer une analyse approfondie de la portée actuelle et mettre en œuvre d…" at bounding box center [103, 159] width 0 height 4
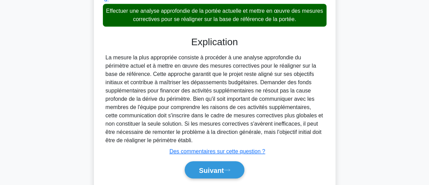
scroll to position [209, 0]
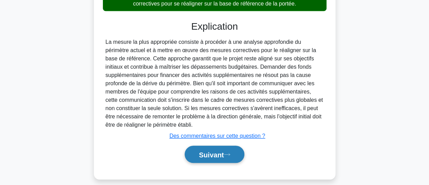
click at [199, 155] on font "Suivant" at bounding box center [211, 155] width 25 height 8
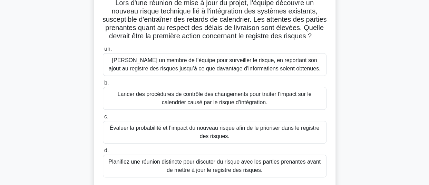
scroll to position [53, 0]
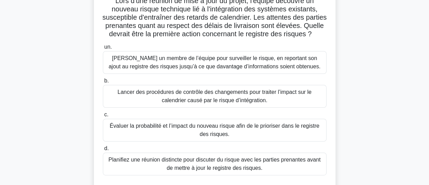
click at [212, 137] on font "Évaluer la probabilité et l’impact du nouveau risque afin de le prioriser dans …" at bounding box center [214, 130] width 209 height 14
click at [103, 117] on input "c. Évaluer la probabilité et l’impact du nouveau risque afin de le prioriser da…" at bounding box center [103, 114] width 0 height 4
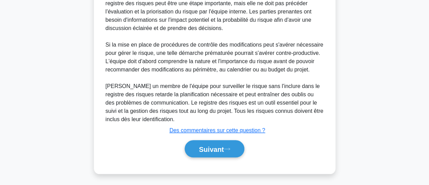
scroll to position [315, 0]
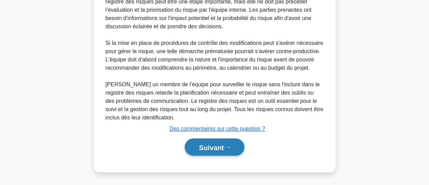
click at [200, 149] on font "Suivant" at bounding box center [211, 147] width 25 height 8
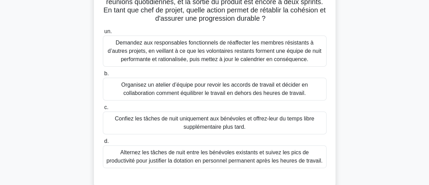
scroll to position [84, 0]
click at [194, 87] on font "Organisez un atelier d’équipe pour revoir les accords de travail et décider en …" at bounding box center [214, 89] width 187 height 14
click at [103, 77] on input "b. Organisez un atelier d’équipe pour revoir les accords de travail et décider …" at bounding box center [103, 74] width 0 height 4
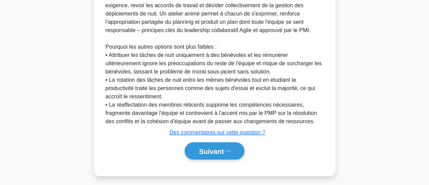
scroll to position [306, 0]
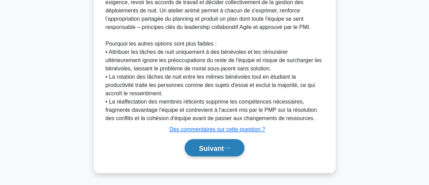
click at [203, 146] on font "Suivant" at bounding box center [211, 148] width 25 height 8
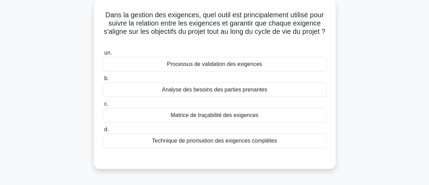
scroll to position [32, 0]
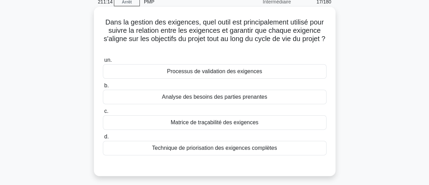
click at [283, 121] on div "Matrice de traçabilité des exigences" at bounding box center [214, 122] width 223 height 14
click at [103, 113] on input "c. Matrice de traçabilité des exigences" at bounding box center [103, 111] width 0 height 4
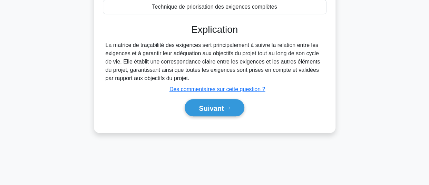
scroll to position [188, 0]
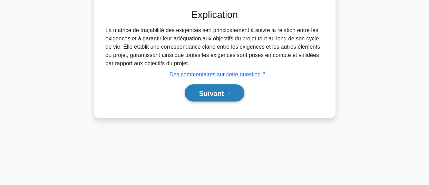
click at [199, 95] on font "Suivant" at bounding box center [211, 93] width 25 height 8
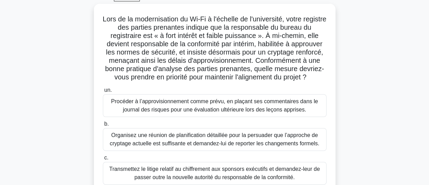
scroll to position [36, 0]
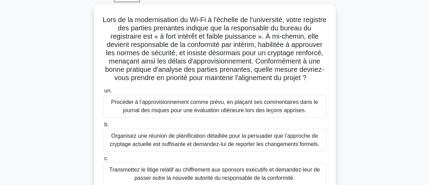
drag, startPoint x: 365, startPoint y: 104, endPoint x: 357, endPoint y: 36, distance: 69.4
click at [357, 36] on div "Lors de la modernisation du Wi-Fi à l'échelle de l'université, votre registre d…" at bounding box center [214, 125] width 393 height 243
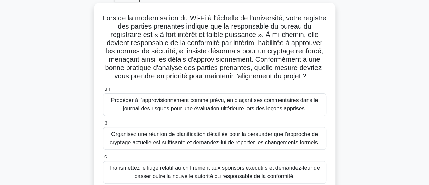
click at [294, 87] on label "un. Procéder à l’approvisionnement comme prévu, en plaçant ses commentaires dan…" at bounding box center [214, 100] width 223 height 31
click at [103, 87] on input "un. Procéder à l’approvisionnement comme prévu, en plaçant ses commentaires dan…" at bounding box center [103, 89] width 0 height 4
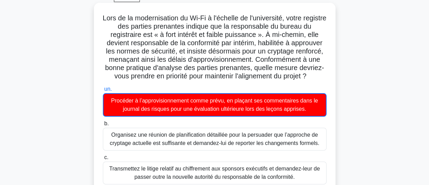
click at [103, 121] on input "b. Organisez une réunion de planification détaillée pour la persuader que l’app…" at bounding box center [103, 123] width 0 height 4
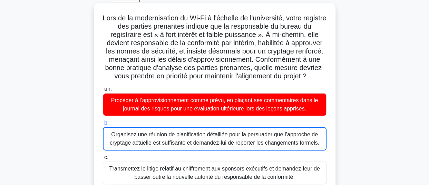
click at [103, 155] on input "c. Transmettez le litige relatif au chiffrement aux sponsors exécutifs et deman…" at bounding box center [103, 157] width 0 height 4
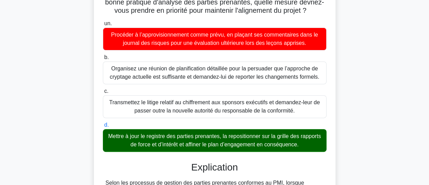
click at [103, 21] on input "un. Procéder à l’approvisionnement comme prévu, en plaçant ses commentaires dan…" at bounding box center [103, 23] width 0 height 4
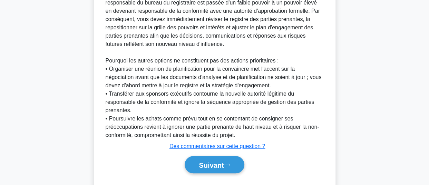
scroll to position [311, 0]
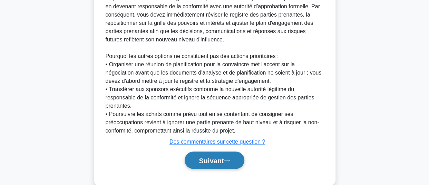
click at [213, 155] on button "Suivant" at bounding box center [213, 160] width 59 height 18
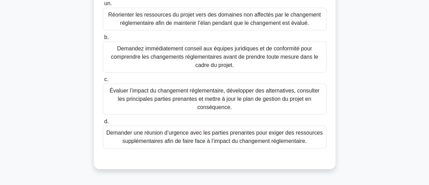
scroll to position [157, 0]
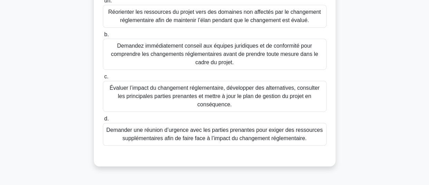
click at [261, 97] on font "Évaluer l’impact du changement réglementaire, développer des alternatives, cons…" at bounding box center [214, 96] width 210 height 22
click at [103, 79] on input "c. Évaluer l’impact du changement réglementaire, développer des alternatives, c…" at bounding box center [103, 76] width 0 height 4
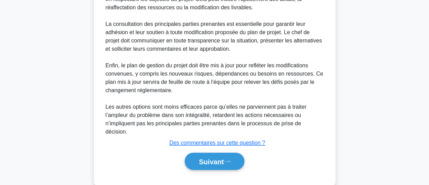
scroll to position [427, 0]
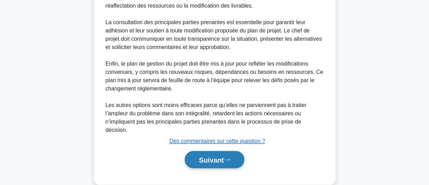
click at [213, 156] on font "Suivant" at bounding box center [211, 160] width 25 height 8
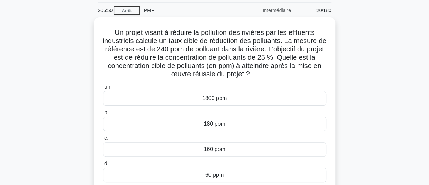
scroll to position [22, 0]
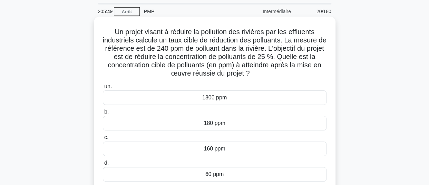
click at [251, 174] on div "60 ppm" at bounding box center [214, 174] width 223 height 14
click at [103, 165] on input "d. 60 ppm" at bounding box center [103, 163] width 0 height 4
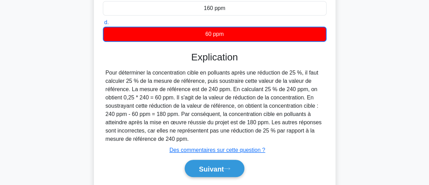
scroll to position [169, 0]
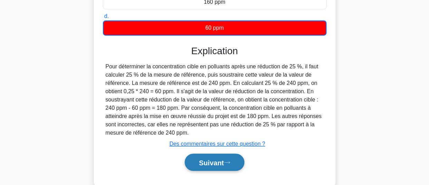
click at [212, 160] on font "Suivant" at bounding box center [211, 163] width 25 height 8
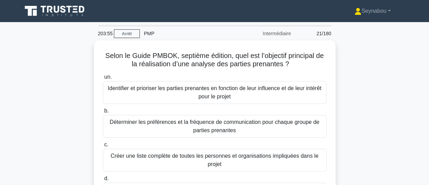
scroll to position [14, 0]
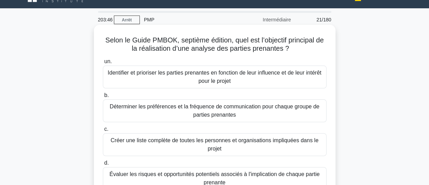
click at [260, 78] on font "Identifier et prioriser les parties prenantes en fonction de leur influence et …" at bounding box center [214, 77] width 217 height 17
click at [103, 64] on input "un. Identifier et prioriser les parties prenantes en fonction de leur influence…" at bounding box center [103, 61] width 0 height 4
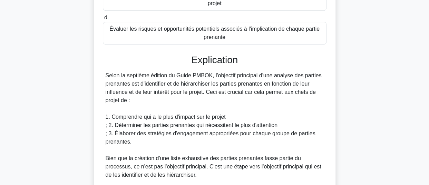
scroll to position [188, 0]
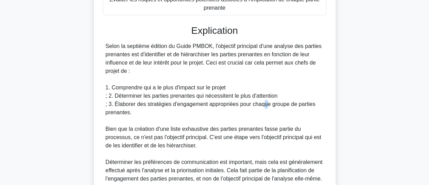
drag, startPoint x: 433, startPoint y: 180, endPoint x: 262, endPoint y: 108, distance: 184.6
click at [262, 108] on div "Selon la septième édition du Guide PMBOK, l'objectif principal d'une analyse de…" at bounding box center [214, 153] width 218 height 223
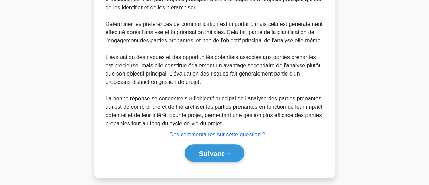
scroll to position [326, 0]
click at [207, 152] on font "Suivant" at bounding box center [211, 153] width 25 height 8
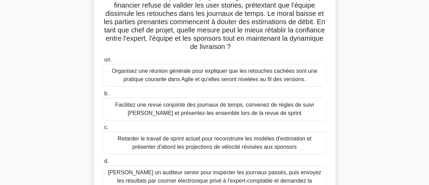
scroll to position [60, 0]
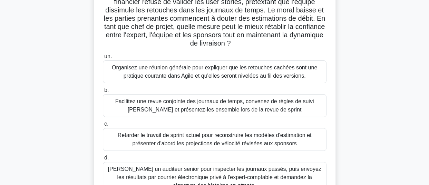
click at [234, 111] on font "Facilitez une revue conjointe des journaux de temps, convenez de règles de suiv…" at bounding box center [214, 105] width 198 height 14
click at [103, 92] on input "b. Facilitez une revue conjointe des journaux de temps, convenez de règles de s…" at bounding box center [103, 90] width 0 height 4
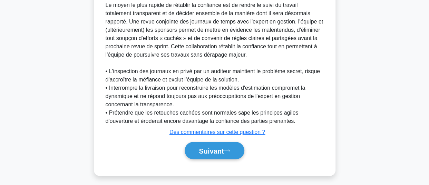
scroll to position [282, 0]
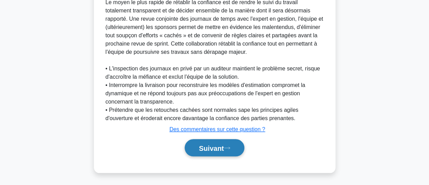
click at [190, 149] on button "Suivant" at bounding box center [213, 148] width 59 height 18
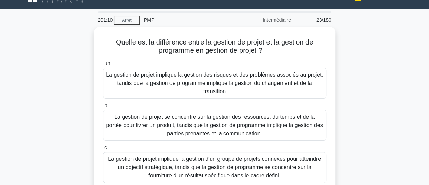
scroll to position [55, 0]
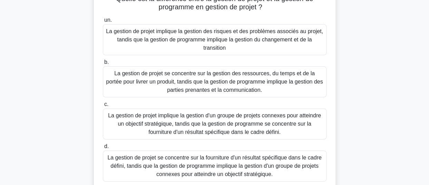
click at [246, 172] on font "La gestion de projet se concentre sur la fourniture d'un résultat spécifique da…" at bounding box center [214, 165] width 214 height 22
click at [103, 149] on input "d. La gestion de projet se concentre sur la fourniture d'un résultat spécifique…" at bounding box center [103, 146] width 0 height 4
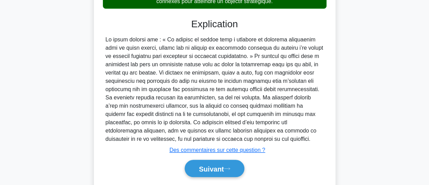
scroll to position [249, 0]
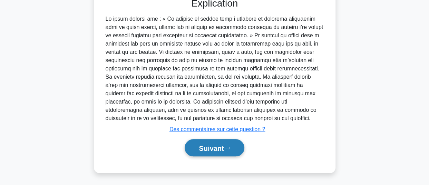
click at [194, 150] on button "Suivant" at bounding box center [213, 148] width 59 height 18
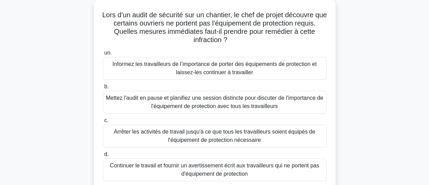
scroll to position [41, 0]
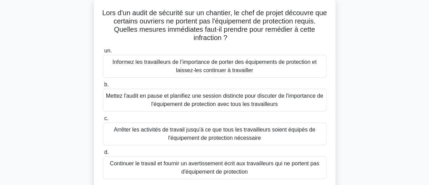
click at [211, 101] on font "Mettez l'audit en pause et planifiez une session distincte pour discuter de l'i…" at bounding box center [214, 100] width 217 height 14
click at [103, 87] on input "b. Mettez l'audit en pause et planifiez une session distincte pour discuter de …" at bounding box center [103, 84] width 0 height 4
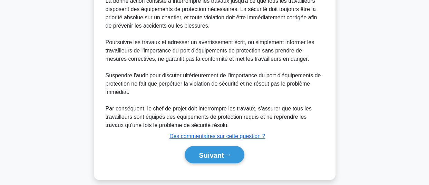
scroll to position [258, 0]
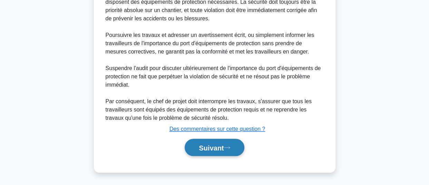
click at [216, 145] on font "Suivant" at bounding box center [211, 148] width 25 height 8
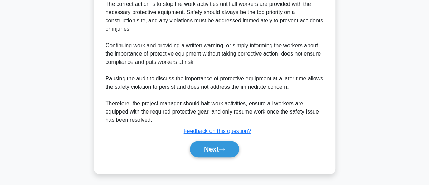
scroll to position [249, 0]
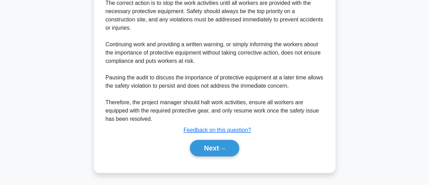
click at [273, 148] on div "Next" at bounding box center [214, 148] width 226 height 17
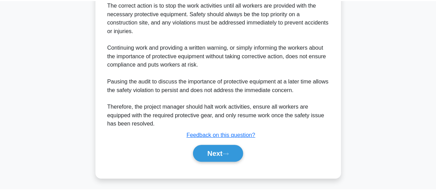
scroll to position [243, 0]
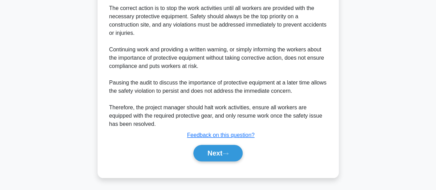
click at [325, 143] on div "Next" at bounding box center [218, 153] width 223 height 22
drag, startPoint x: 325, startPoint y: 143, endPoint x: 206, endPoint y: 150, distance: 118.8
click at [206, 150] on button "Next" at bounding box center [217, 153] width 49 height 17
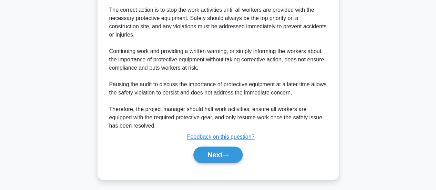
drag, startPoint x: 403, startPoint y: 39, endPoint x: 424, endPoint y: 39, distance: 21.4
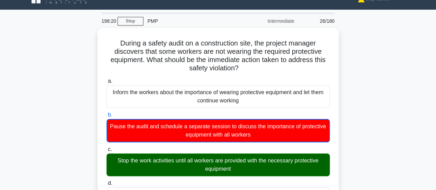
scroll to position [0, 0]
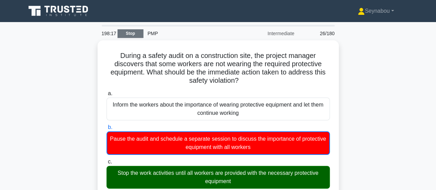
click at [134, 31] on link "Stop" at bounding box center [131, 33] width 26 height 9
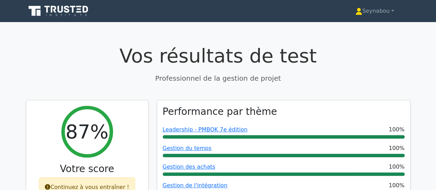
click at [97, 64] on h1 "Vos résultats de test" at bounding box center [218, 55] width 385 height 23
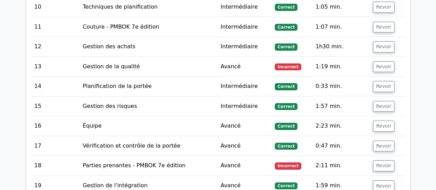
scroll to position [1135, 0]
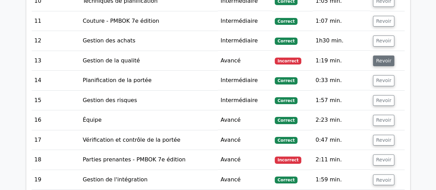
click at [381, 58] on font "Revoir" at bounding box center [383, 61] width 15 height 6
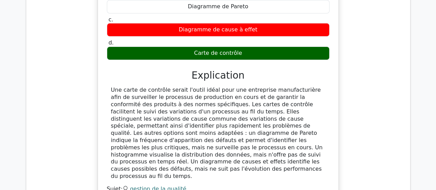
scroll to position [1289, 0]
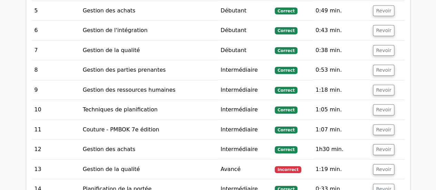
scroll to position [1040, 0]
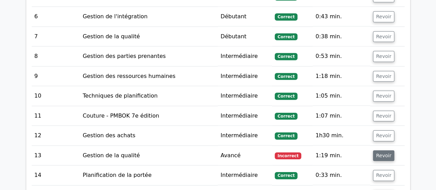
click at [381, 153] on font "Revoir" at bounding box center [383, 156] width 15 height 6
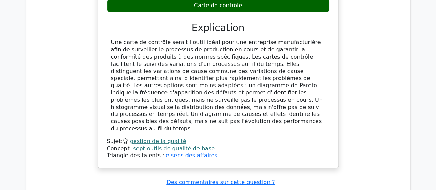
scroll to position [1338, 0]
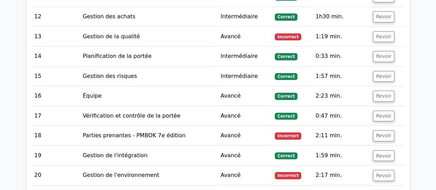
scroll to position [1145, 0]
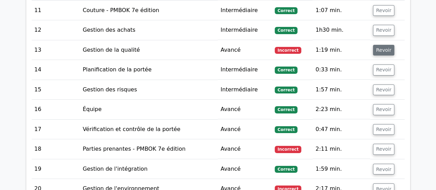
click at [381, 47] on font "Revoir" at bounding box center [383, 50] width 15 height 6
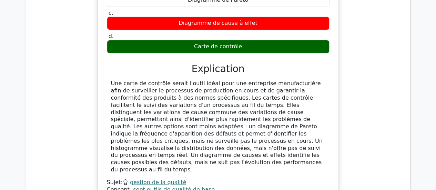
scroll to position [1297, 0]
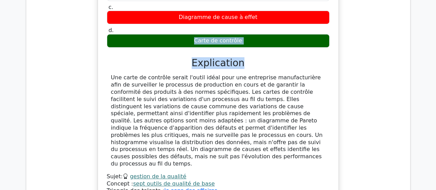
drag, startPoint x: 381, startPoint y: 42, endPoint x: 362, endPoint y: 20, distance: 29.3
click at [362, 20] on div "Une entreprise manufacturière souhaite s'assurer que tous ses produits réponden…" at bounding box center [218, 59] width 373 height 303
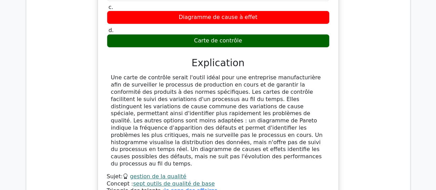
click at [368, 76] on div "Une entreprise manufacturière souhaite s'assurer que tous ses produits réponden…" at bounding box center [218, 59] width 373 height 303
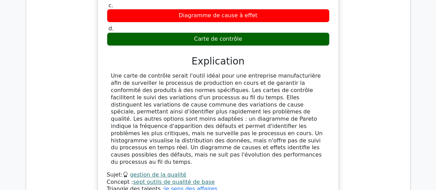
click at [245, 179] on div "Concept : sept outils de qualité de base" at bounding box center [218, 182] width 223 height 7
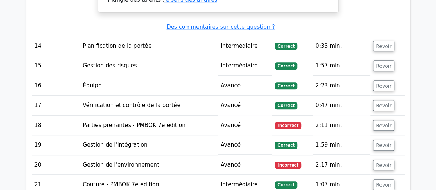
scroll to position [1501, 0]
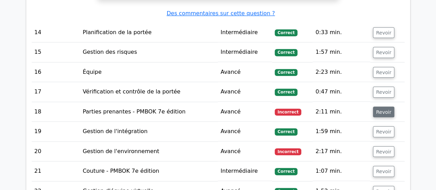
click at [383, 109] on font "Revoir" at bounding box center [383, 112] width 15 height 6
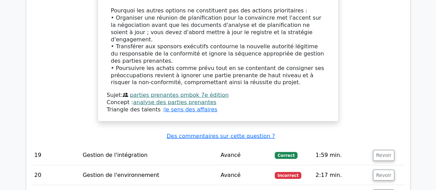
scroll to position [1982, 0]
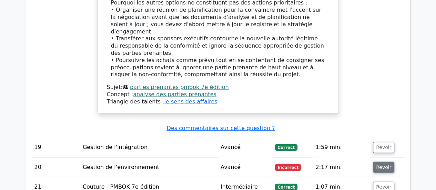
click at [387, 164] on font "Revoir" at bounding box center [383, 167] width 15 height 6
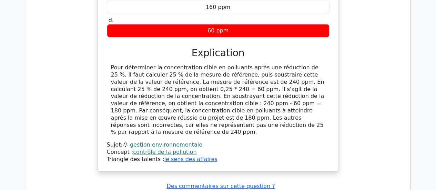
scroll to position [2285, 0]
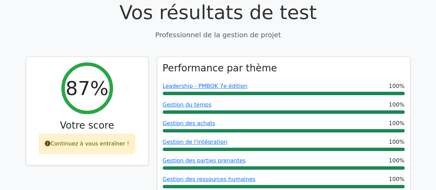
scroll to position [0, 0]
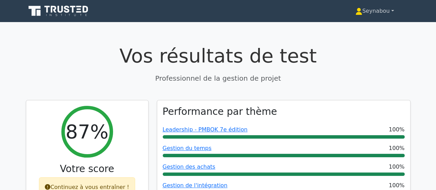
click at [391, 9] on link "Seynabou" at bounding box center [375, 11] width 72 height 14
click at [391, 12] on link "Seynabou" at bounding box center [375, 11] width 72 height 14
click at [392, 11] on link "Seynabou" at bounding box center [375, 11] width 72 height 14
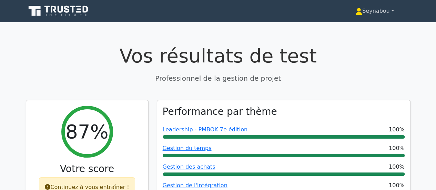
click at [392, 11] on link "Seynabou" at bounding box center [375, 11] width 72 height 14
click at [386, 10] on font "Seynabou" at bounding box center [376, 11] width 28 height 7
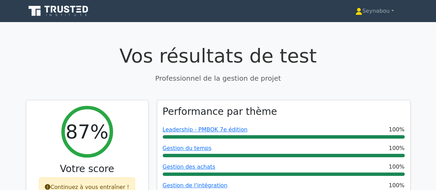
click at [384, 11] on font "Seynabou" at bounding box center [376, 11] width 28 height 7
click at [392, 11] on link "Seynabou" at bounding box center [375, 11] width 72 height 14
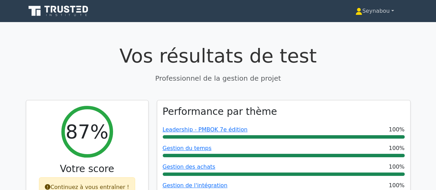
click at [379, 10] on font "Seynabou" at bounding box center [376, 11] width 28 height 7
click at [393, 10] on link "Seynabou" at bounding box center [375, 11] width 72 height 14
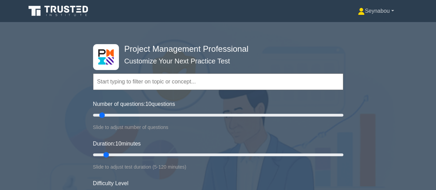
click at [391, 10] on link "Seynabou" at bounding box center [375, 11] width 69 height 14
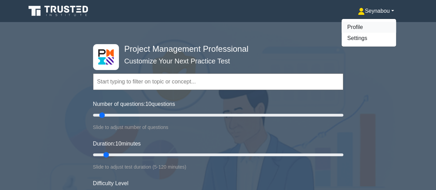
click at [363, 29] on link "Profile" at bounding box center [369, 27] width 54 height 11
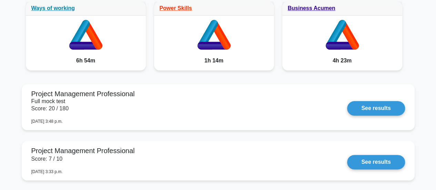
scroll to position [395, 0]
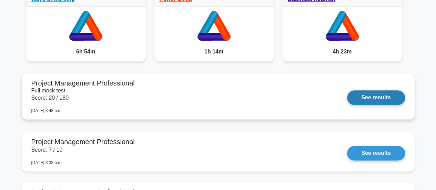
click at [368, 96] on link "See results" at bounding box center [376, 97] width 58 height 14
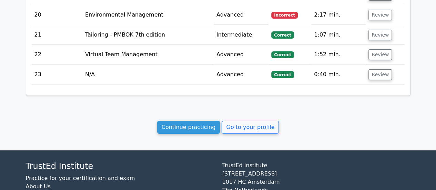
scroll to position [1288, 0]
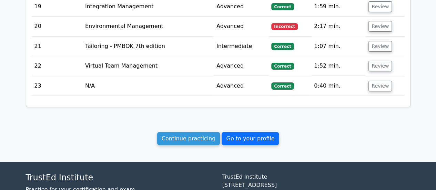
click at [243, 132] on link "Go to your profile" at bounding box center [250, 138] width 57 height 13
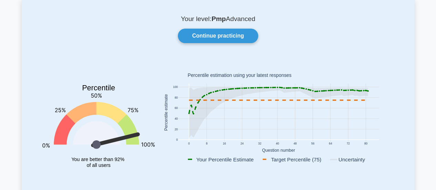
scroll to position [206, 0]
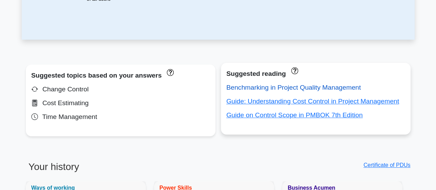
click at [290, 88] on link "Benchmarking in Project Quality Management" at bounding box center [293, 87] width 134 height 7
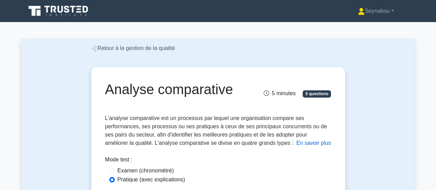
click at [296, 145] on font "En savoir plus" at bounding box center [313, 143] width 35 height 6
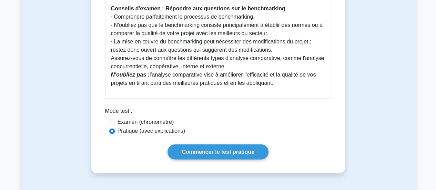
scroll to position [450, 0]
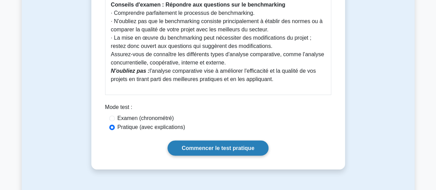
click at [223, 149] on font "Commencer le test pratique" at bounding box center [218, 148] width 73 height 6
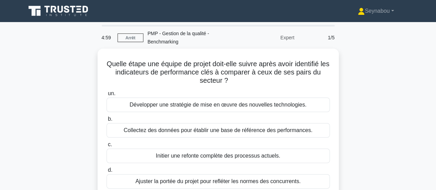
click at [384, 98] on div "Quelle étape une équipe de projet doit-elle suivre après avoir identifié les in…" at bounding box center [218, 133] width 393 height 169
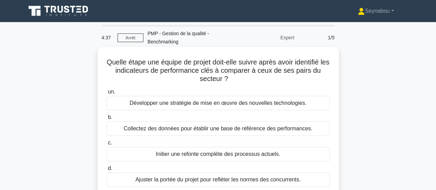
click at [248, 103] on font "Développer une stratégie de mise en œuvre des nouvelles technologies." at bounding box center [218, 103] width 177 height 6
click at [107, 94] on input "un. Développer une stratégie de mise en œuvre des nouvelles technologies." at bounding box center [107, 92] width 0 height 4
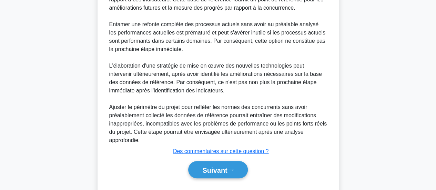
scroll to position [277, 0]
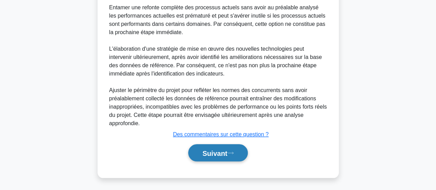
click at [215, 152] on font "Suivant" at bounding box center [214, 153] width 25 height 8
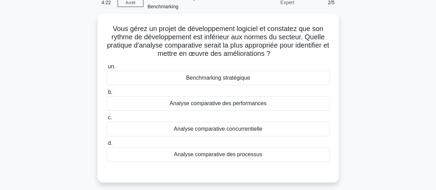
scroll to position [38, 0]
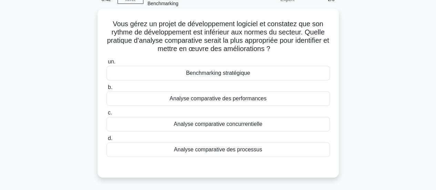
click at [269, 103] on div "Analyse comparative des performances" at bounding box center [218, 98] width 223 height 14
click at [107, 90] on input "b. Analyse comparative des performances" at bounding box center [107, 87] width 0 height 4
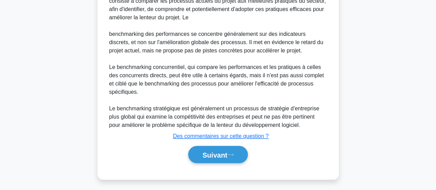
scroll to position [236, 0]
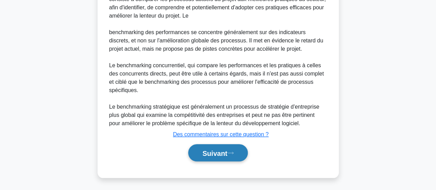
click at [234, 153] on icon at bounding box center [231, 153] width 6 height 4
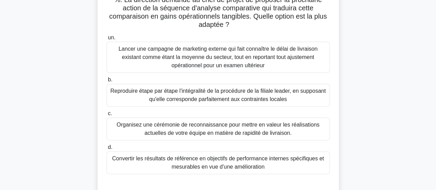
scroll to position [96, 0]
drag, startPoint x: 346, startPoint y: 49, endPoint x: 235, endPoint y: 80, distance: 114.9
click at [235, 80] on div "Lors d'un projet visant à raccourcir les cycles de lancement de produits dans u…" at bounding box center [218, 79] width 393 height 252
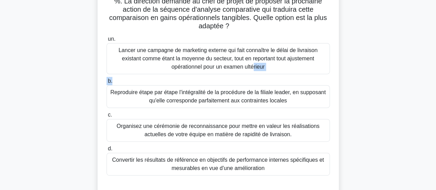
click at [399, 44] on div "Lors d'un projet visant à raccourcir les cycles de lancement de produits dans u…" at bounding box center [218, 79] width 393 height 252
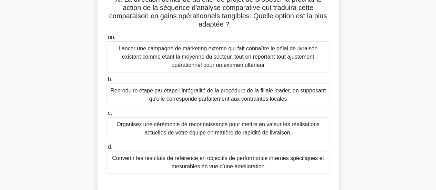
click at [312, 56] on font "Lancer une campagne de marketing externe qui fait connaître le délai de livrais…" at bounding box center [218, 57] width 199 height 22
click at [107, 40] on input "un. Lancer une campagne de marketing externe qui fait connaître le délai de liv…" at bounding box center [107, 37] width 0 height 4
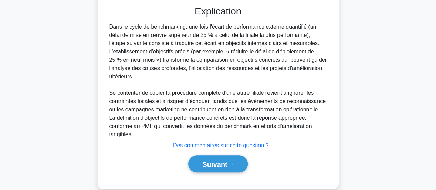
scroll to position [277, 0]
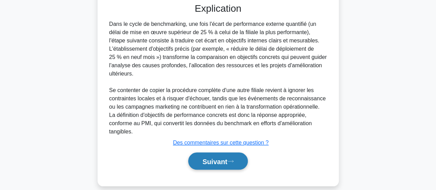
click at [210, 158] on font "Suivant" at bounding box center [214, 162] width 25 height 8
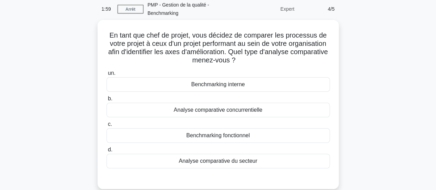
scroll to position [27, 0]
click at [225, 87] on font "Benchmarking interne" at bounding box center [218, 85] width 54 height 6
click at [107, 76] on input "un. Benchmarking interne" at bounding box center [107, 73] width 0 height 4
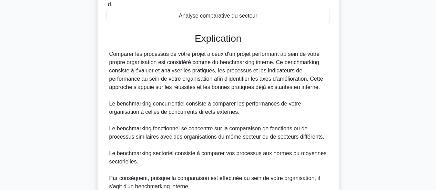
scroll to position [235, 0]
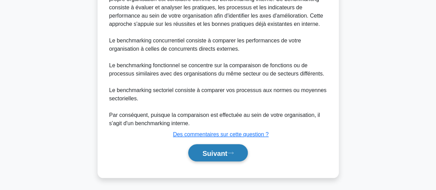
click at [214, 154] on font "Suivant" at bounding box center [214, 153] width 25 height 8
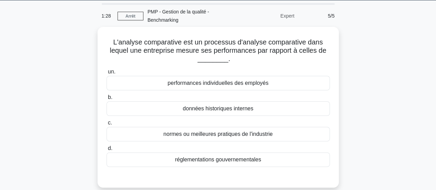
scroll to position [18, 0]
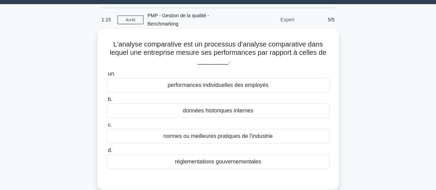
click at [206, 137] on font "normes ou meilleures pratiques de l'industrie" at bounding box center [217, 136] width 109 height 6
click at [107, 127] on input "c. normes ou meilleures pratiques de l'industrie" at bounding box center [107, 125] width 0 height 4
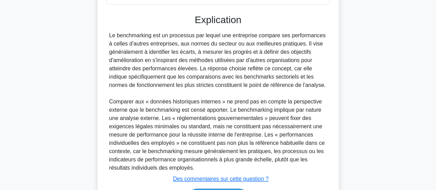
scroll to position [227, 0]
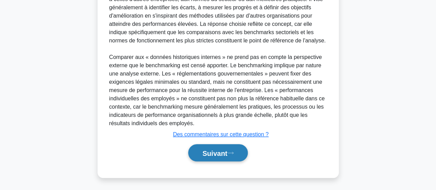
click at [204, 158] on button "Suivant" at bounding box center [217, 153] width 59 height 18
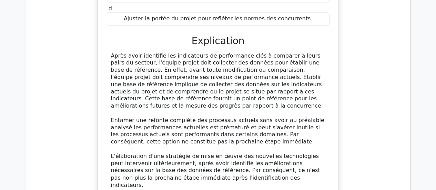
scroll to position [645, 0]
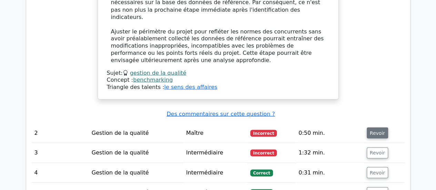
click at [376, 130] on font "Revoir" at bounding box center [377, 133] width 15 height 6
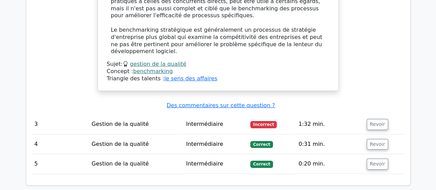
scroll to position [1062, 0]
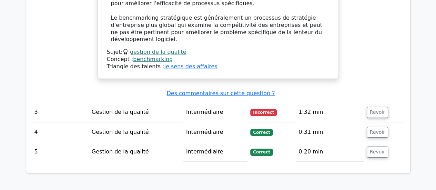
click at [378, 110] on font "Revoir" at bounding box center [377, 113] width 15 height 6
click at [376, 110] on font "Revoir" at bounding box center [377, 113] width 15 height 6
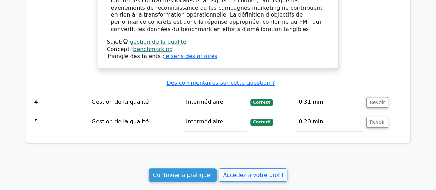
scroll to position [1513, 0]
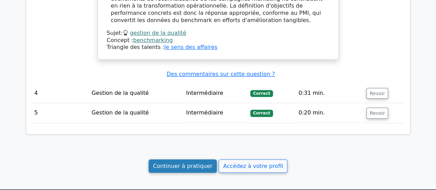
click at [192, 163] on font "Continuer à pratiquer" at bounding box center [182, 166] width 59 height 7
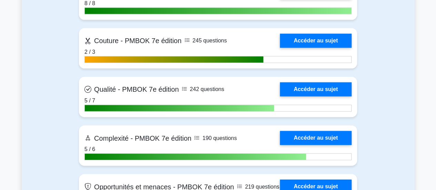
scroll to position [2057, 0]
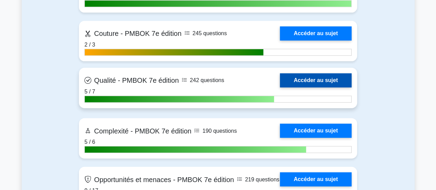
click at [319, 84] on link "Accéder au sujet" at bounding box center [316, 80] width 72 height 14
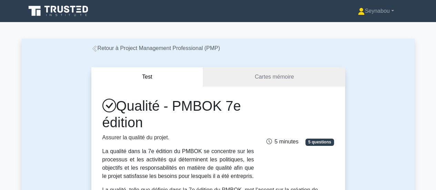
click at [324, 99] on div "Qualité - PMBOK 7e édition Assurer la qualité du projet. La qualité dans la 7e …" at bounding box center [218, 139] width 240 height 83
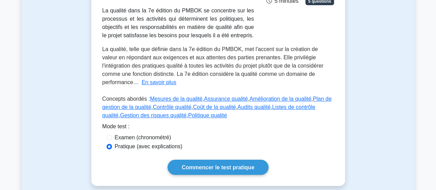
scroll to position [161, 0]
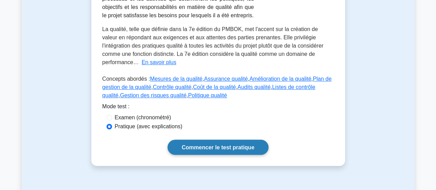
click at [218, 146] on font "Commencer le test pratique" at bounding box center [218, 147] width 73 height 6
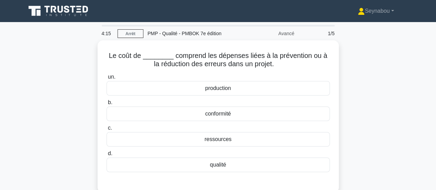
click at [352, 133] on div "Le coût de ________ comprend les dépenses liées à la prévention ou à la réducti…" at bounding box center [218, 120] width 393 height 161
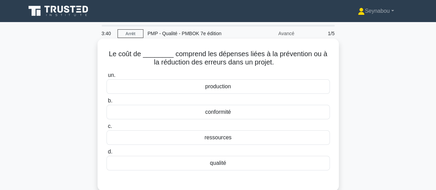
click at [244, 109] on div "conformité" at bounding box center [218, 112] width 223 height 14
click at [107, 103] on input "b. conformité" at bounding box center [107, 101] width 0 height 4
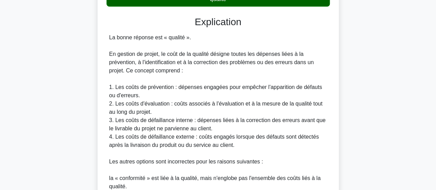
scroll to position [277, 0]
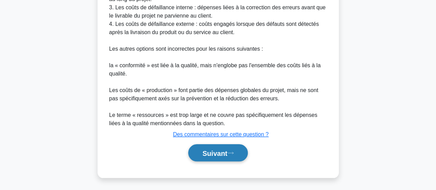
click at [213, 152] on font "Suivant" at bounding box center [214, 153] width 25 height 8
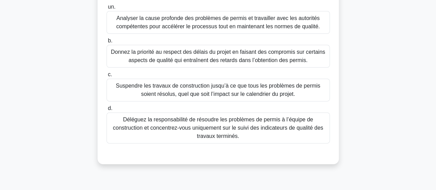
scroll to position [88, 0]
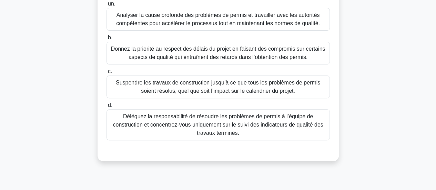
click at [191, 16] on font "Analyser la cause profonde des problèmes de permis et travailler avec les autor…" at bounding box center [218, 19] width 204 height 14
click at [107, 6] on input "un. Analyser la cause profonde des problèmes de permis et travailler avec les a…" at bounding box center [107, 4] width 0 height 4
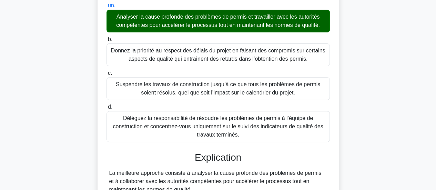
scroll to position [254, 0]
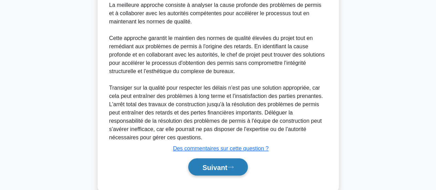
click at [210, 167] on font "Suivant" at bounding box center [214, 167] width 25 height 8
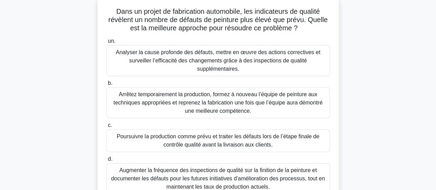
scroll to position [39, 0]
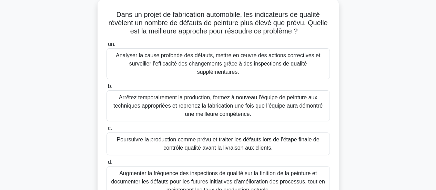
click at [185, 58] on font "Analyser la cause profonde des défauts, mettre en œuvre des actions correctives…" at bounding box center [218, 63] width 204 height 22
click at [107, 47] on input "un. Analyser la cause profonde des défauts, mettre en œuvre des actions correct…" at bounding box center [107, 44] width 0 height 4
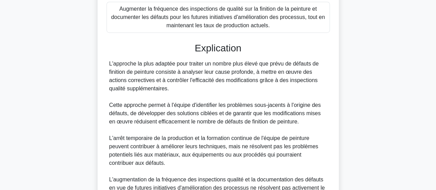
scroll to position [316, 0]
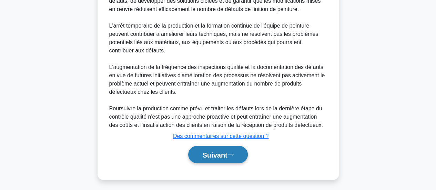
click at [210, 151] on font "Suivant" at bounding box center [214, 155] width 25 height 8
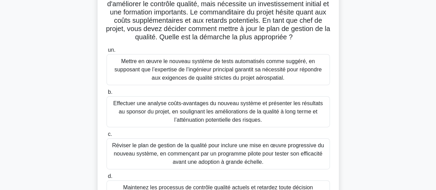
scroll to position [75, 0]
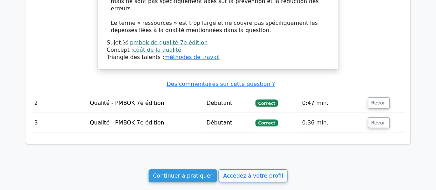
scroll to position [674, 0]
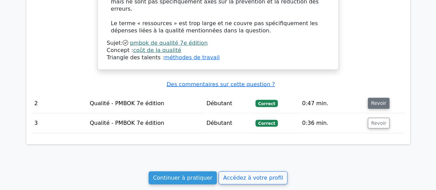
click at [378, 101] on font "Revoir" at bounding box center [378, 104] width 15 height 6
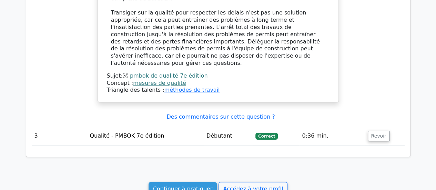
scroll to position [1086, 0]
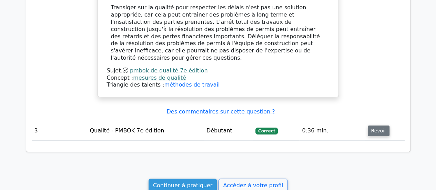
click at [380, 128] on font "Revoir" at bounding box center [378, 131] width 15 height 6
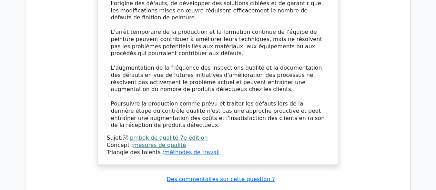
scroll to position [1478, 0]
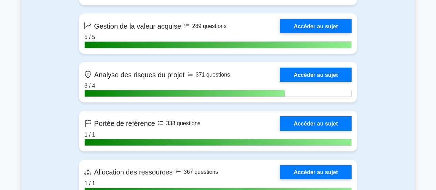
click at [436, 160] on html "Seynabou Profil Paramètres Profil" at bounding box center [218, 156] width 436 height 2751
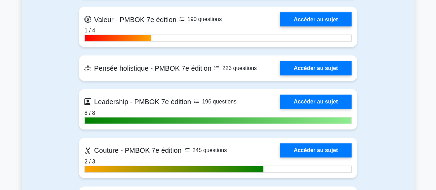
scroll to position [1937, 0]
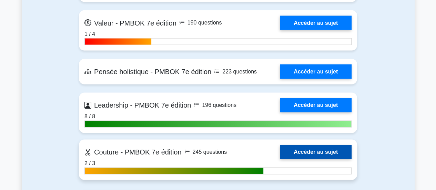
click at [301, 159] on link "Accéder au sujet" at bounding box center [316, 152] width 72 height 14
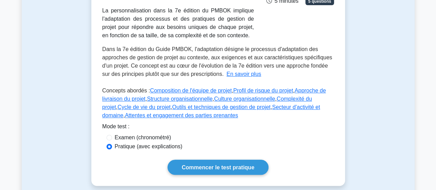
scroll to position [156, 0]
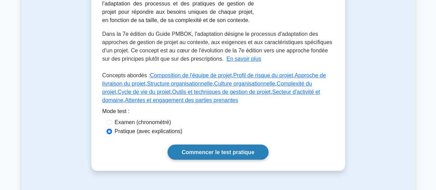
click at [219, 150] on font "Commencer le test pratique" at bounding box center [218, 152] width 73 height 6
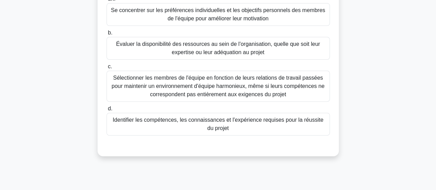
scroll to position [87, 0]
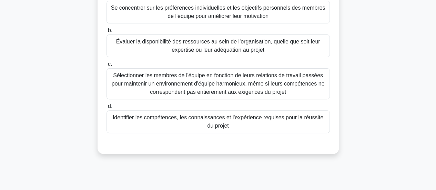
click at [238, 129] on font "Identifier les compétences, les connaissances et l'expérience requises pour la …" at bounding box center [218, 121] width 217 height 17
click at [107, 109] on input "d. Identifier les compétences, les connaissances et l'expérience requises pour …" at bounding box center [107, 106] width 0 height 4
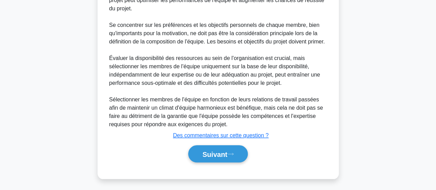
scroll to position [318, 0]
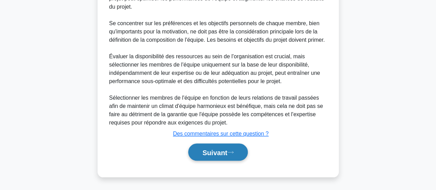
click at [211, 159] on button "Suivant" at bounding box center [217, 152] width 59 height 18
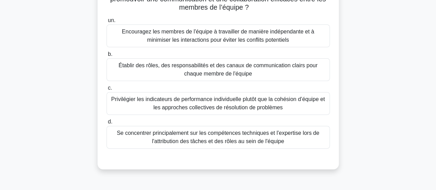
scroll to position [77, 0]
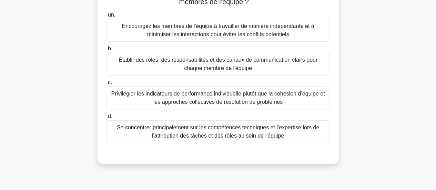
click at [228, 67] on font "Établir des rôles, des responsabilités et des canaux de communication clairs po…" at bounding box center [218, 64] width 199 height 14
click at [107, 51] on input "b. Établir des rôles, des responsabilités et des canaux de communication clairs…" at bounding box center [107, 49] width 0 height 4
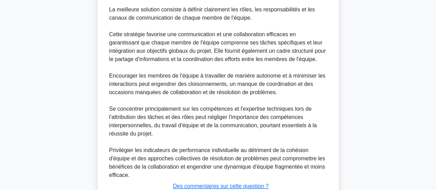
scroll to position [293, 0]
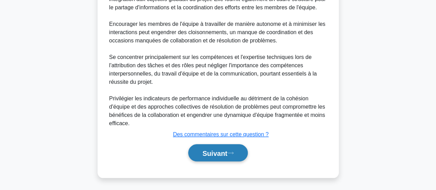
click at [212, 157] on button "Suivant" at bounding box center [217, 153] width 59 height 18
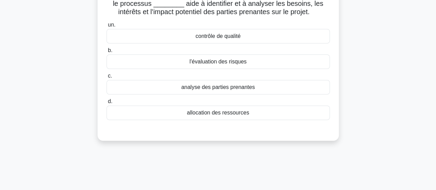
scroll to position [30, 0]
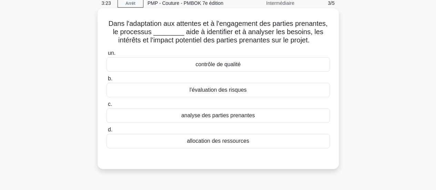
click at [241, 118] on font "analyse des parties prenantes" at bounding box center [217, 115] width 73 height 6
click at [107, 107] on input "c. analyse des parties prenantes" at bounding box center [107, 104] width 0 height 4
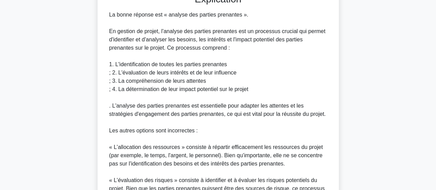
scroll to position [293, 0]
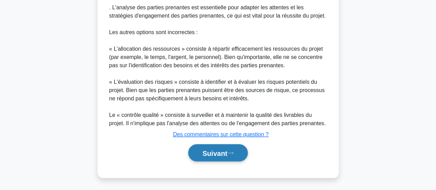
click at [219, 151] on font "Suivant" at bounding box center [214, 153] width 25 height 8
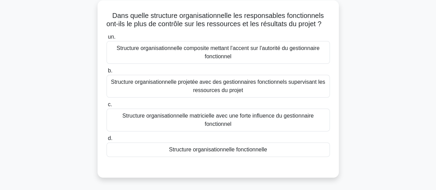
scroll to position [31, 0]
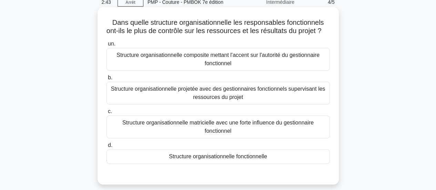
click at [259, 159] on font "Structure organisationnelle fonctionnelle" at bounding box center [218, 156] width 98 height 6
click at [107, 148] on input "d. Structure organisationnelle fonctionnelle" at bounding box center [107, 145] width 0 height 4
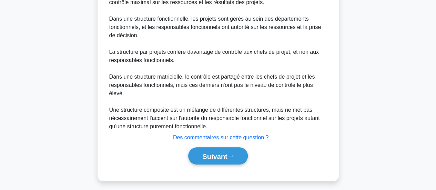
scroll to position [235, 0]
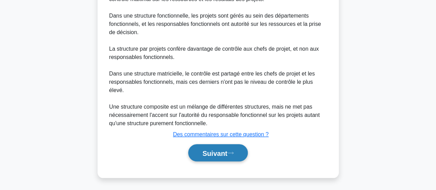
click at [209, 155] on font "Suivant" at bounding box center [214, 153] width 25 height 8
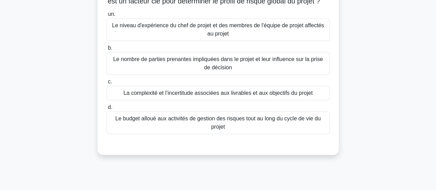
scroll to position [69, 0]
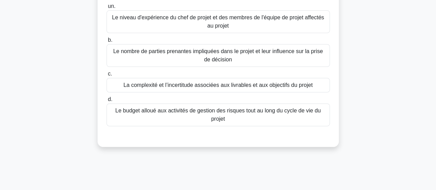
click at [212, 88] on font "La complexité et l’incertitude associées aux livrables et aux objectifs du proj…" at bounding box center [217, 85] width 189 height 6
click at [107, 76] on input "c. La complexité et l’incertitude associées aux livrables et aux objectifs du p…" at bounding box center [107, 74] width 0 height 4
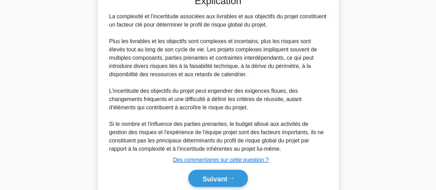
scroll to position [243, 0]
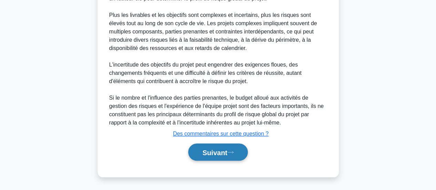
click at [212, 156] on font "Suivant" at bounding box center [214, 153] width 25 height 8
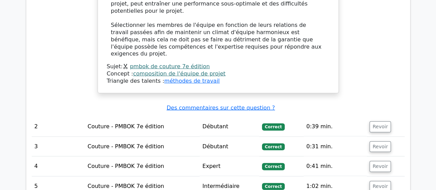
scroll to position [707, 0]
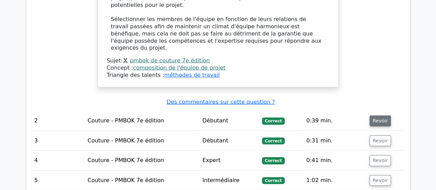
click at [375, 118] on font "Revoir" at bounding box center [380, 121] width 15 height 6
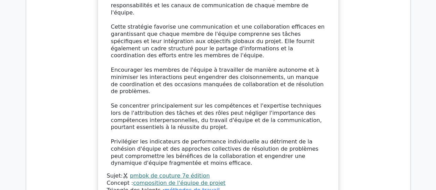
scroll to position [1151, 0]
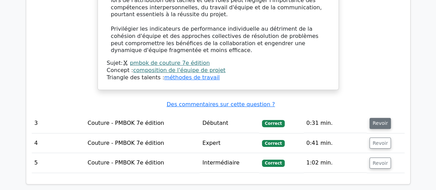
click at [379, 121] on font "Revoir" at bounding box center [380, 124] width 15 height 6
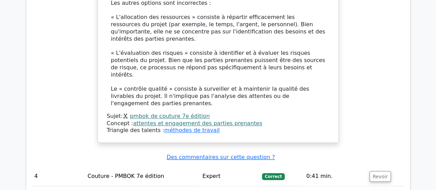
scroll to position [1582, 0]
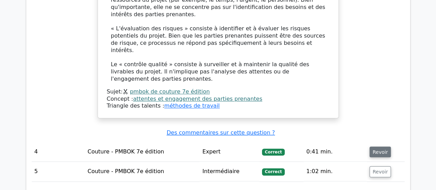
click at [373, 149] on font "Revoir" at bounding box center [380, 152] width 15 height 6
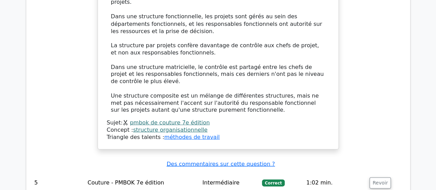
scroll to position [1946, 0]
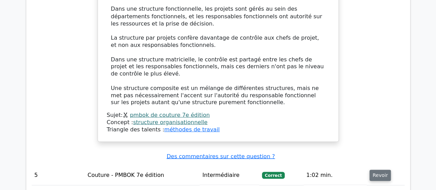
click at [382, 172] on font "Revoir" at bounding box center [380, 175] width 15 height 6
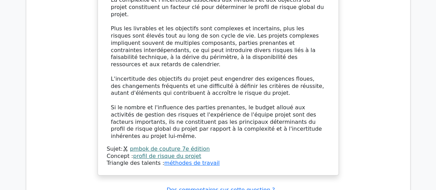
scroll to position [2355, 0]
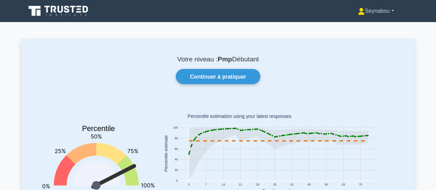
click at [378, 13] on font "Seynabou" at bounding box center [377, 11] width 25 height 6
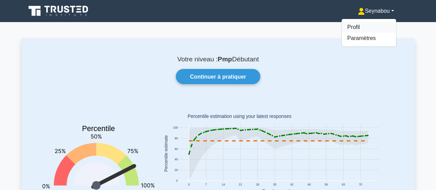
click at [354, 26] on font "Profil" at bounding box center [353, 27] width 12 height 6
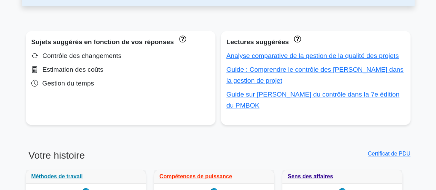
scroll to position [226, 0]
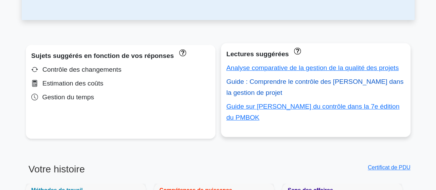
click at [291, 85] on font "Guide : Comprendre le contrôle des coûts dans la gestion de projet" at bounding box center [314, 87] width 177 height 18
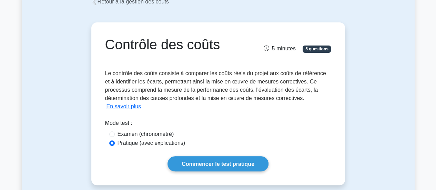
scroll to position [44, 0]
click at [123, 109] on font "En savoir plus" at bounding box center [124, 107] width 35 height 6
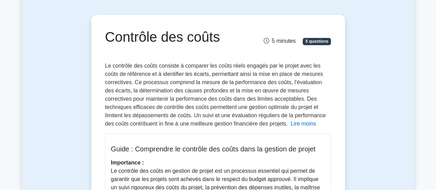
scroll to position [47, 0]
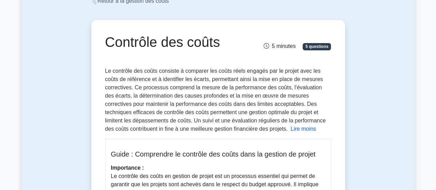
drag, startPoint x: 414, startPoint y: 57, endPoint x: 441, endPoint y: 34, distance: 35.3
